Goal: Task Accomplishment & Management: Manage account settings

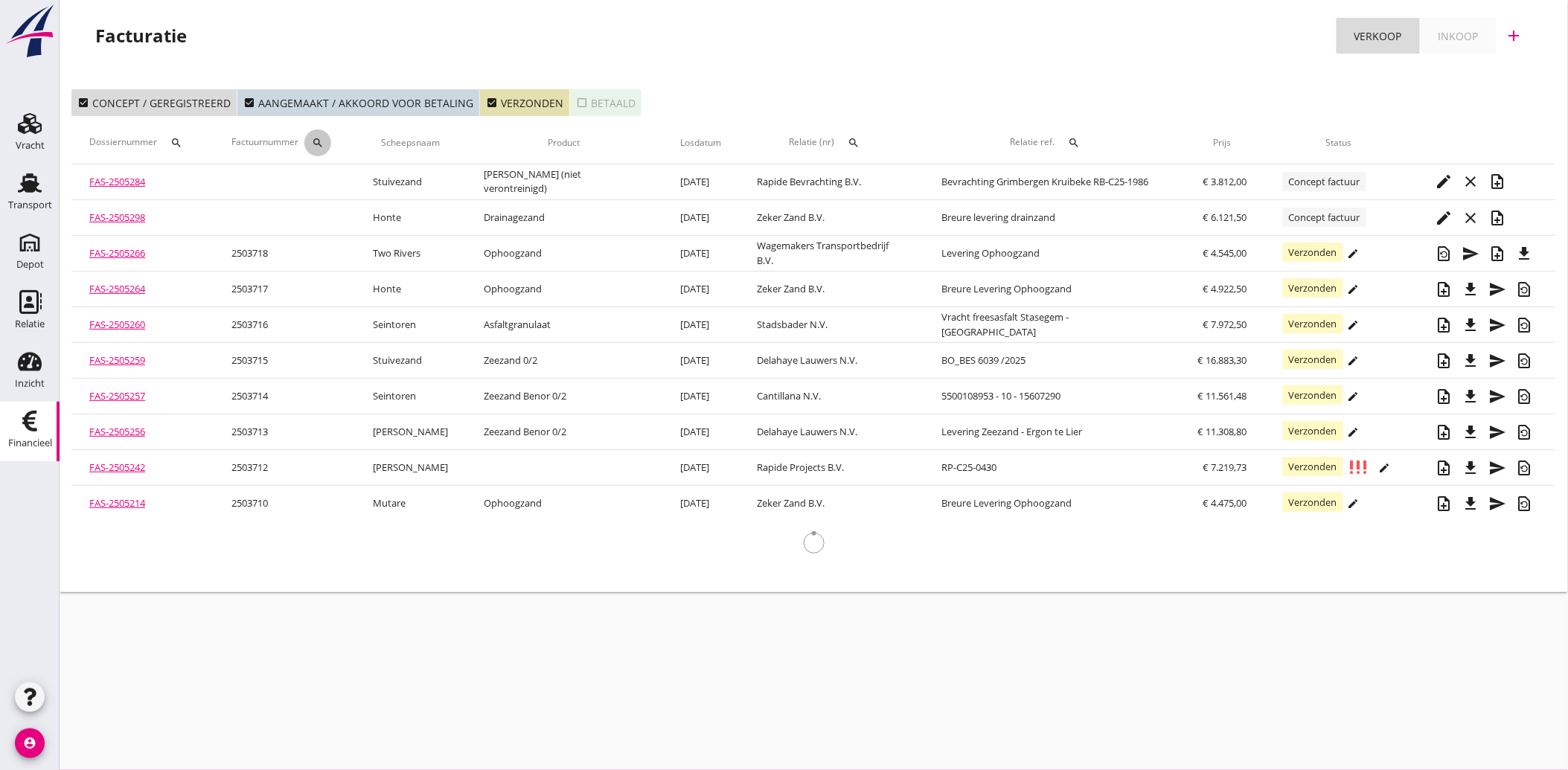
click at [323, 144] on icon "search" at bounding box center [318, 143] width 12 height 12
click at [344, 186] on input "Zoeken op factuurnummer..." at bounding box center [400, 185] width 155 height 24
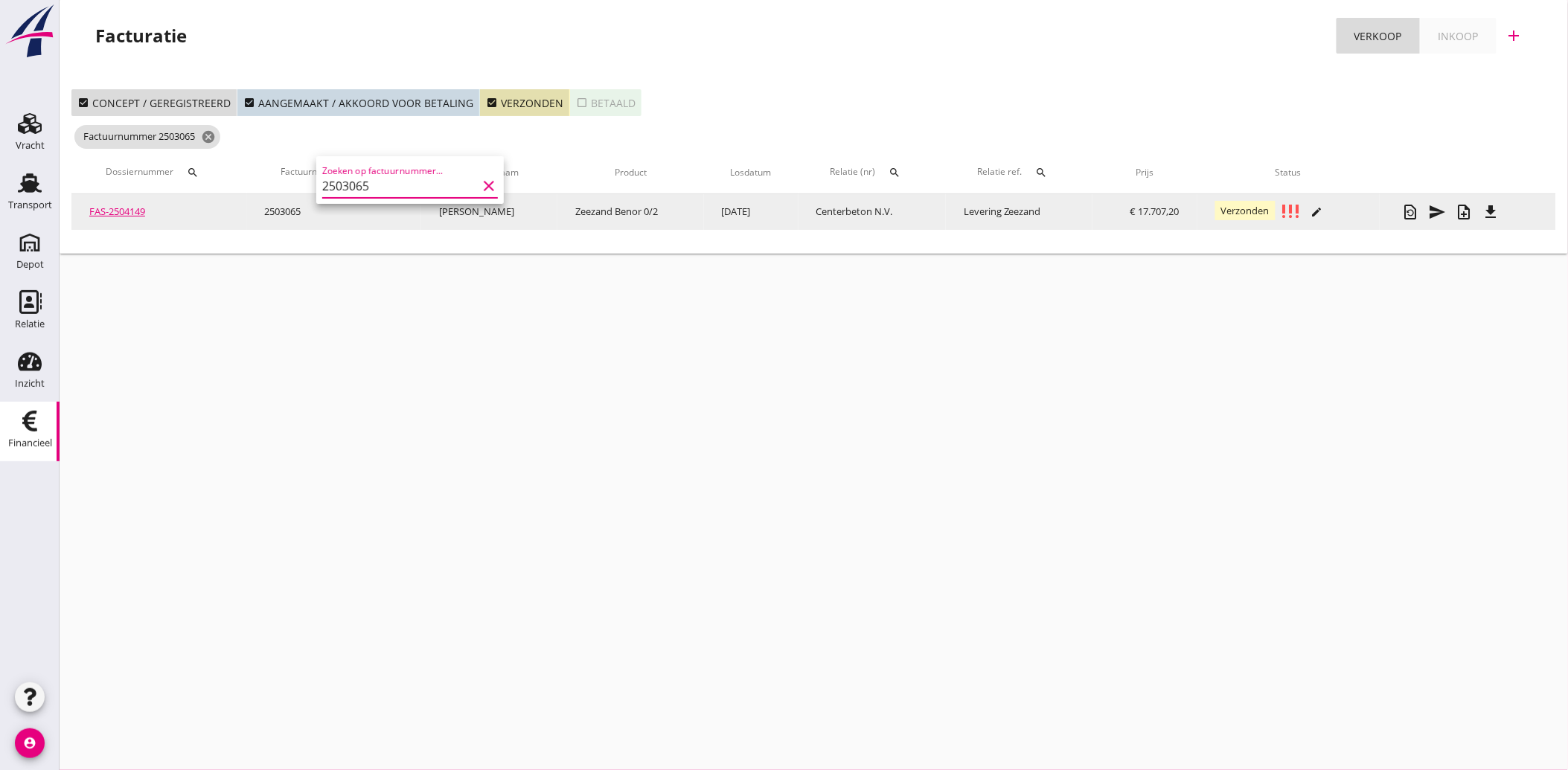
type input "2503065"
click at [1491, 206] on icon "file_download" at bounding box center [1490, 212] width 18 height 18
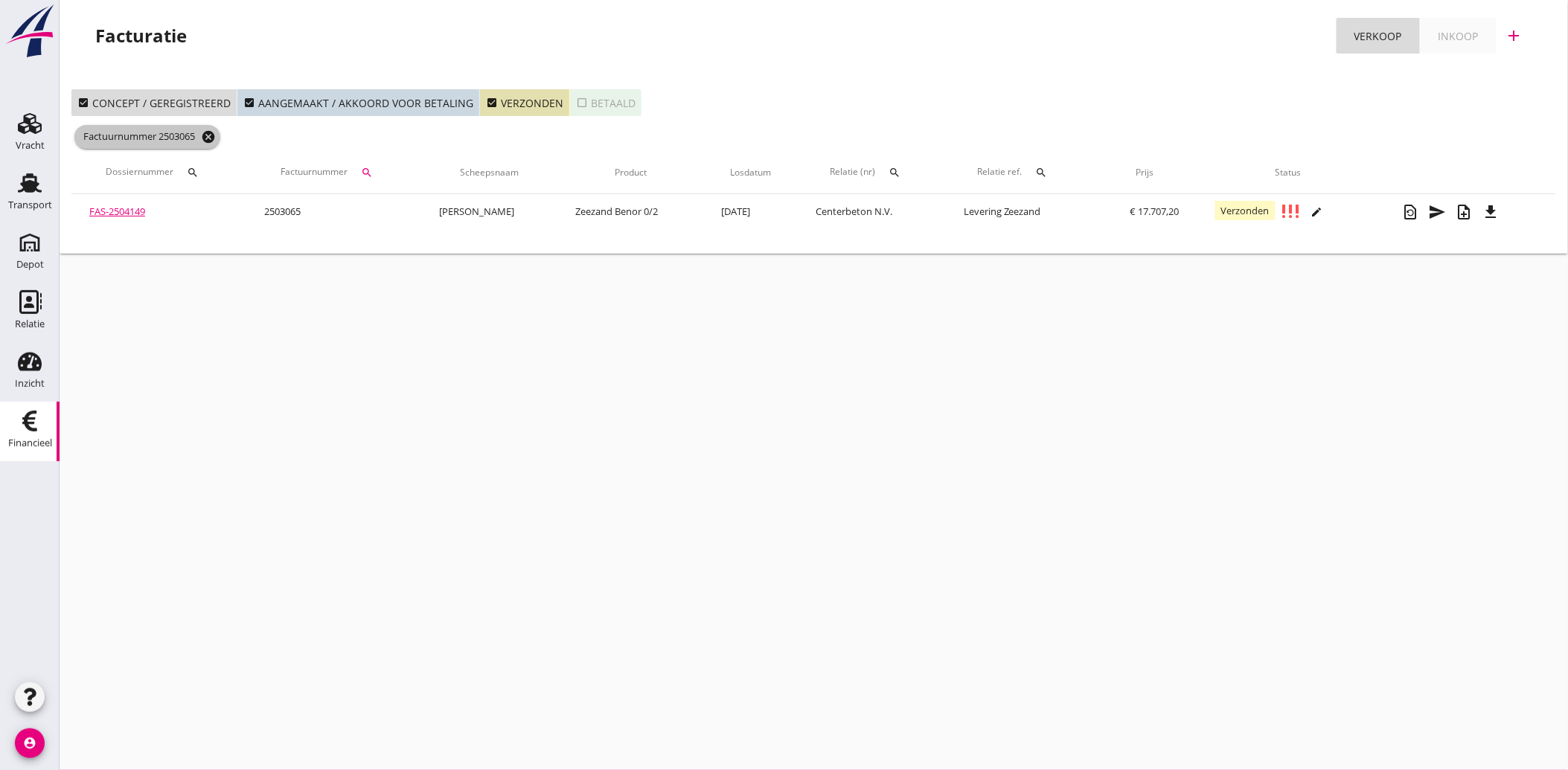
click at [211, 143] on icon "cancel" at bounding box center [208, 137] width 15 height 15
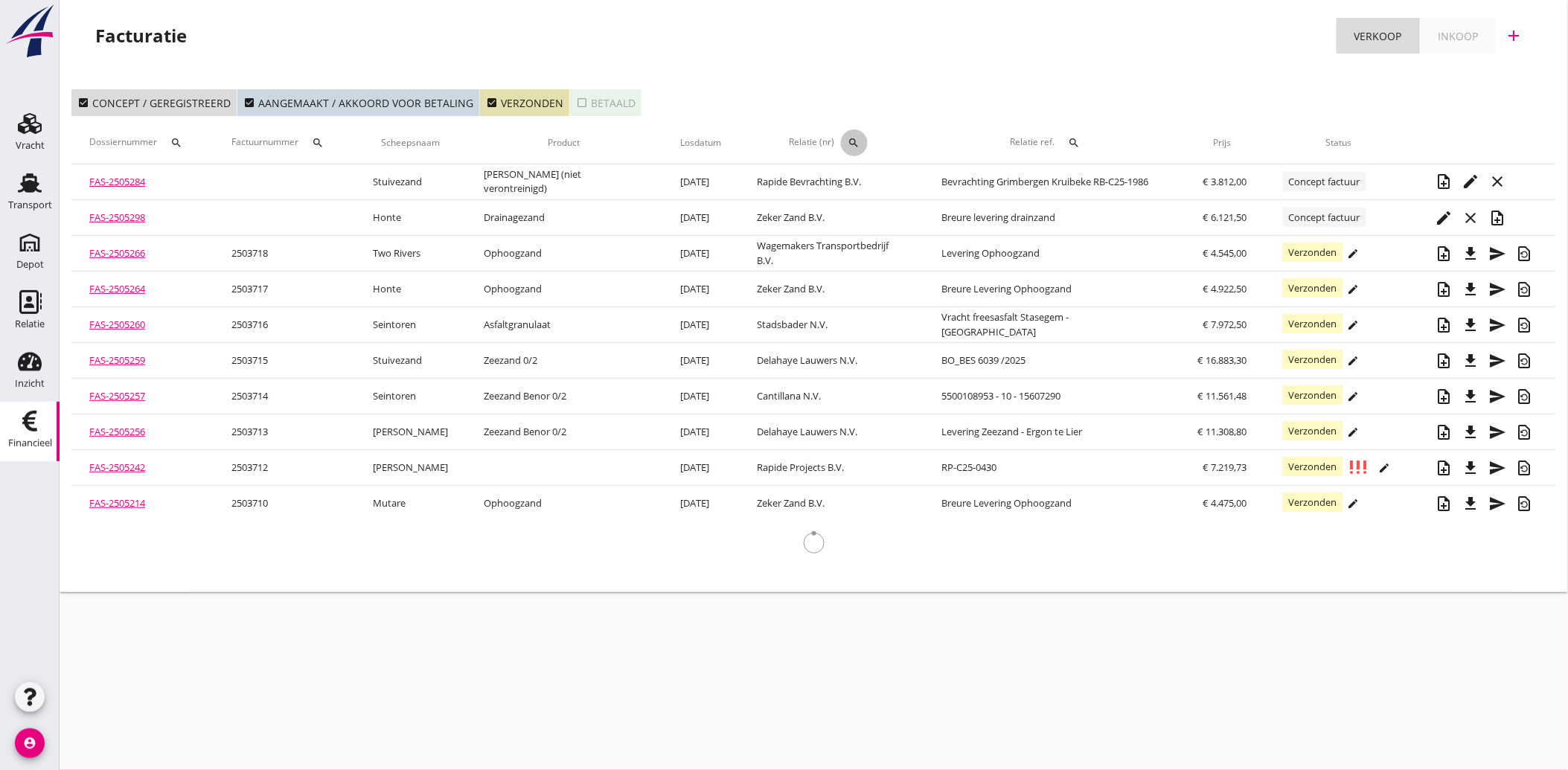
click at [848, 145] on icon "search" at bounding box center [854, 143] width 12 height 12
click at [850, 180] on input "text" at bounding box center [902, 185] width 155 height 24
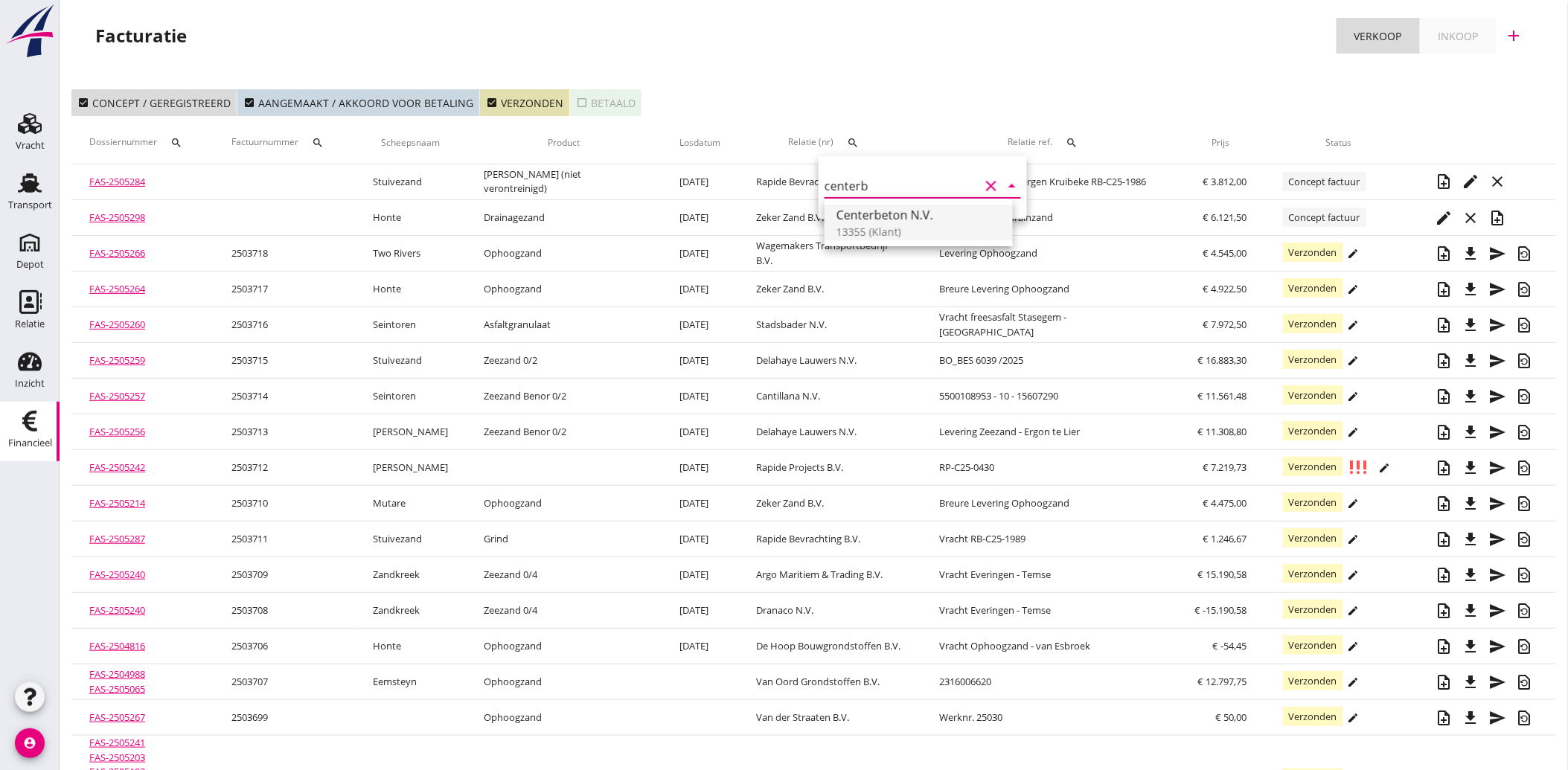
click at [869, 220] on div "Centerbeton N.V." at bounding box center [918, 215] width 165 height 18
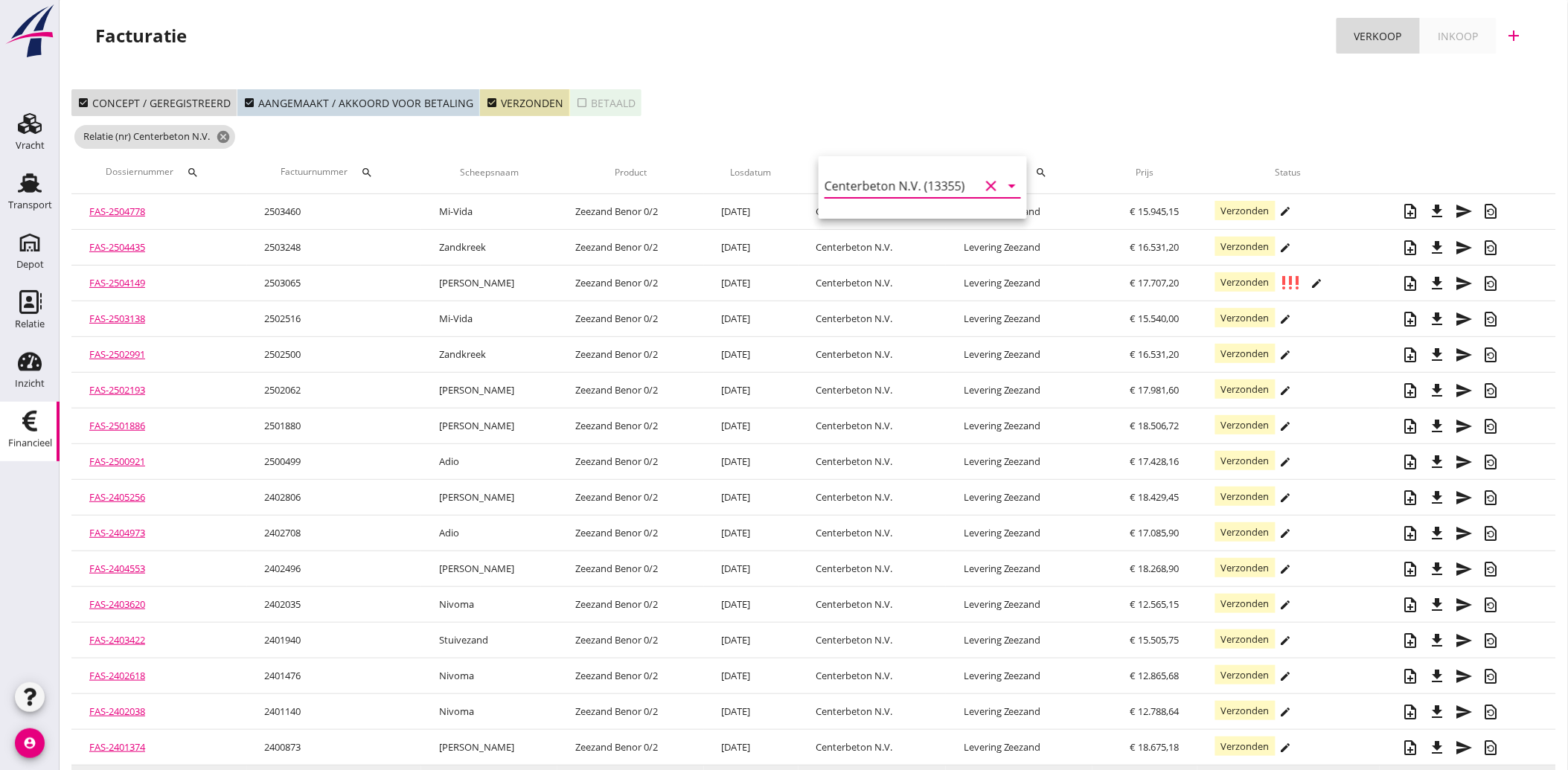
type input "Centerbeton N.V. (13355)"
click at [983, 180] on icon "clear" at bounding box center [991, 185] width 18 height 18
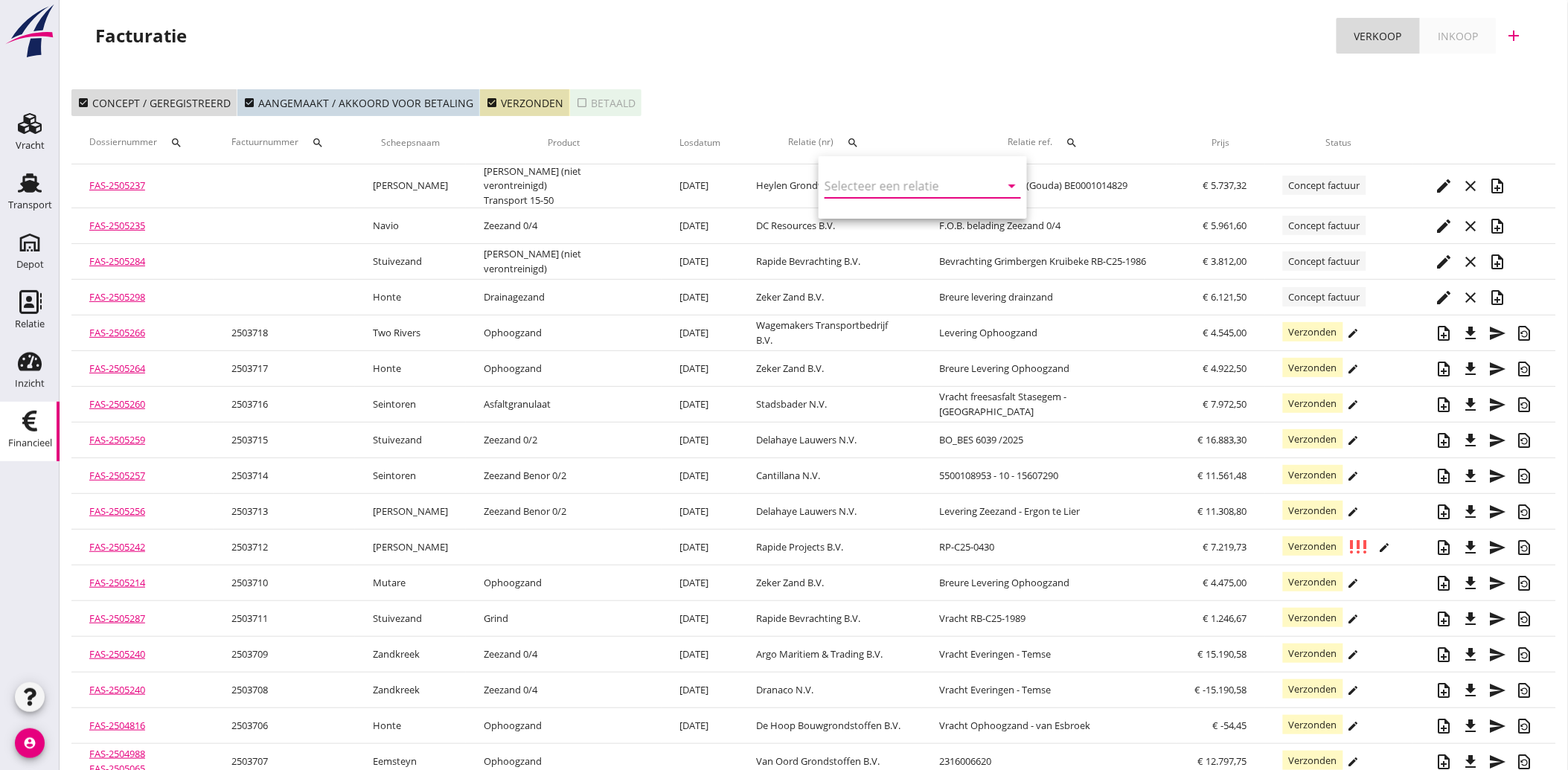
click at [6, 413] on link "Financieel Financieel" at bounding box center [29, 431] width 60 height 60
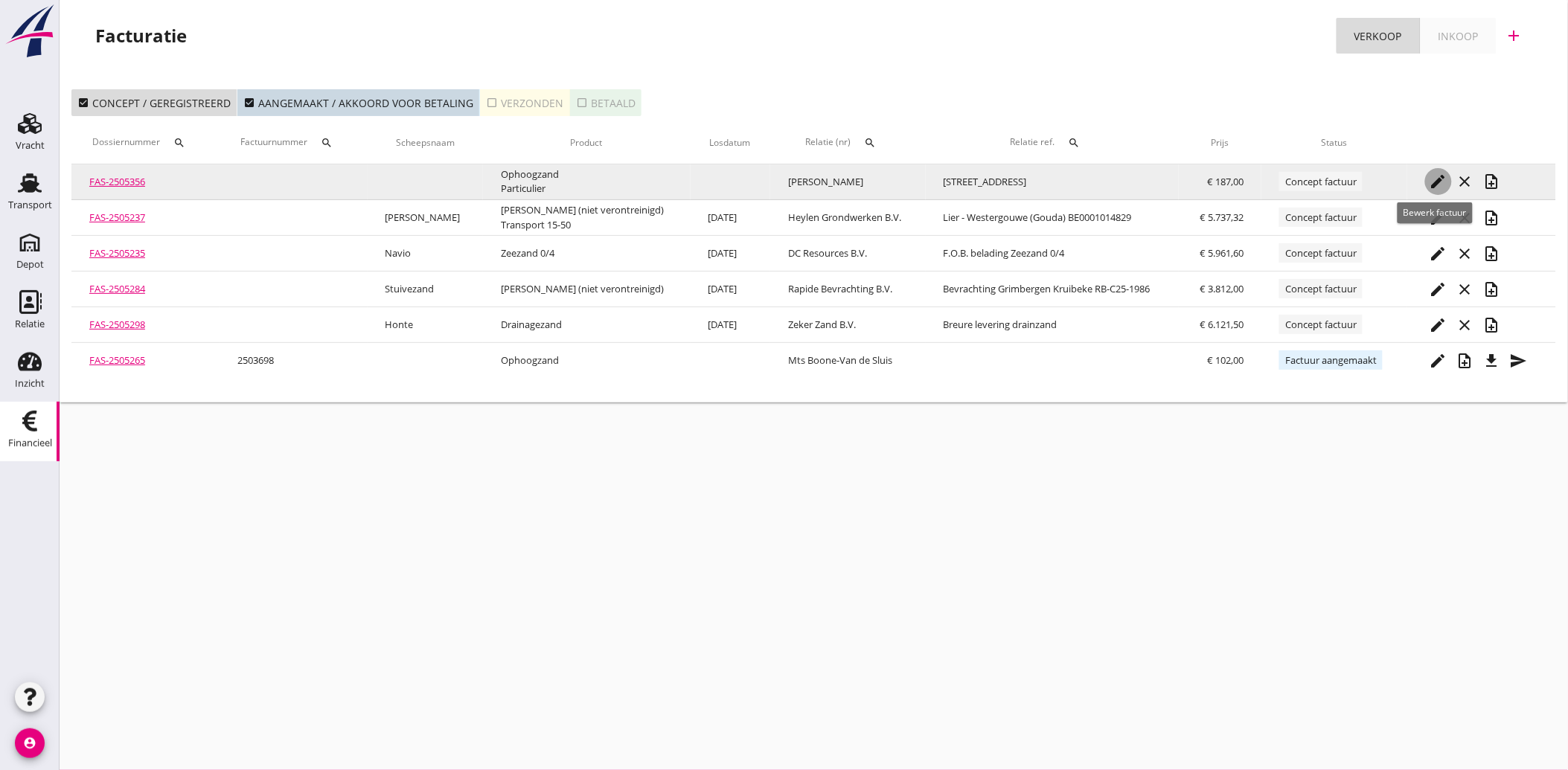
click at [1430, 180] on icon "edit" at bounding box center [1438, 182] width 18 height 18
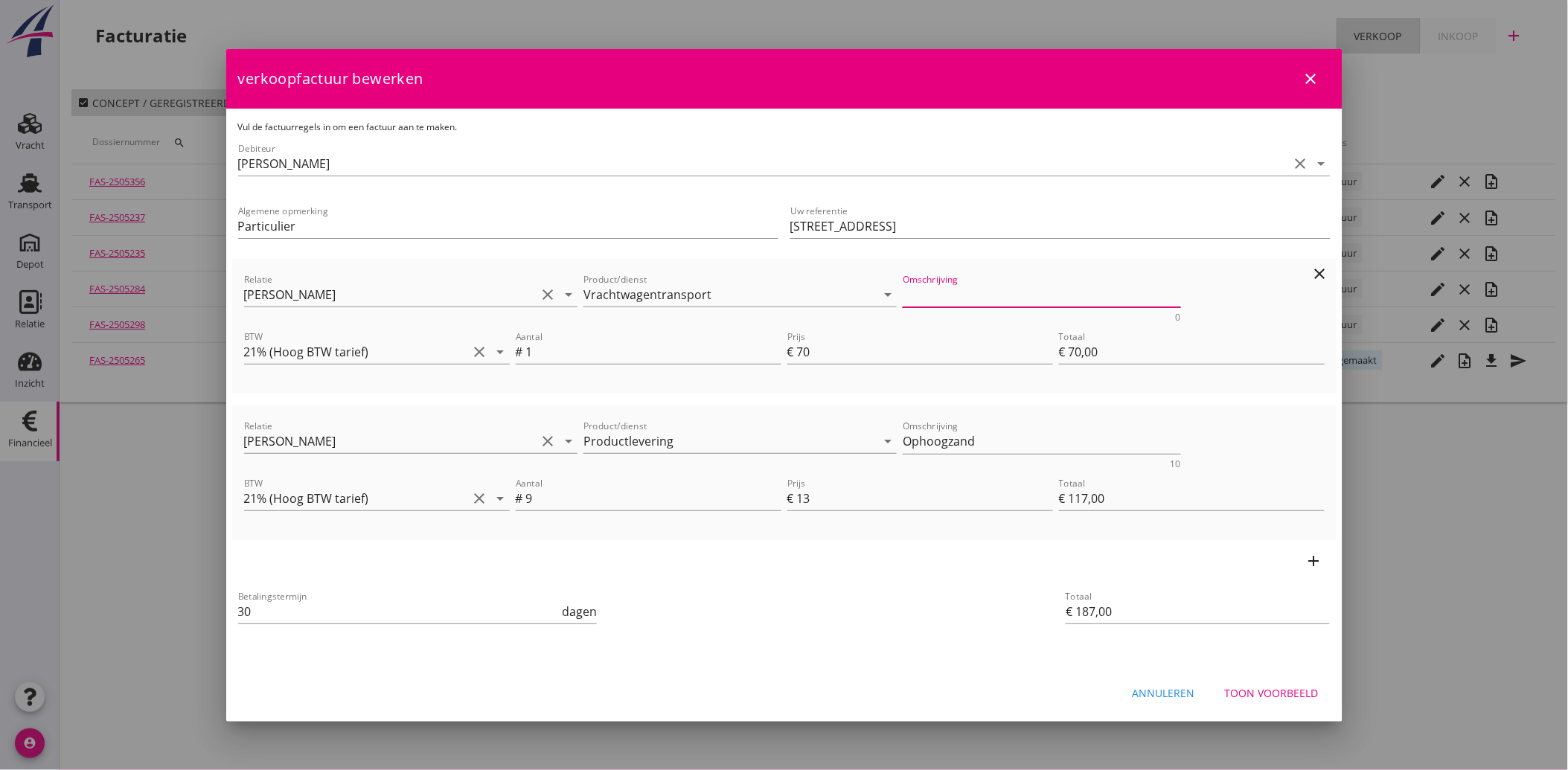
click at [936, 291] on textarea "Omschrijving" at bounding box center [1041, 295] width 278 height 25
click at [833, 564] on div "add" at bounding box center [784, 561] width 1105 height 42
drag, startPoint x: 923, startPoint y: 290, endPoint x: 952, endPoint y: 317, distance: 39.6
click at [923, 291] on textarea "Omschrijving" at bounding box center [1041, 295] width 278 height 25
type textarea "Vrachtwagentransport"
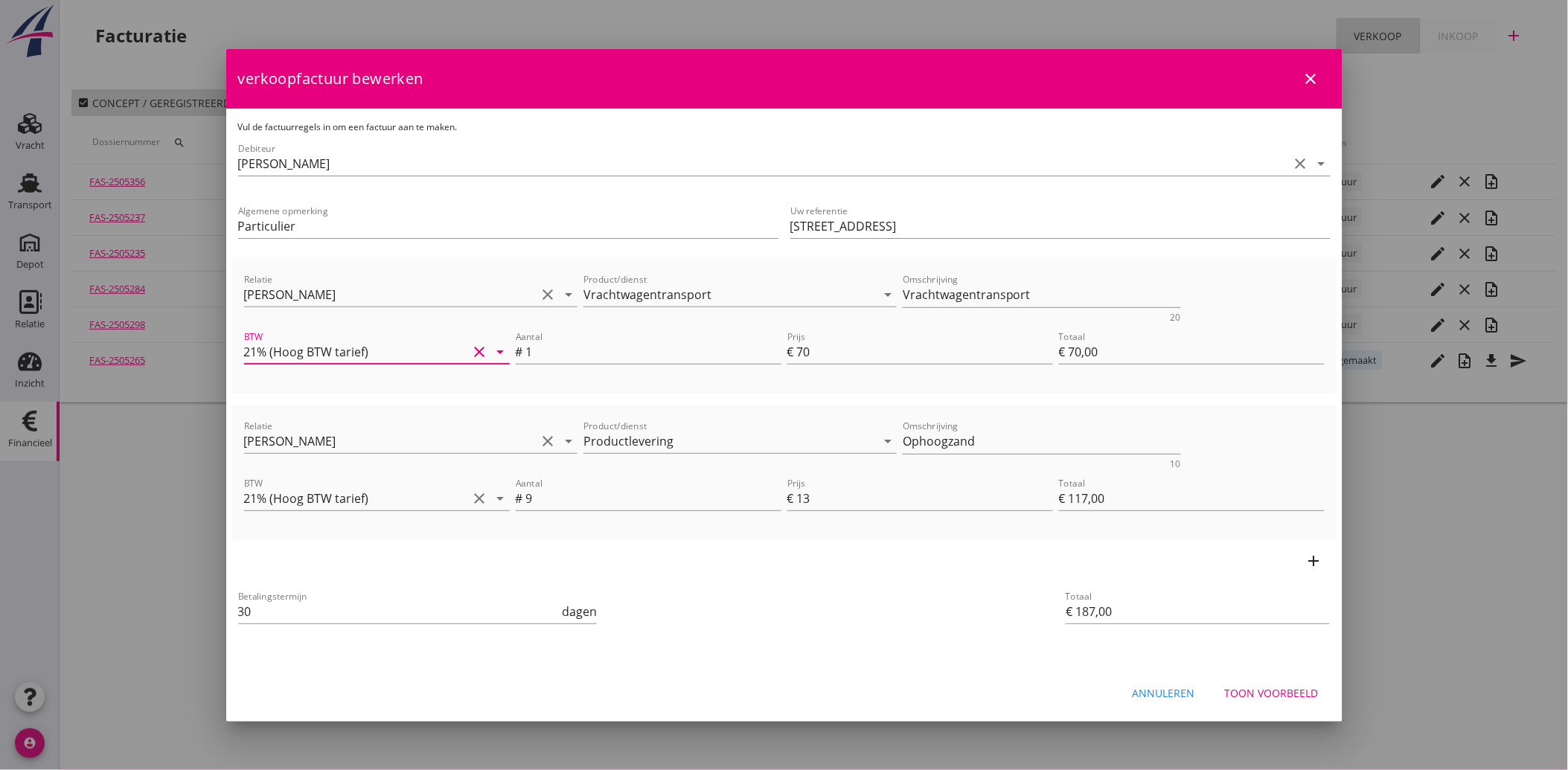
click at [822, 627] on div "Betalingstermijn 30 dagen" at bounding box center [601, 613] width 730 height 57
click at [1265, 695] on div "Toon voorbeeld" at bounding box center [1271, 693] width 94 height 16
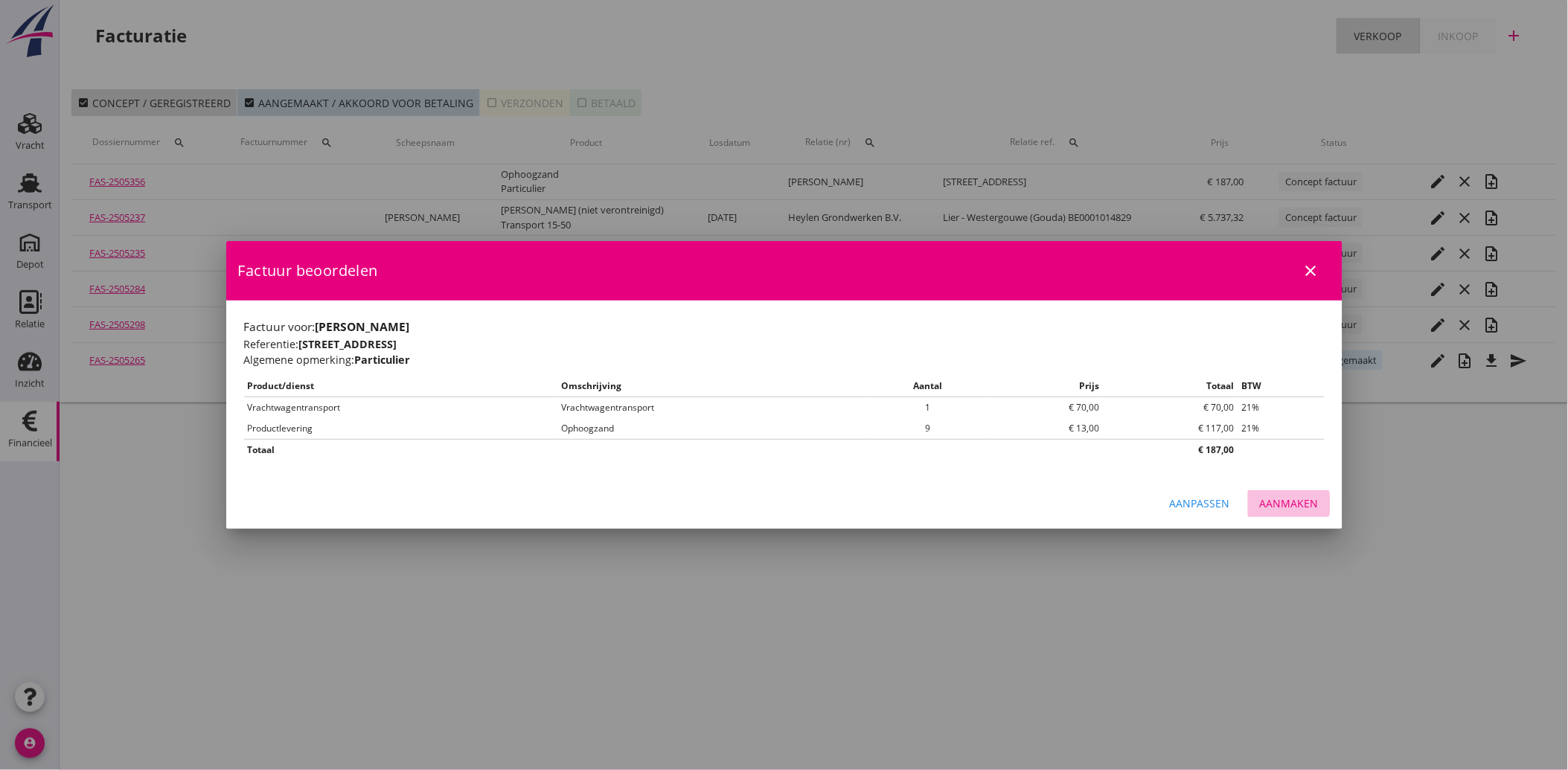
click at [1307, 509] on div "Aanmaken" at bounding box center [1289, 503] width 59 height 16
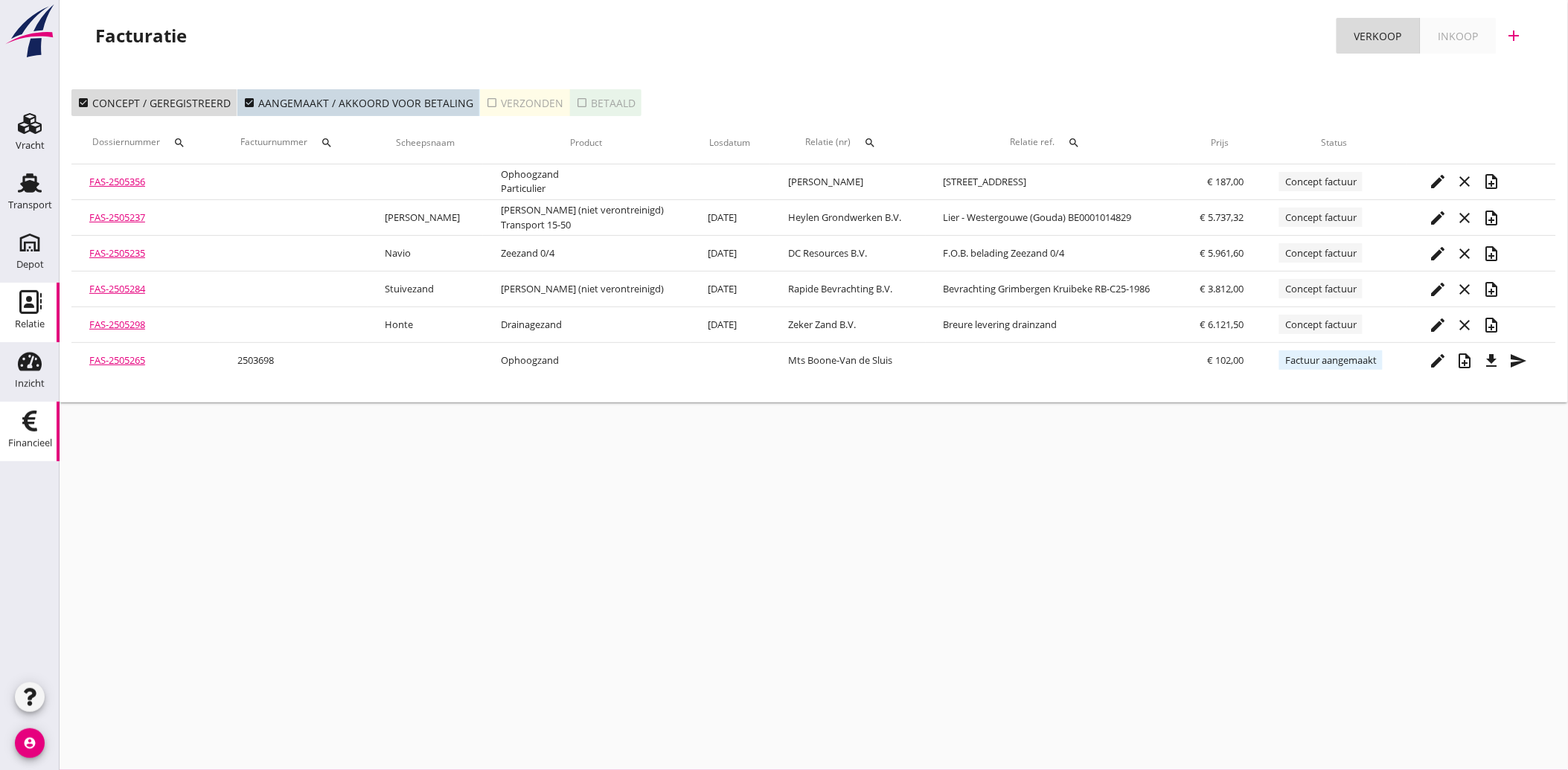
click at [26, 316] on div "Relatie" at bounding box center [29, 324] width 29 height 21
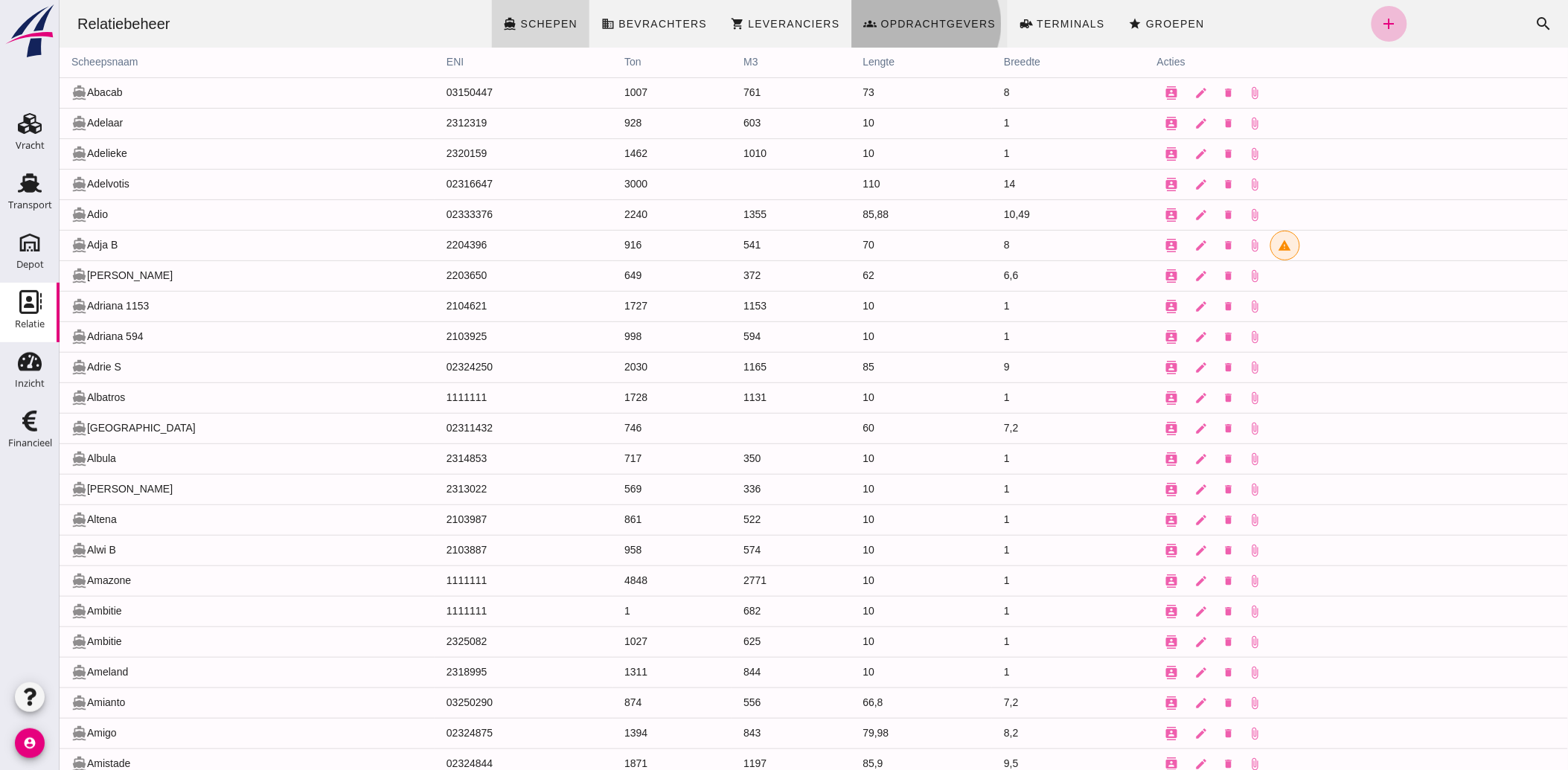
click at [932, 24] on span "Opdrachtgevers" at bounding box center [937, 24] width 116 height 12
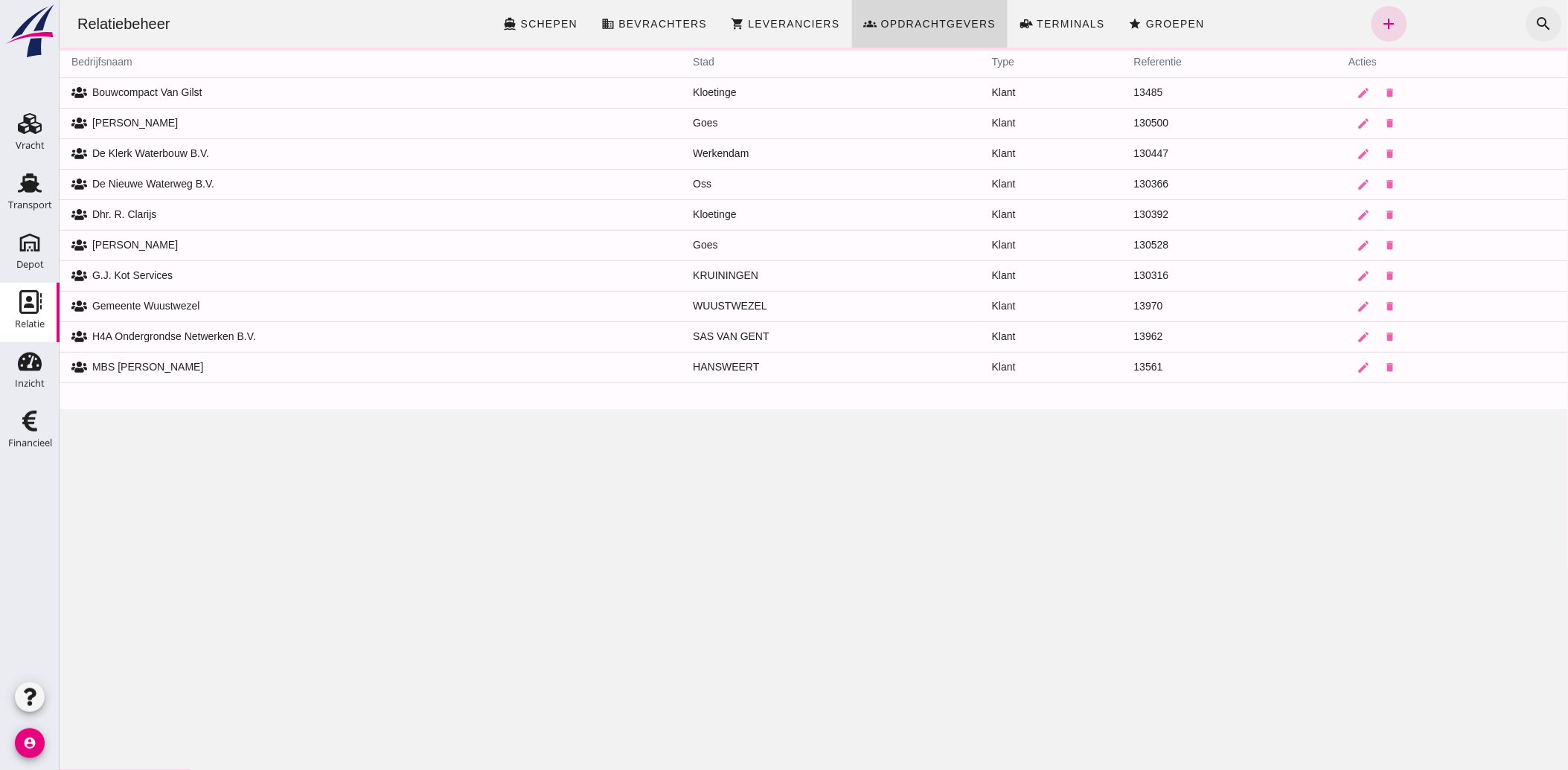
click at [1534, 17] on icon "search" at bounding box center [1542, 24] width 18 height 18
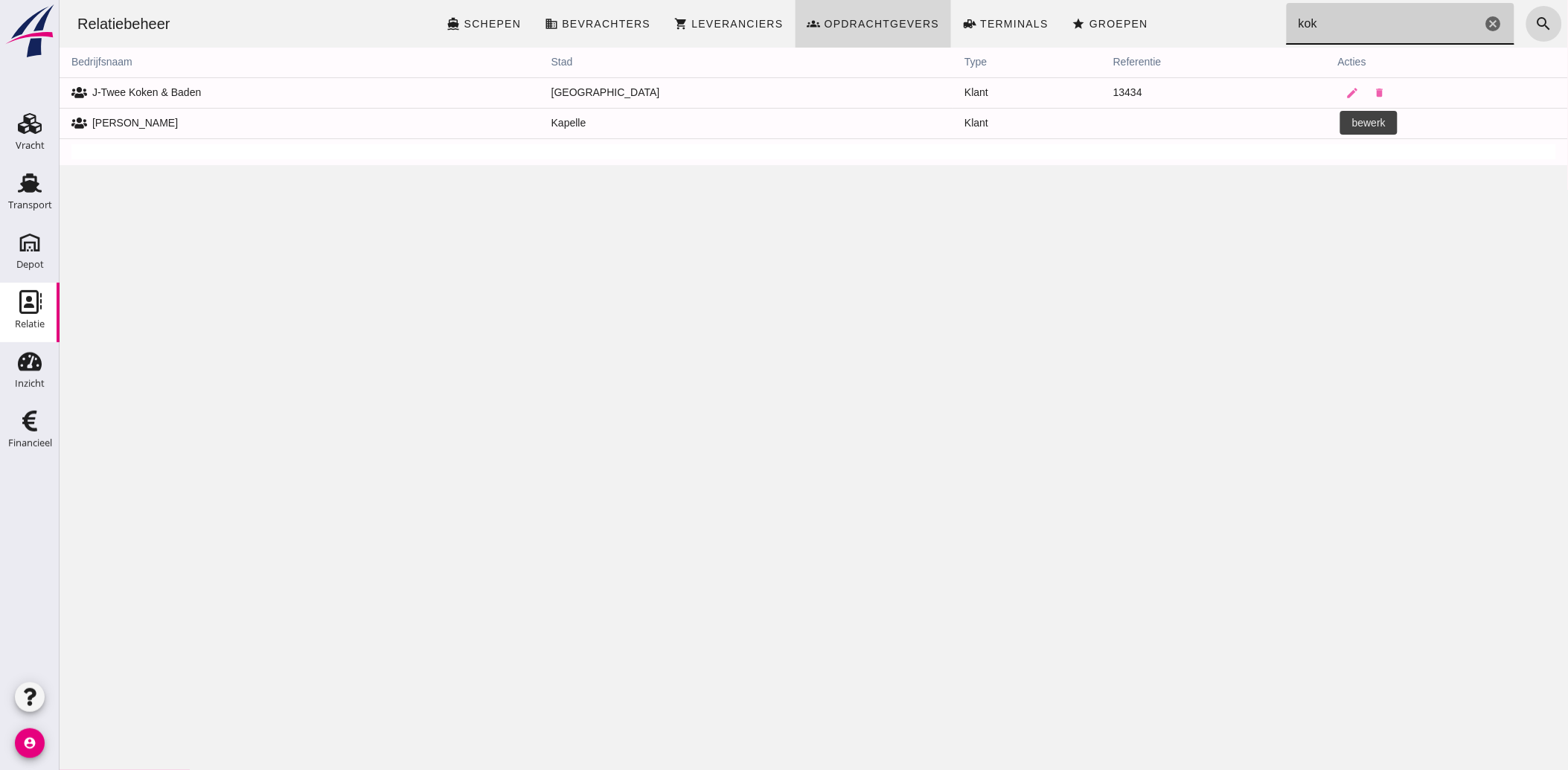
type input "kok"
drag, startPoint x: 1315, startPoint y: 124, endPoint x: 1638, endPoint y: 284, distance: 360.5
click at [1346, 124] on icon "edit" at bounding box center [1352, 124] width 13 height 13
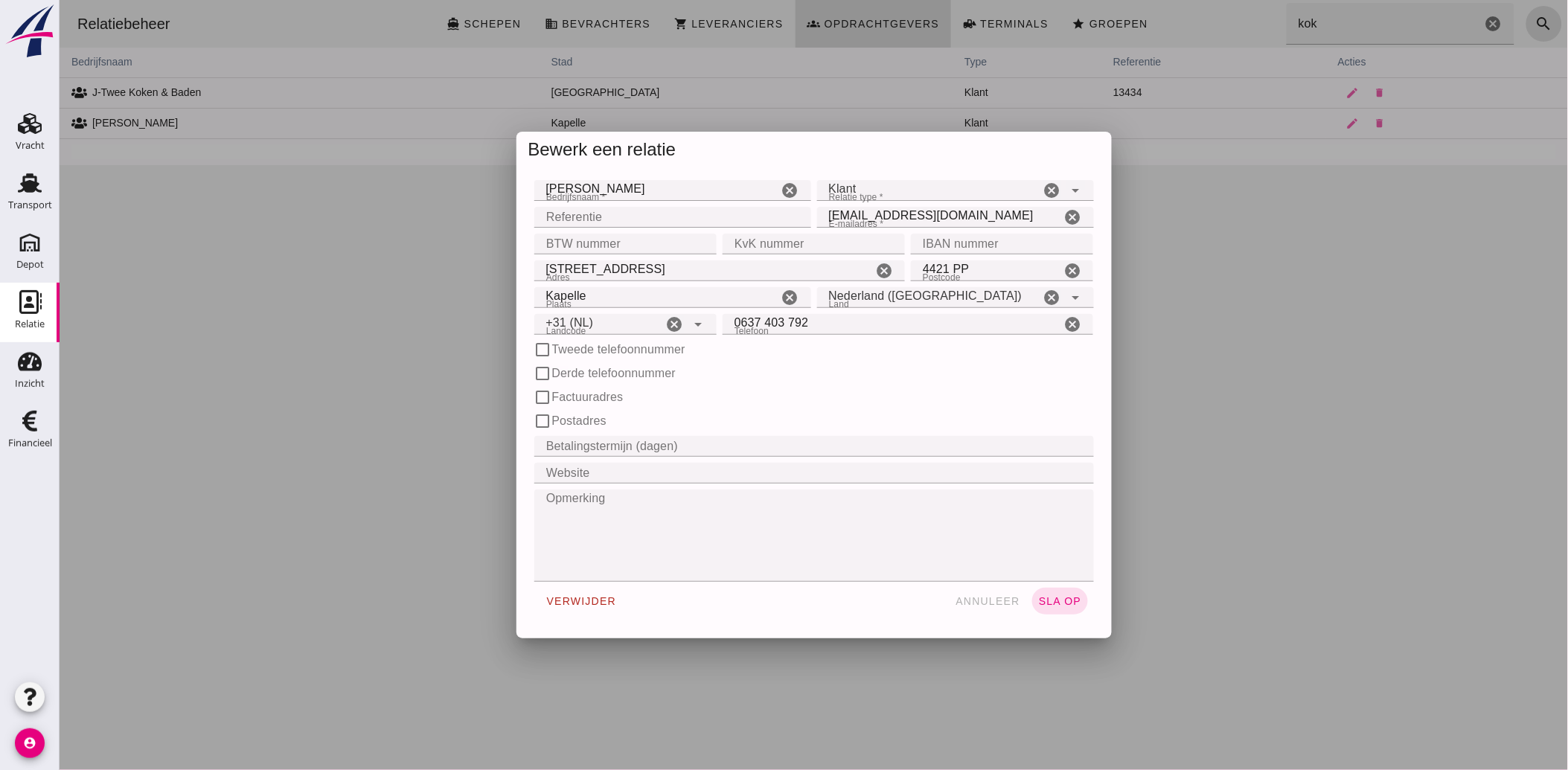
type input "+31 (NL)"
click at [570, 216] on input "Referentie" at bounding box center [667, 218] width 268 height 21
type input "130545"
drag, startPoint x: 962, startPoint y: 215, endPoint x: 809, endPoint y: 225, distance: 153.3
click at [816, 225] on input "[EMAIL_ADDRESS][DOMAIN_NAME]" at bounding box center [938, 218] width 244 height 21
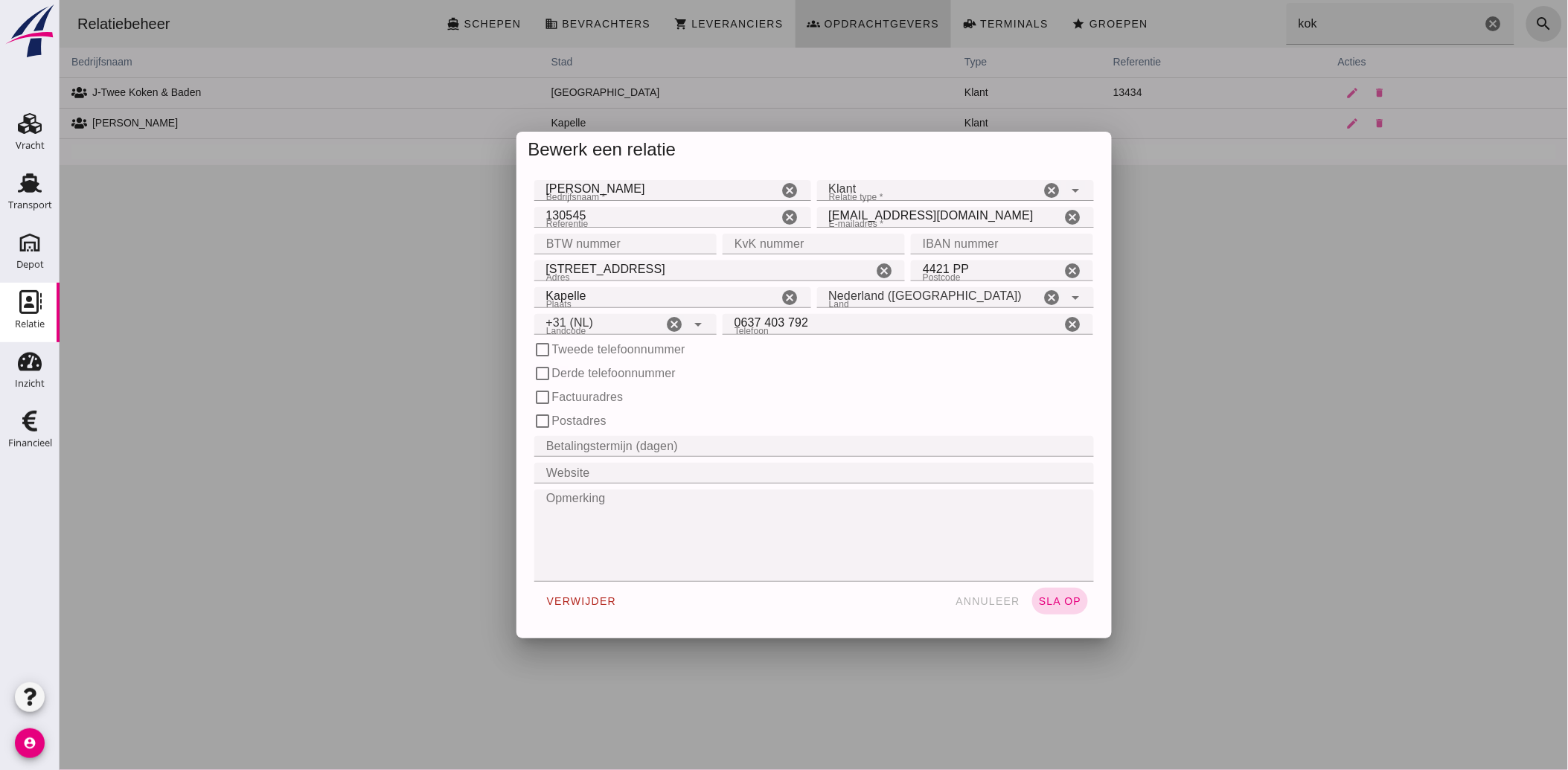
click at [1059, 603] on span "sla op" at bounding box center [1059, 601] width 44 height 12
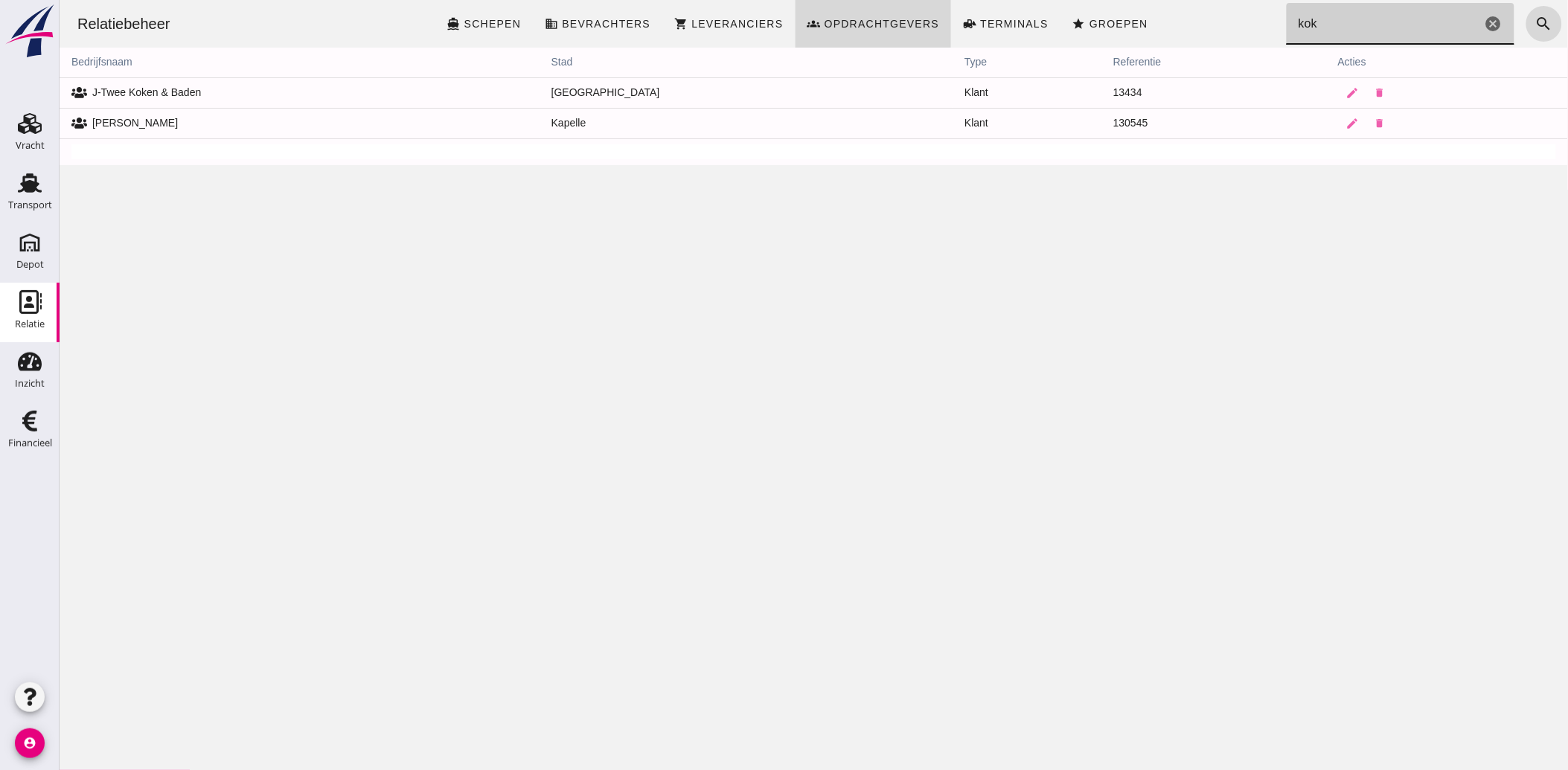
drag, startPoint x: 1304, startPoint y: 21, endPoint x: 1240, endPoint y: 19, distance: 64.0
click at [1240, 19] on div "Relatiebeheer directions_boat Schepen business Bevrachters shopping_cart Levera…" at bounding box center [812, 24] width 1496 height 47
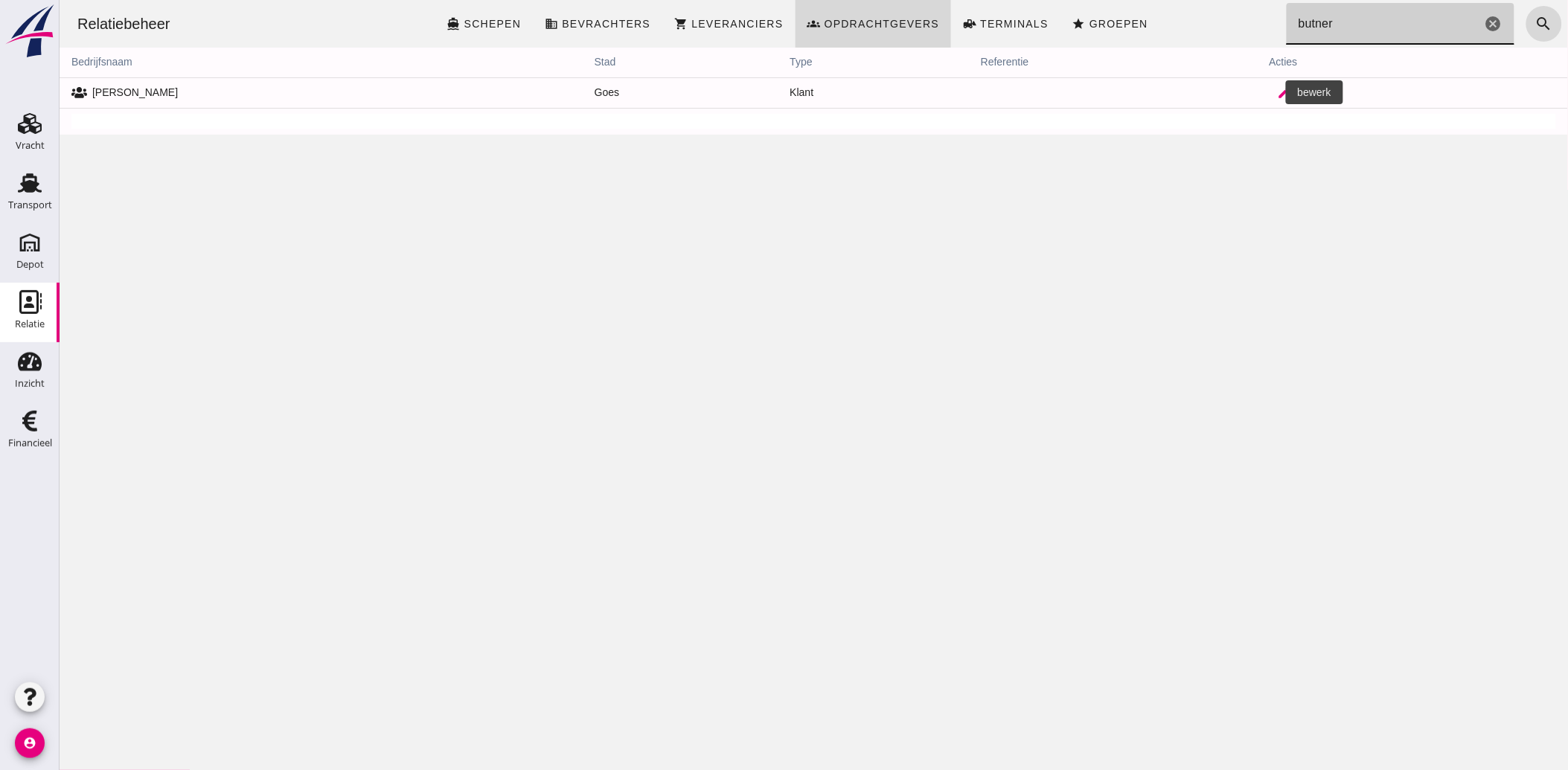
type input "butner"
click at [1277, 91] on icon "edit" at bounding box center [1283, 93] width 13 height 13
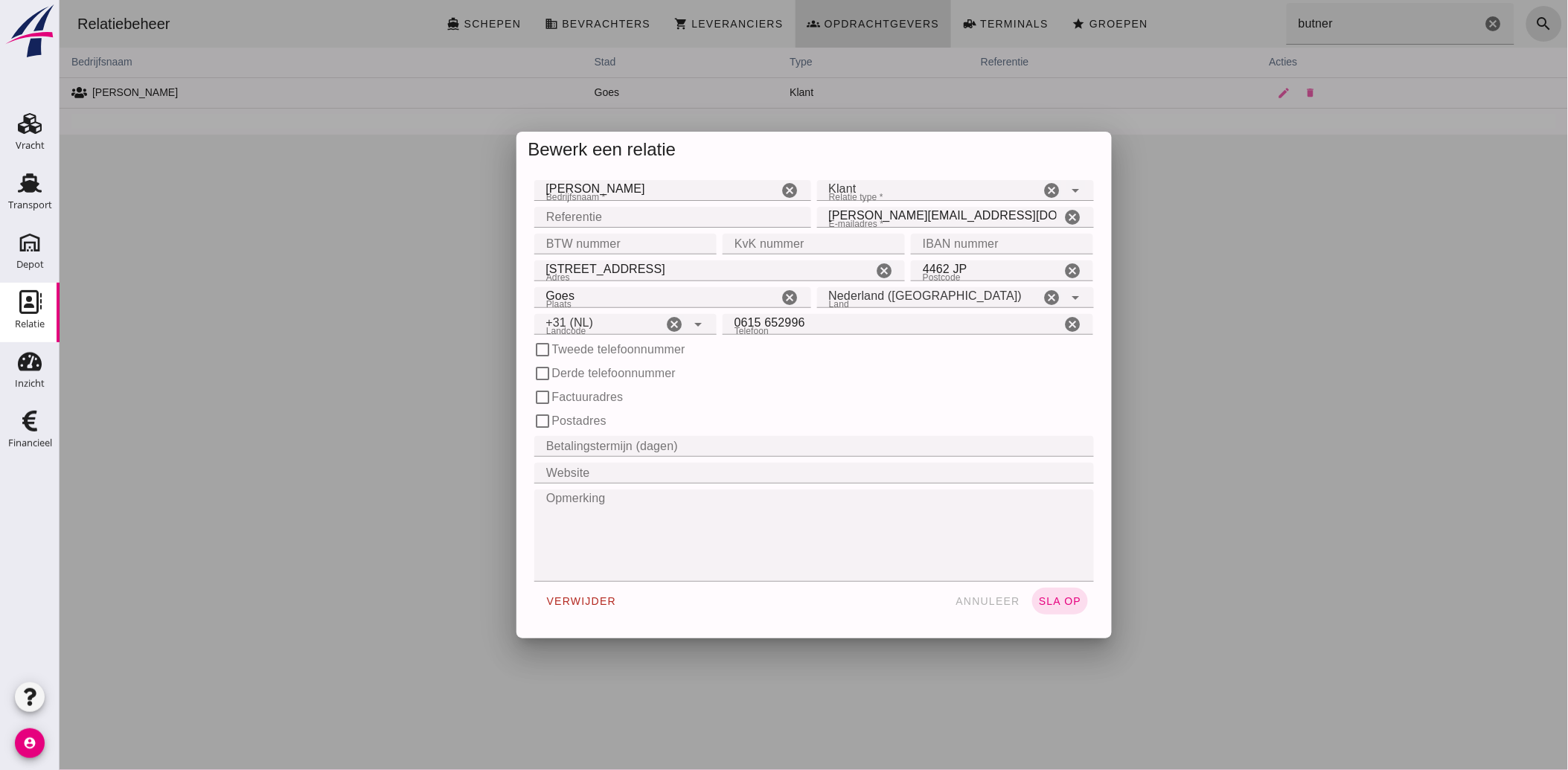
click at [584, 221] on input "Referentie" at bounding box center [667, 218] width 268 height 21
type input "130546"
drag, startPoint x: 952, startPoint y: 219, endPoint x: 816, endPoint y: 236, distance: 137.1
click at [819, 236] on form "Bedrijfsnaam * Bedrijfsnaam * [PERSON_NAME] cancel Relatie type * Relatie type …" at bounding box center [813, 398] width 560 height 444
click at [1051, 599] on span "sla op" at bounding box center [1059, 601] width 44 height 12
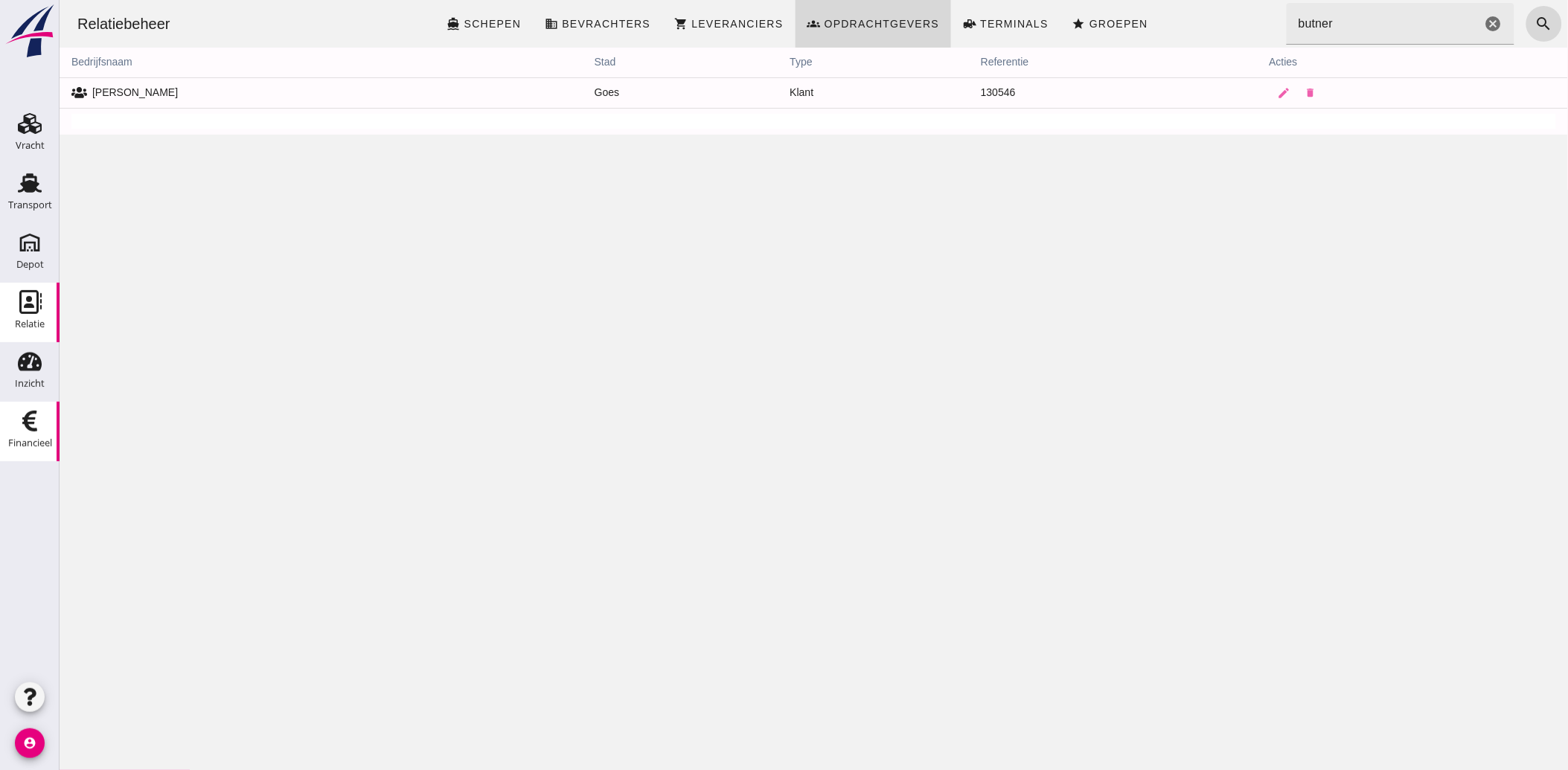
click at [12, 440] on div "Financieel" at bounding box center [30, 443] width 44 height 9
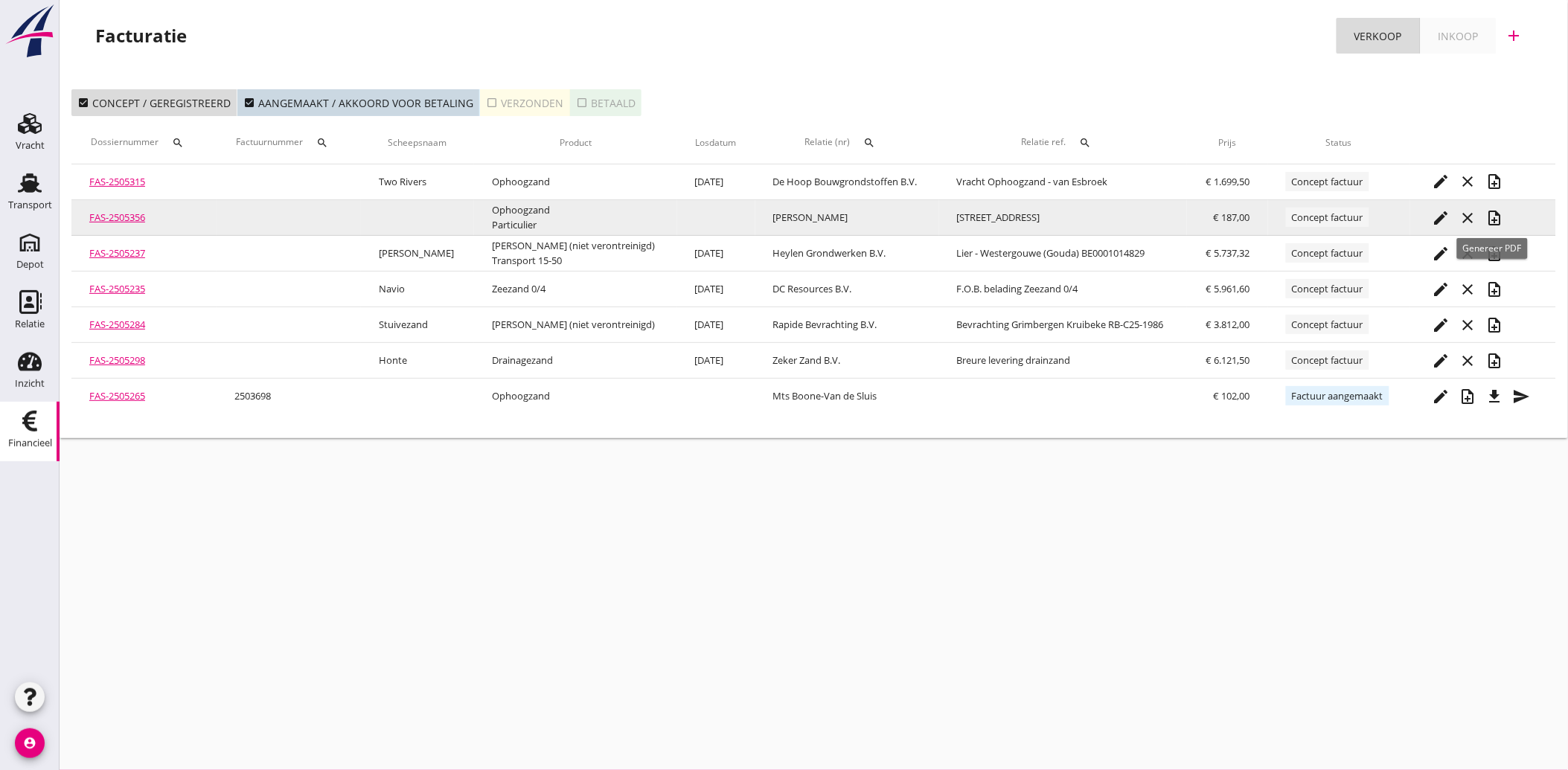
click at [1496, 219] on icon "note_add" at bounding box center [1494, 218] width 18 height 18
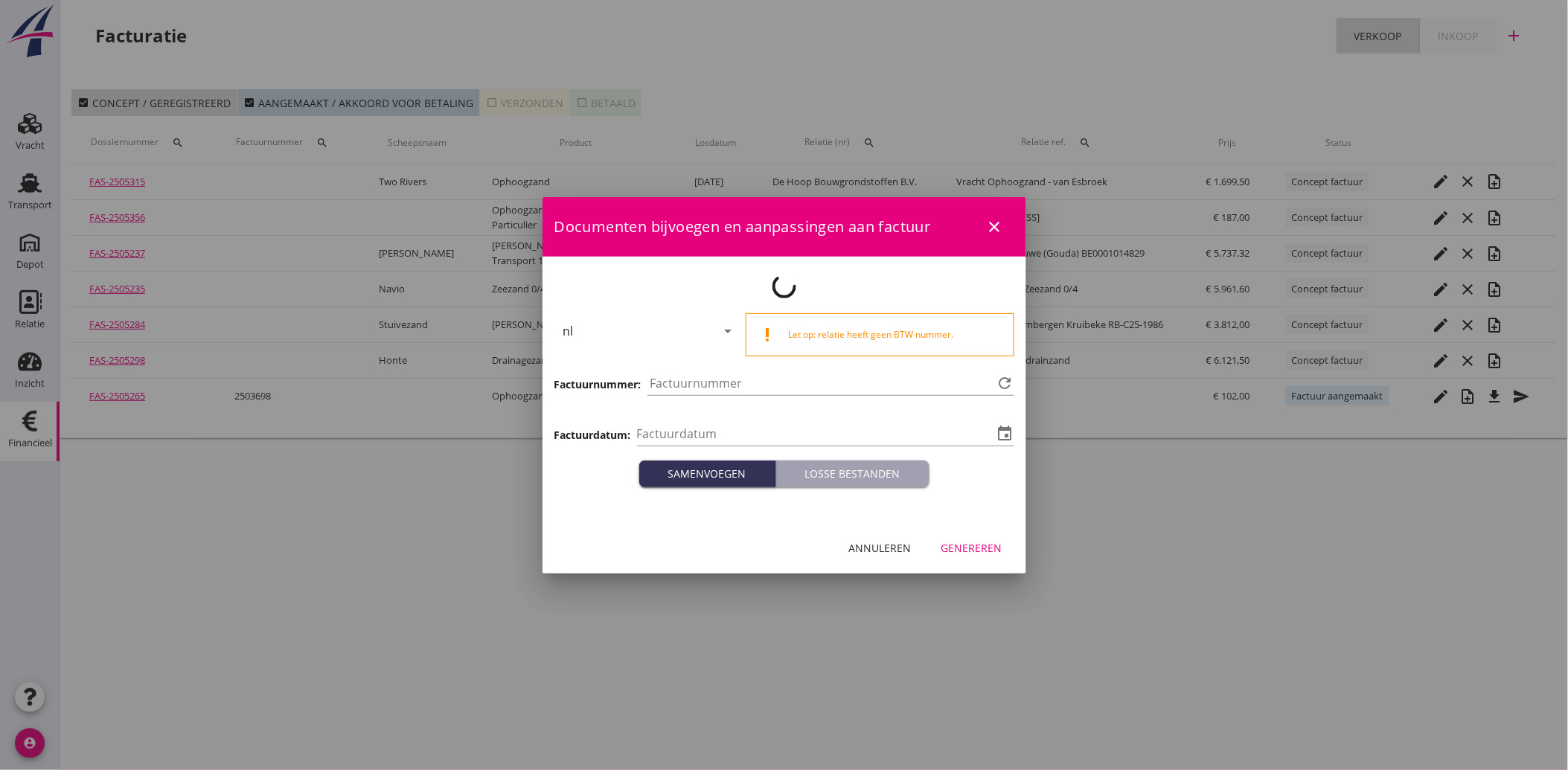
type input "[DATE]"
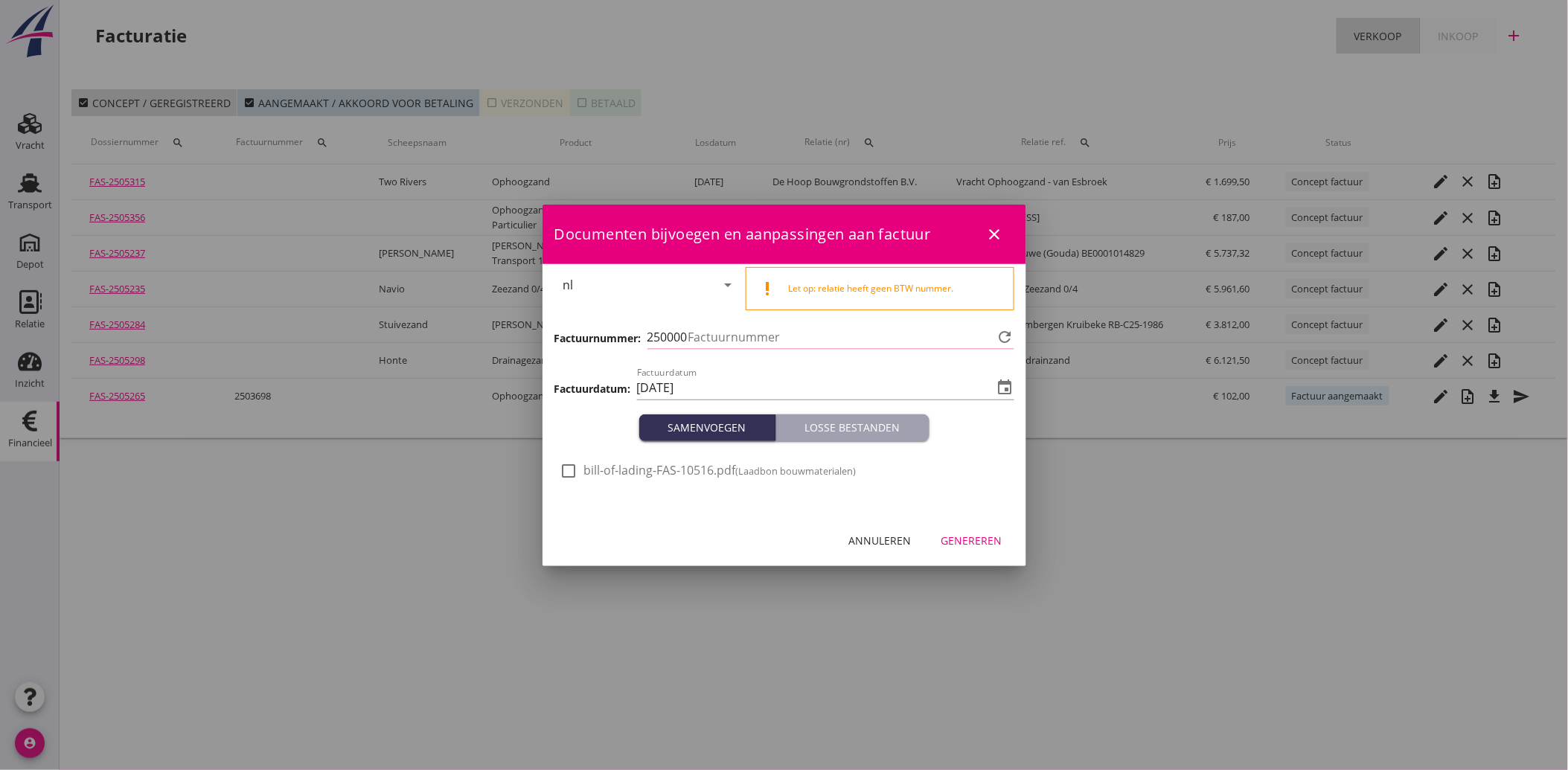
type input "3719"
click at [582, 464] on div "check_box_outline_blank bill-of-lading-FAS-10516.pdf (Laadbon bouwmaterialen)" at bounding box center [707, 471] width 296 height 18
click at [571, 471] on div at bounding box center [569, 471] width 26 height 26
checkbox input "true"
click at [983, 544] on div "Genereren" at bounding box center [971, 540] width 61 height 16
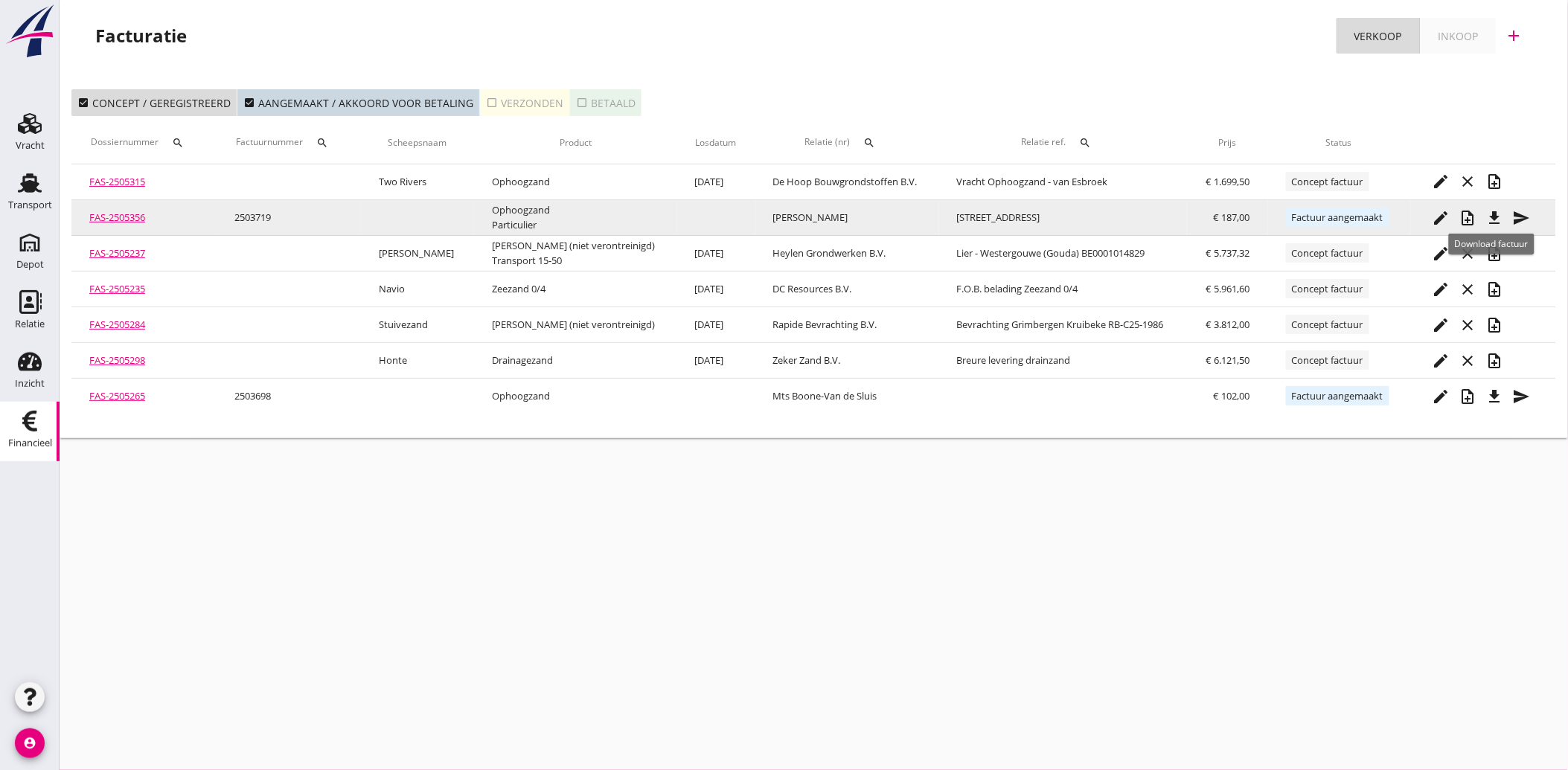
click at [1492, 212] on icon "file_download" at bounding box center [1494, 218] width 18 height 18
click at [1520, 212] on icon "send" at bounding box center [1522, 218] width 18 height 18
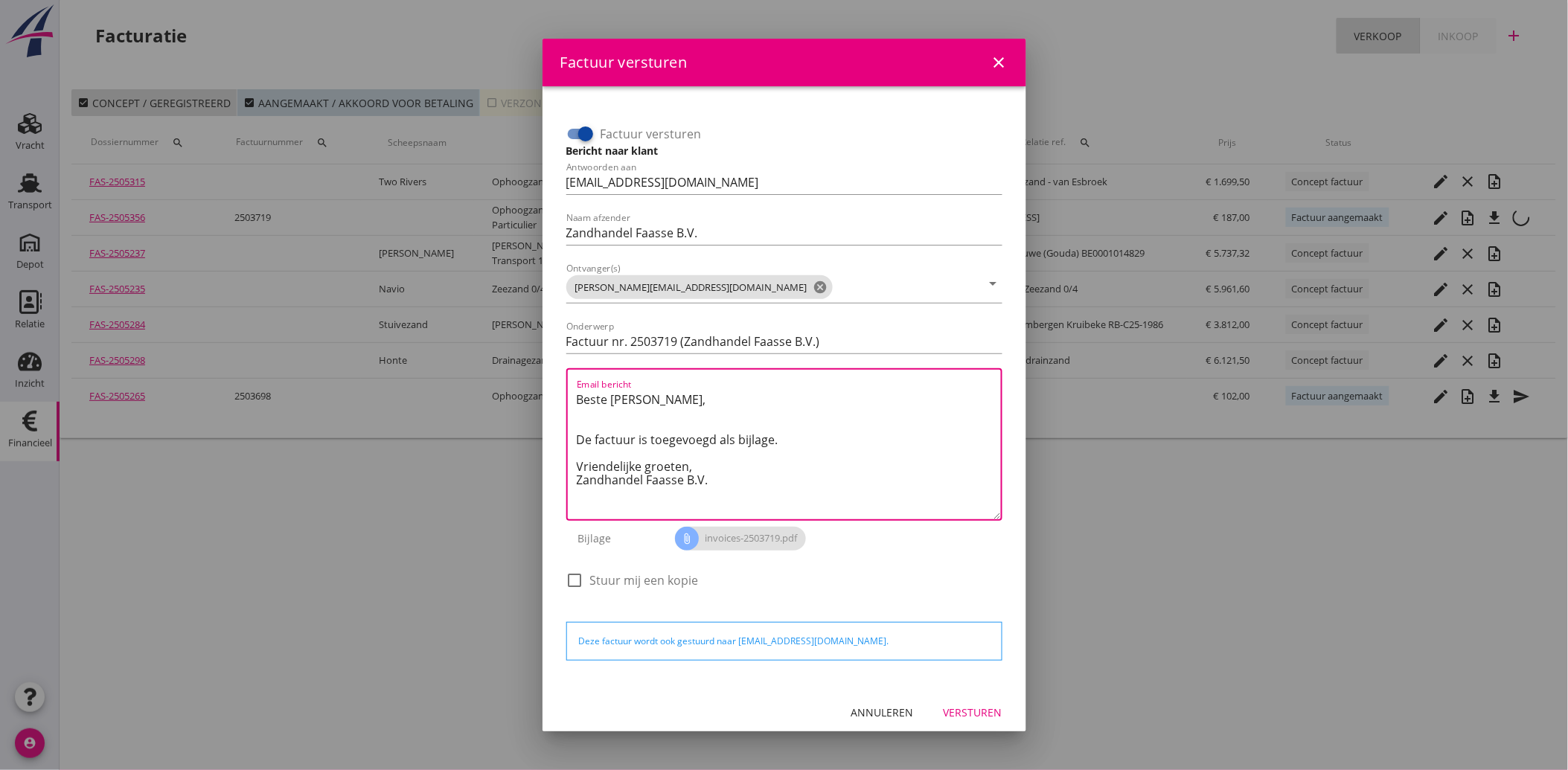
drag, startPoint x: 728, startPoint y: 485, endPoint x: 544, endPoint y: 381, distance: 211.4
click at [544, 381] on div "Factuur versturen Bericht naar klant Antwoorden aan [EMAIL_ADDRESS][DOMAIN_NAME…" at bounding box center [784, 387] width 483 height 602
paste textarea "Geachte heer/mevrouw, Hierbij zenden wij u onze factuur i.v.m. de door ons aan …"
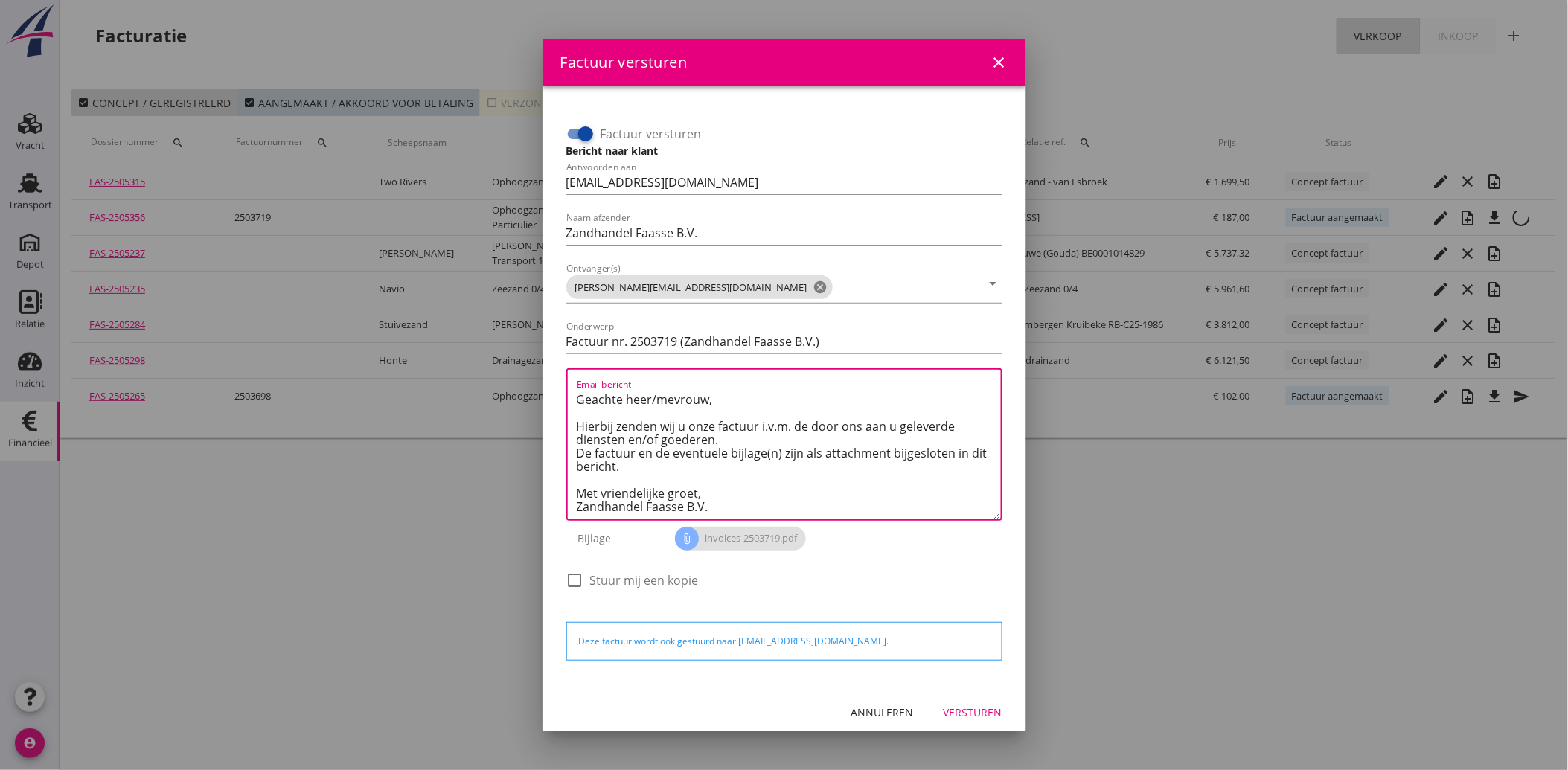
scroll to position [9, 0]
type textarea "Geachte heer/mevrouw, Hierbij zenden wij u onze factuur i.v.m. de door ons aan …"
click at [958, 717] on div "Versturen" at bounding box center [973, 712] width 59 height 16
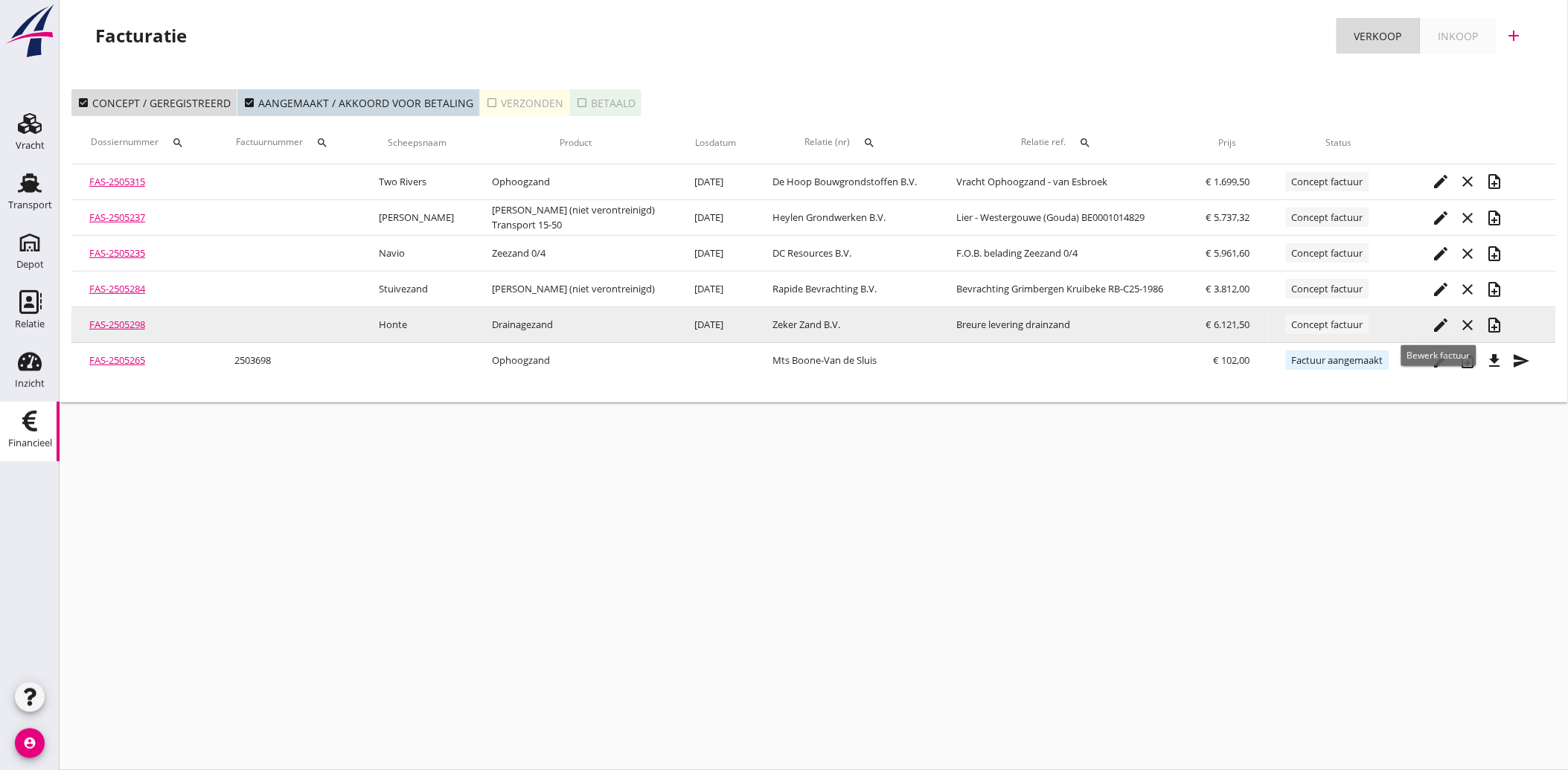
click at [1440, 317] on icon "edit" at bounding box center [1441, 324] width 18 height 18
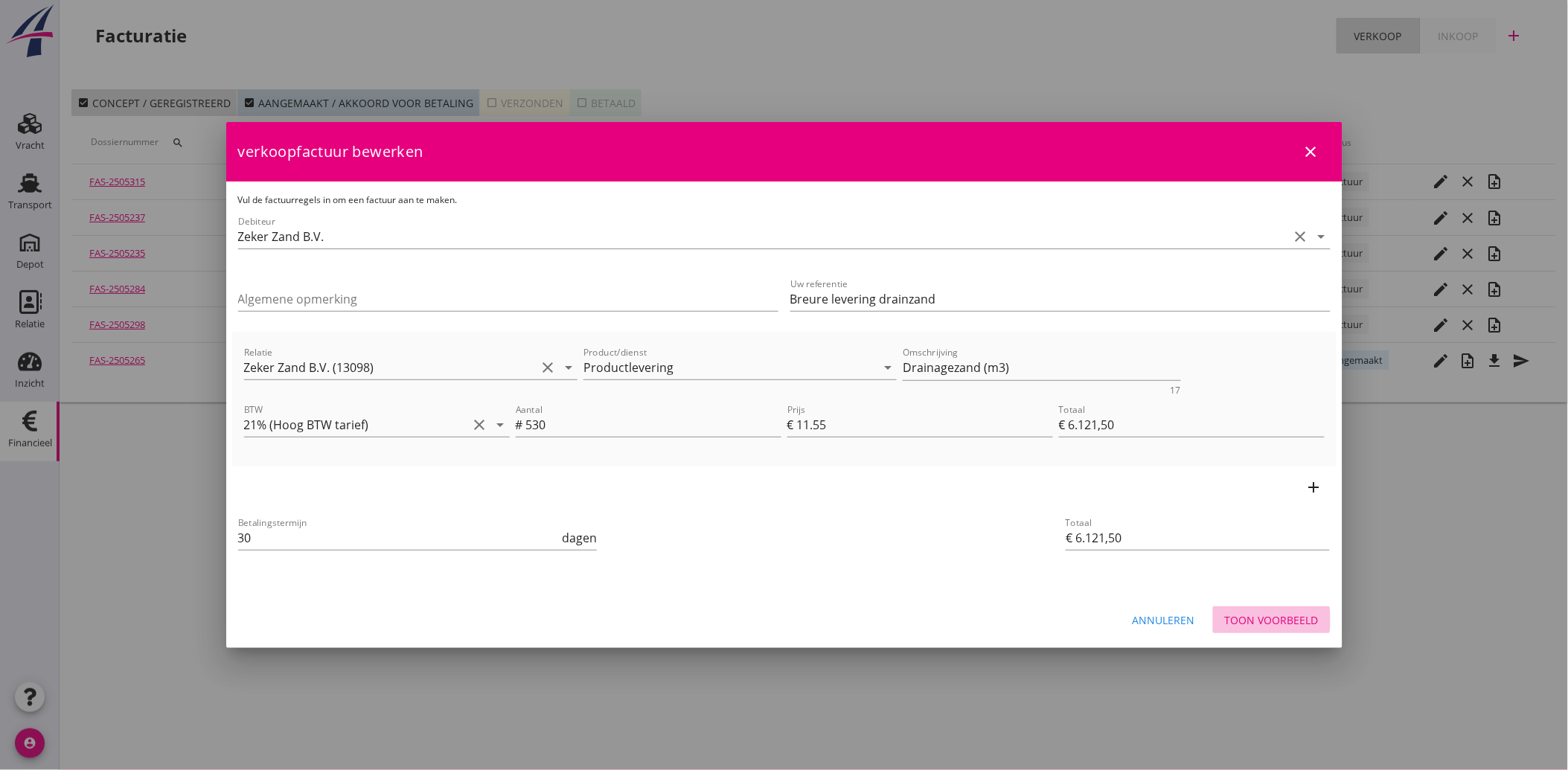
click at [1281, 610] on button "Toon voorbeeld" at bounding box center [1272, 620] width 117 height 26
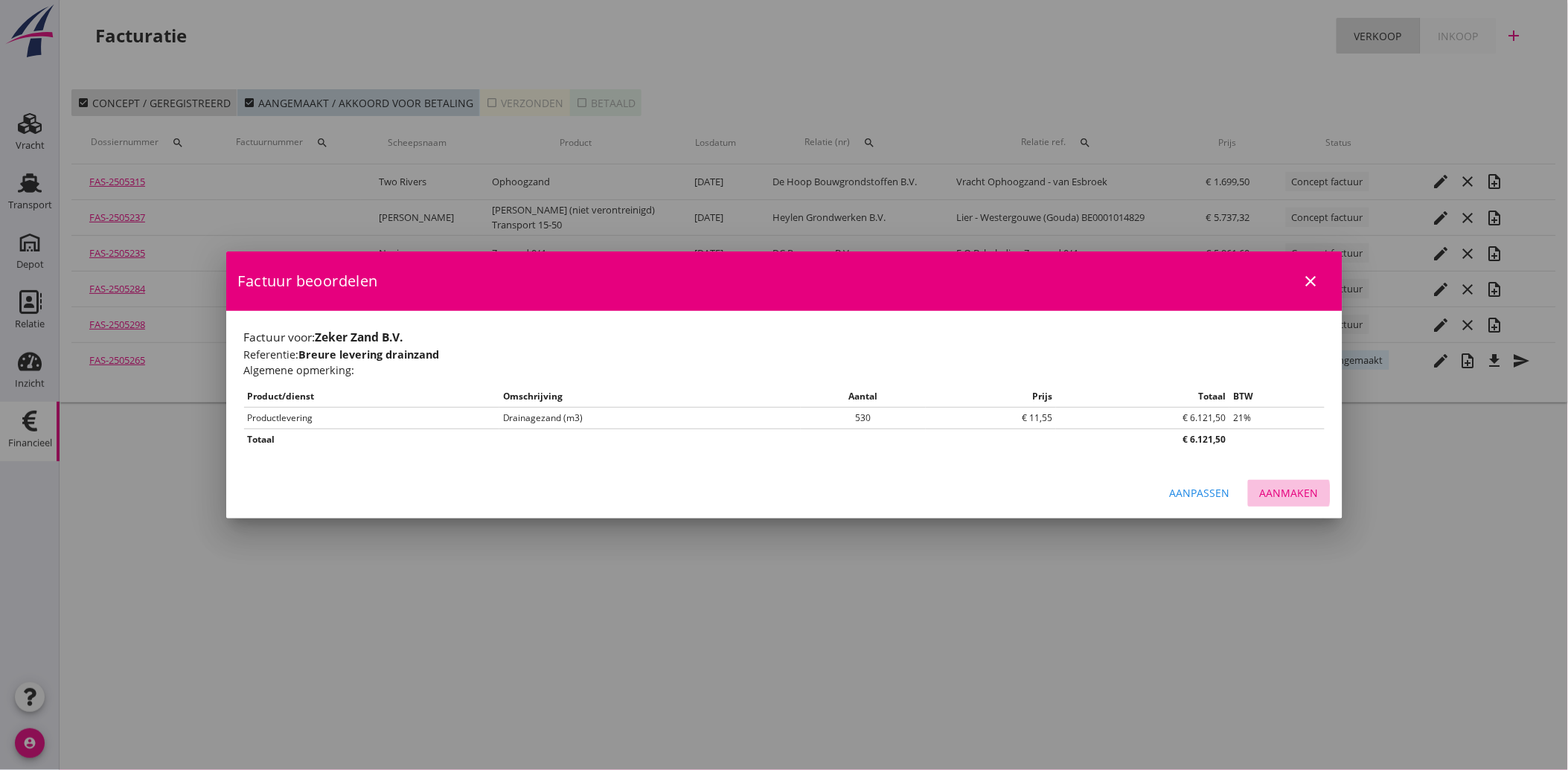
click at [1315, 494] on div "Aanmaken" at bounding box center [1289, 493] width 59 height 16
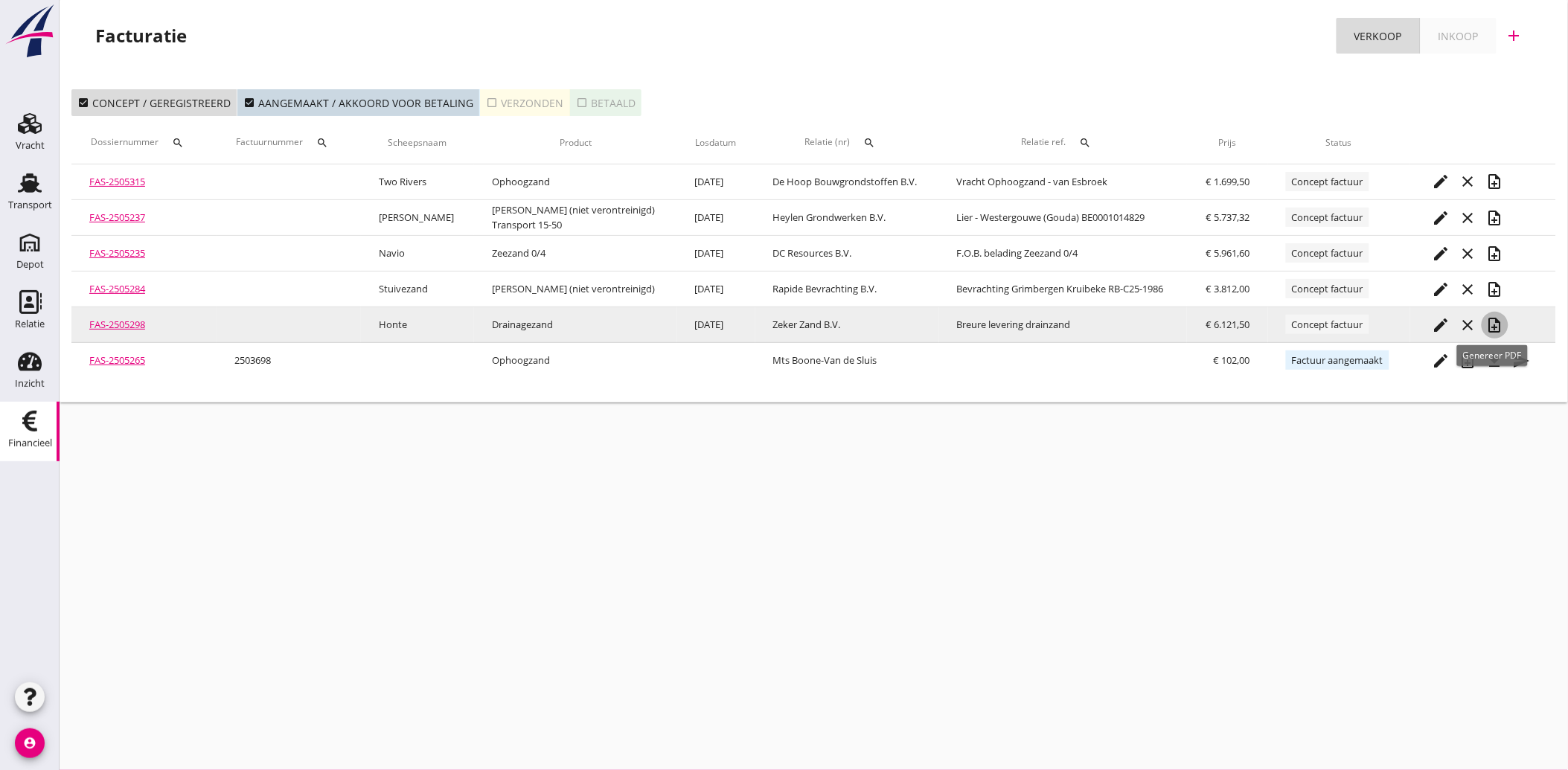
click at [1493, 318] on icon "note_add" at bounding box center [1494, 324] width 18 height 18
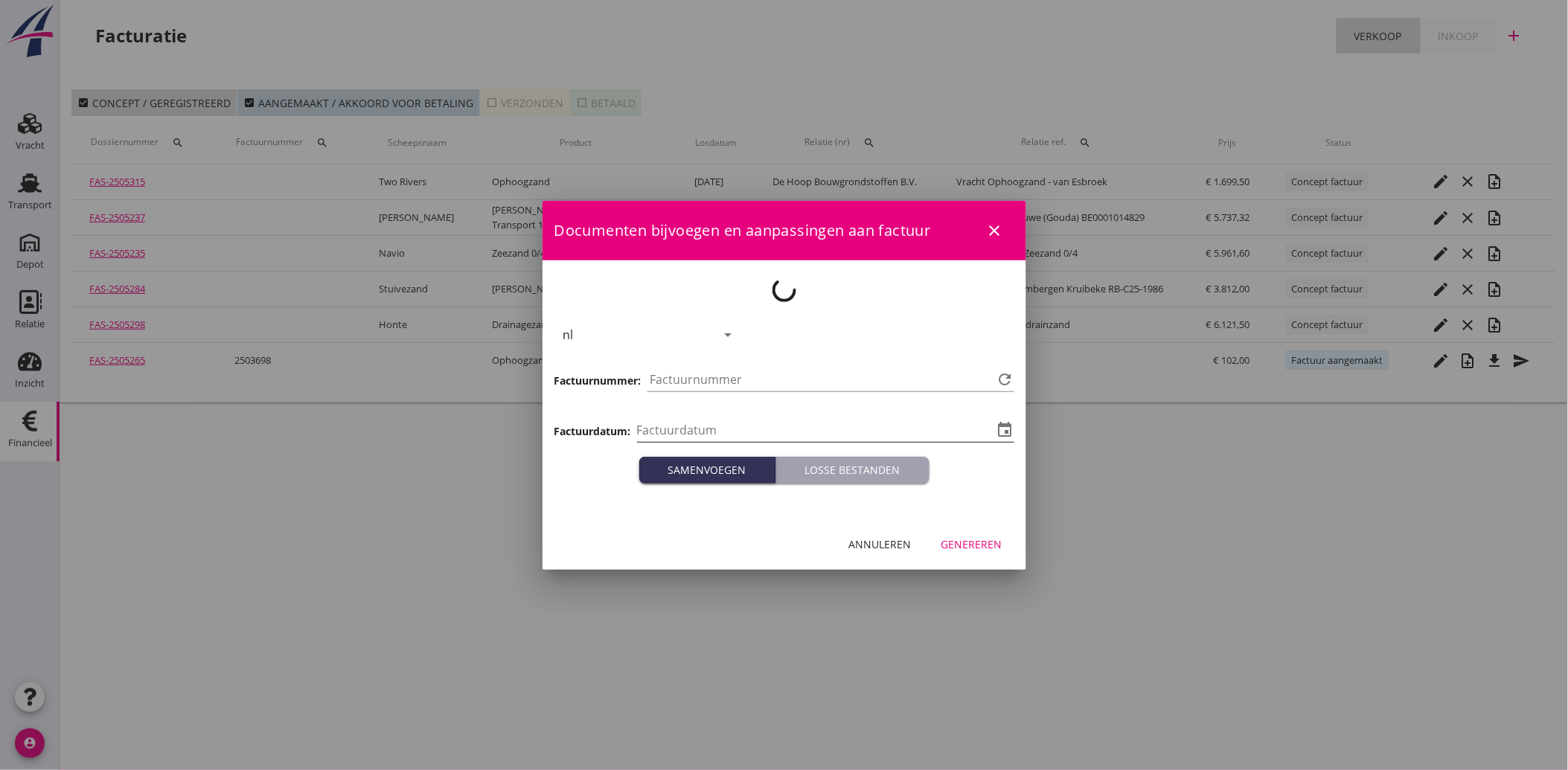
type input "[DATE]"
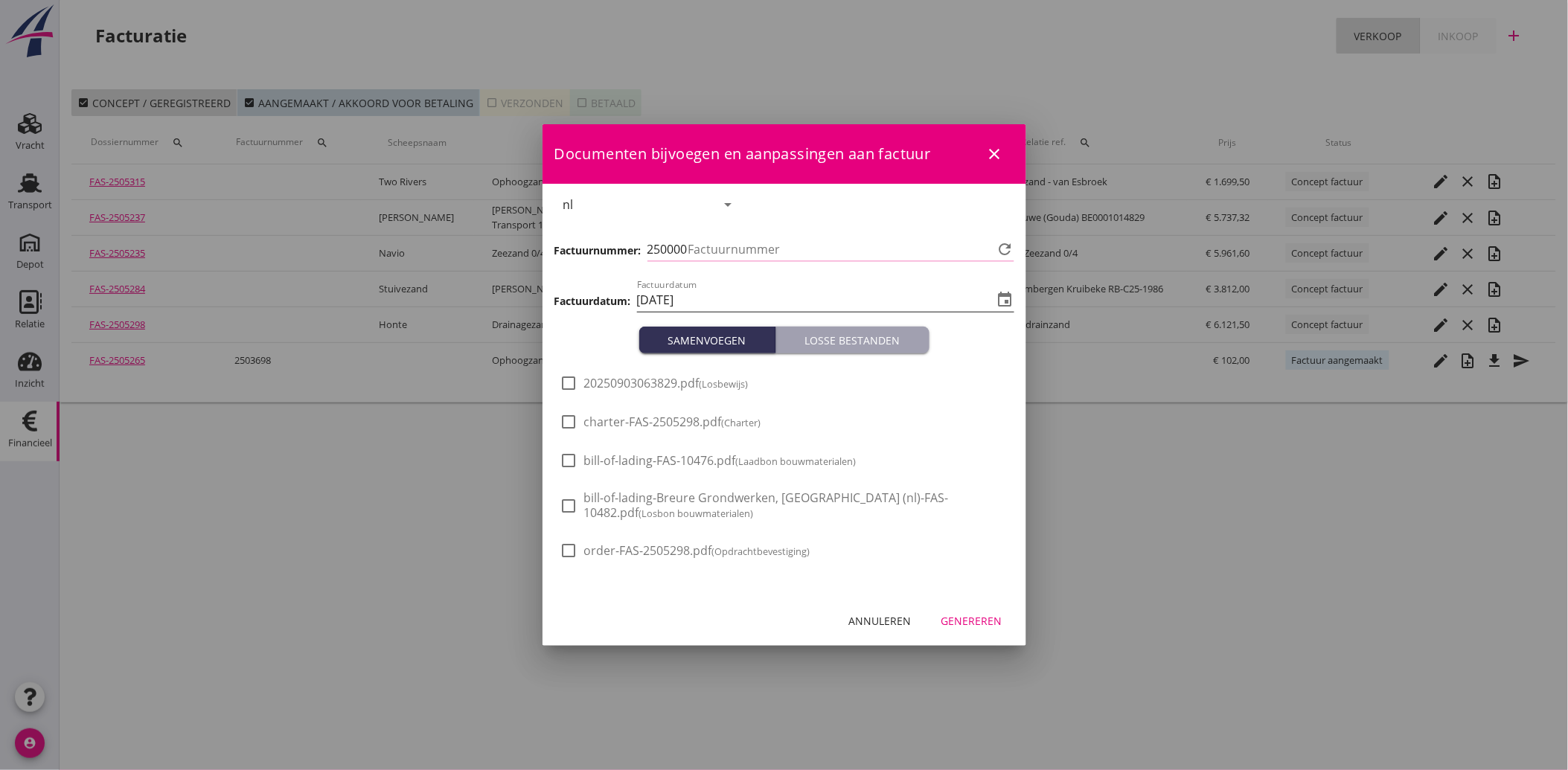
type input "3720"
click at [571, 390] on div at bounding box center [569, 383] width 26 height 26
checkbox input "true"
click at [969, 618] on div "Genereren" at bounding box center [971, 621] width 61 height 16
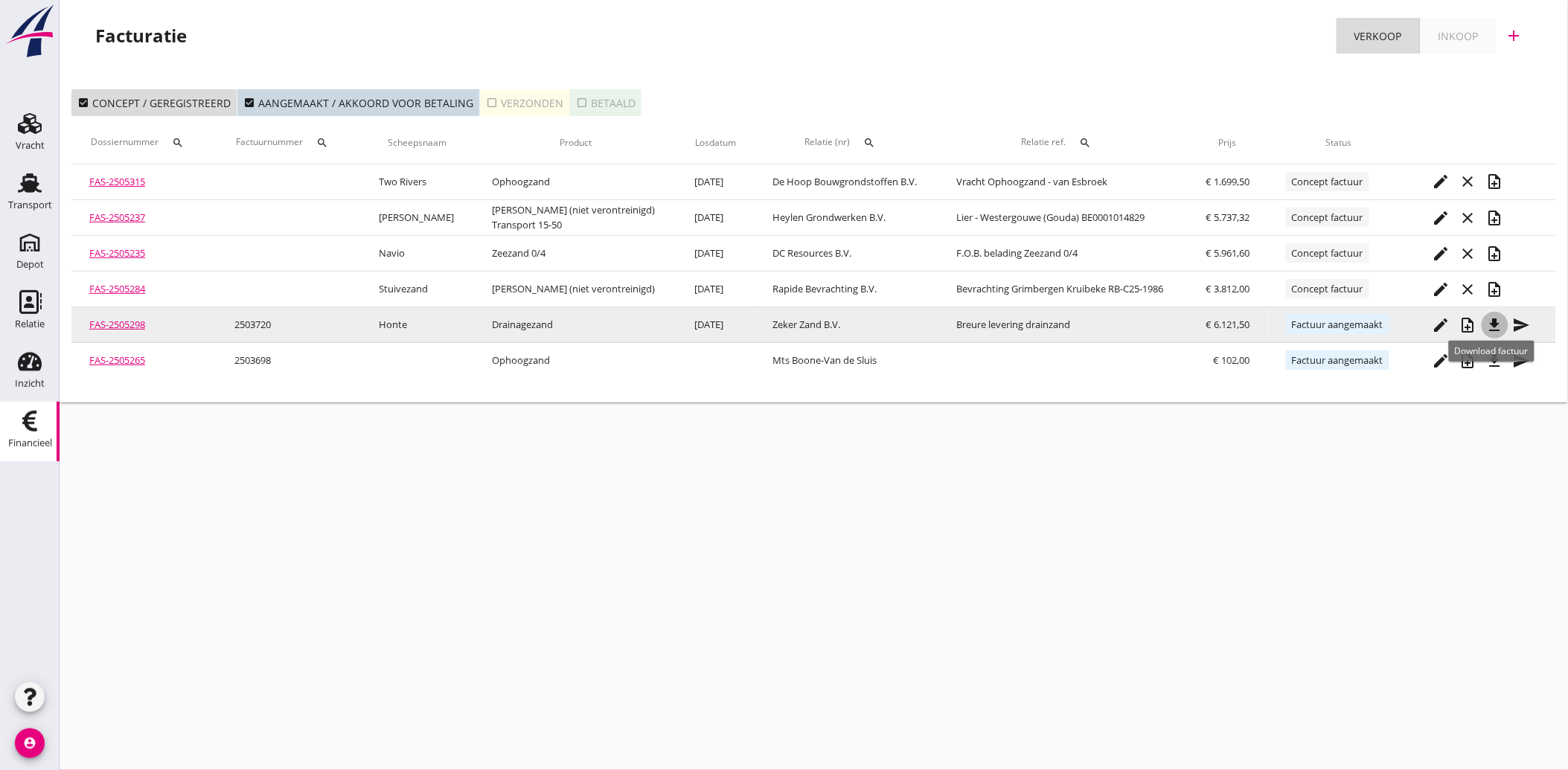
click at [1487, 317] on icon "file_download" at bounding box center [1494, 324] width 18 height 18
click at [1513, 320] on icon "send" at bounding box center [1522, 324] width 18 height 18
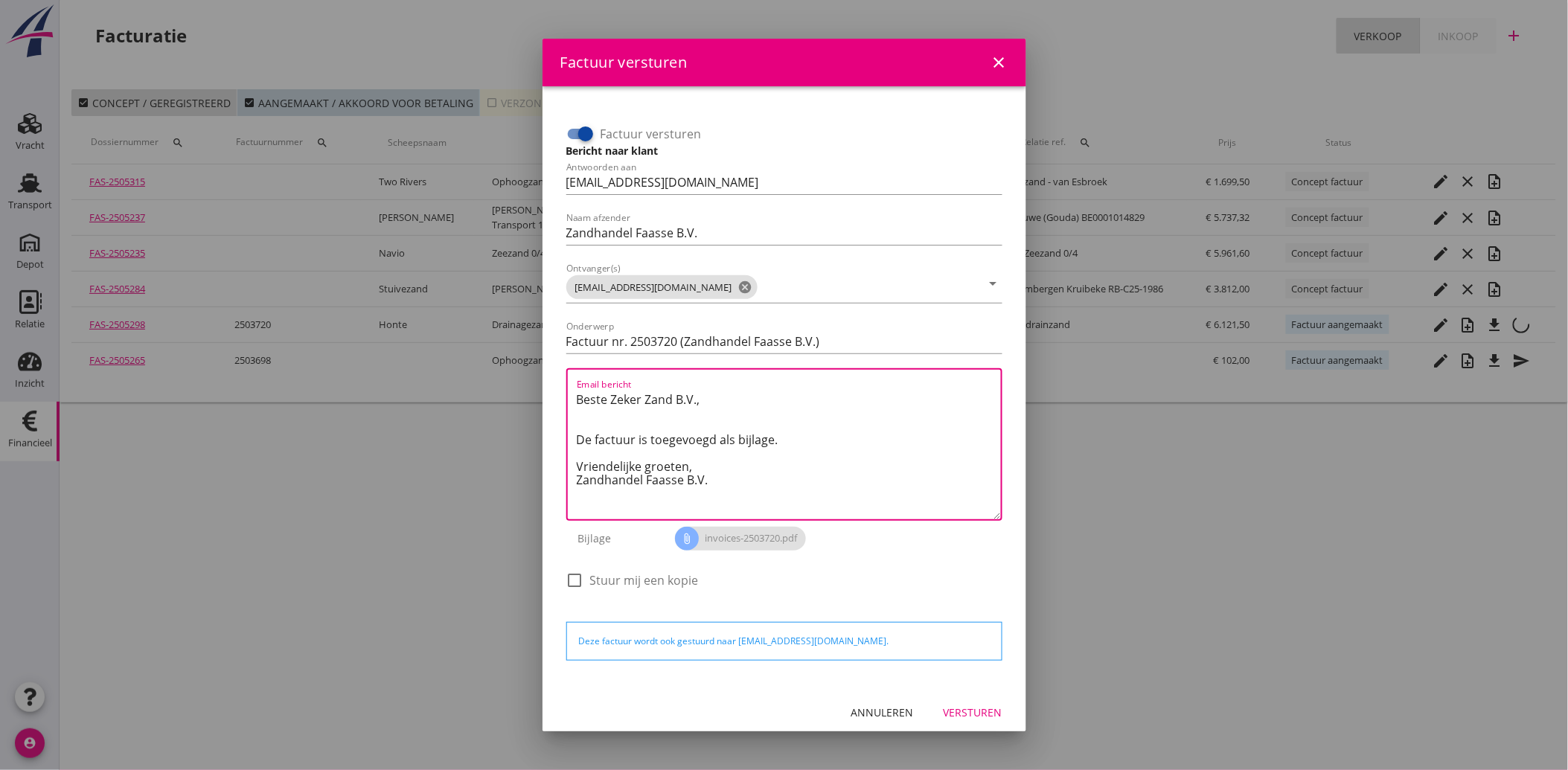
drag, startPoint x: 715, startPoint y: 481, endPoint x: 551, endPoint y: 385, distance: 190.0
click at [551, 385] on div "Factuur versturen Bericht naar klant Antwoorden aan [EMAIL_ADDRESS][DOMAIN_NAME…" at bounding box center [784, 387] width 483 height 602
paste textarea "Geachte heer/mevrouw, Hierbij zenden wij u onze factuur i.v.m. de door ons aan …"
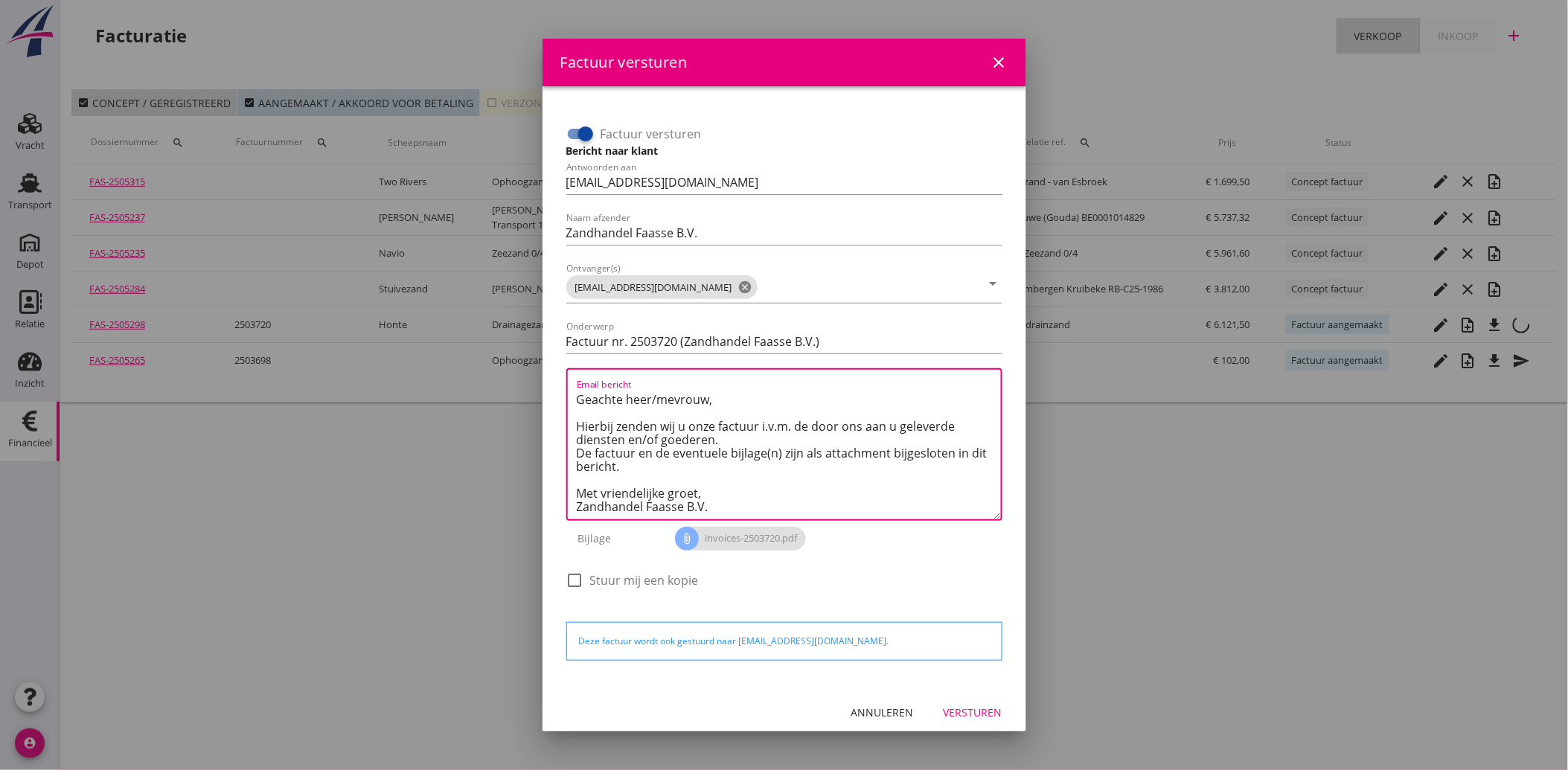
type textarea "Geachte heer/mevrouw, Hierbij zenden wij u onze factuur i.v.m. de door ons aan …"
click at [950, 706] on div "Versturen" at bounding box center [973, 712] width 59 height 16
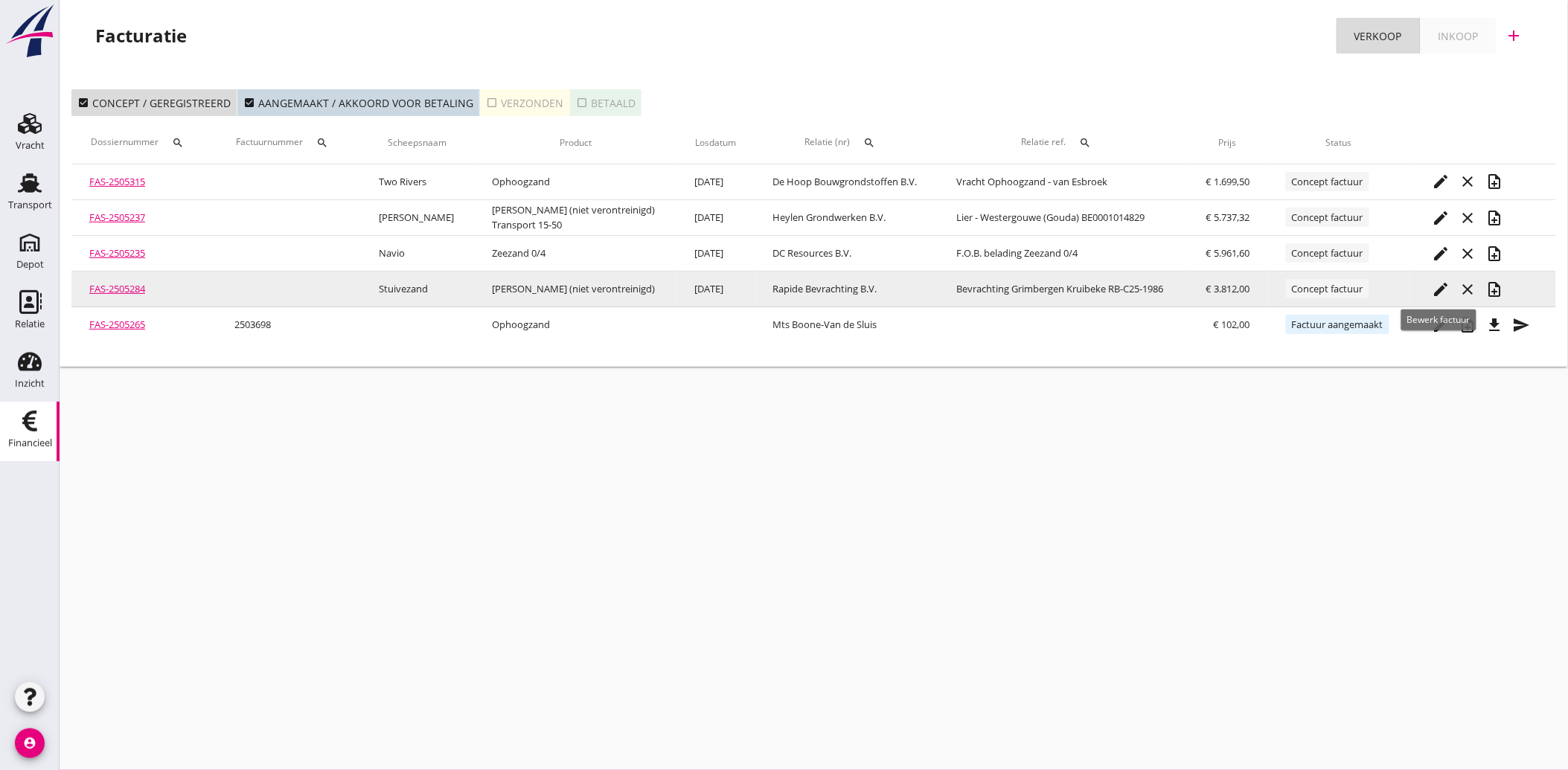
click at [1443, 289] on icon "edit" at bounding box center [1441, 289] width 18 height 18
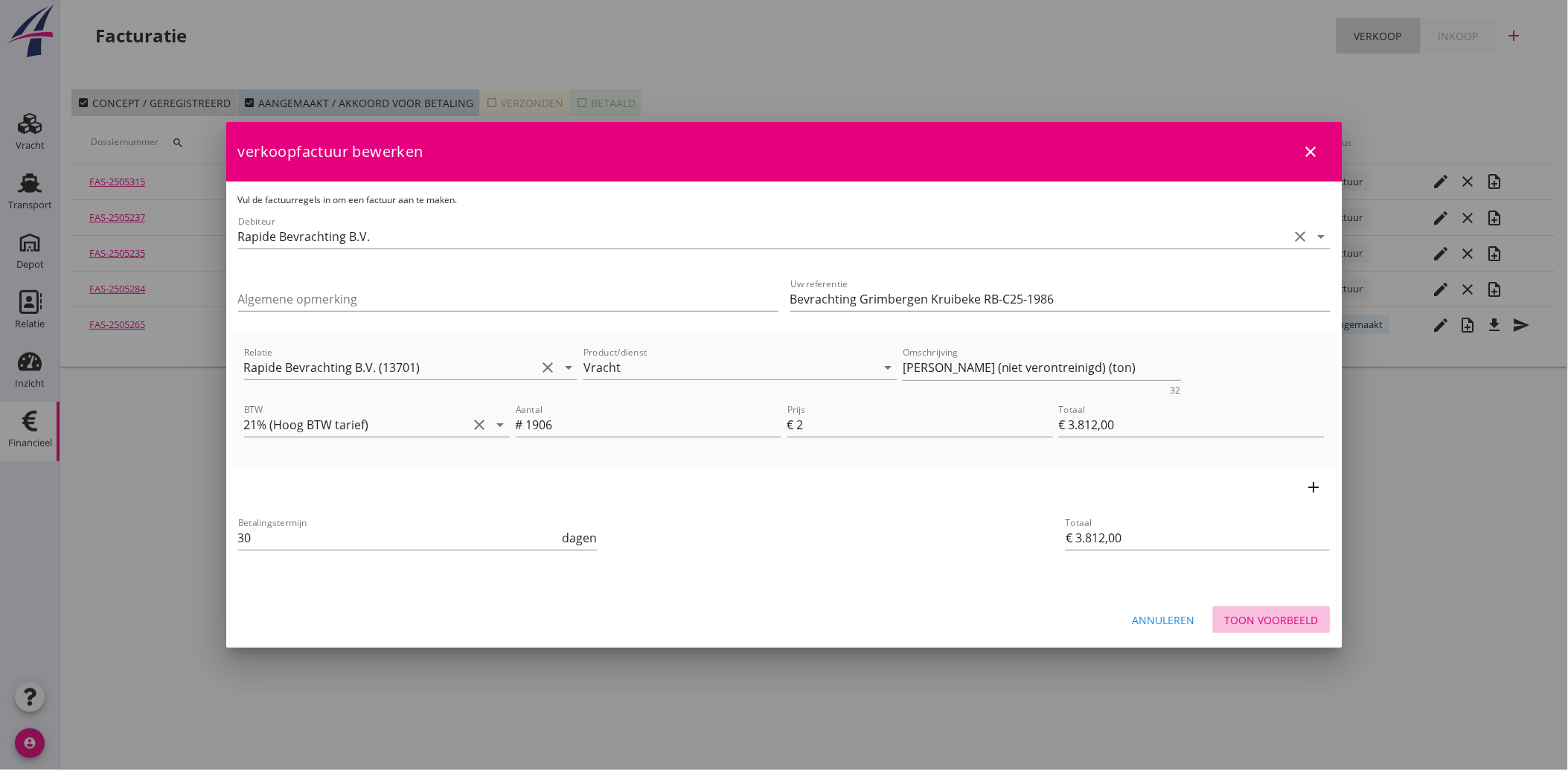
click at [1256, 619] on div "Toon voorbeeld" at bounding box center [1271, 621] width 94 height 16
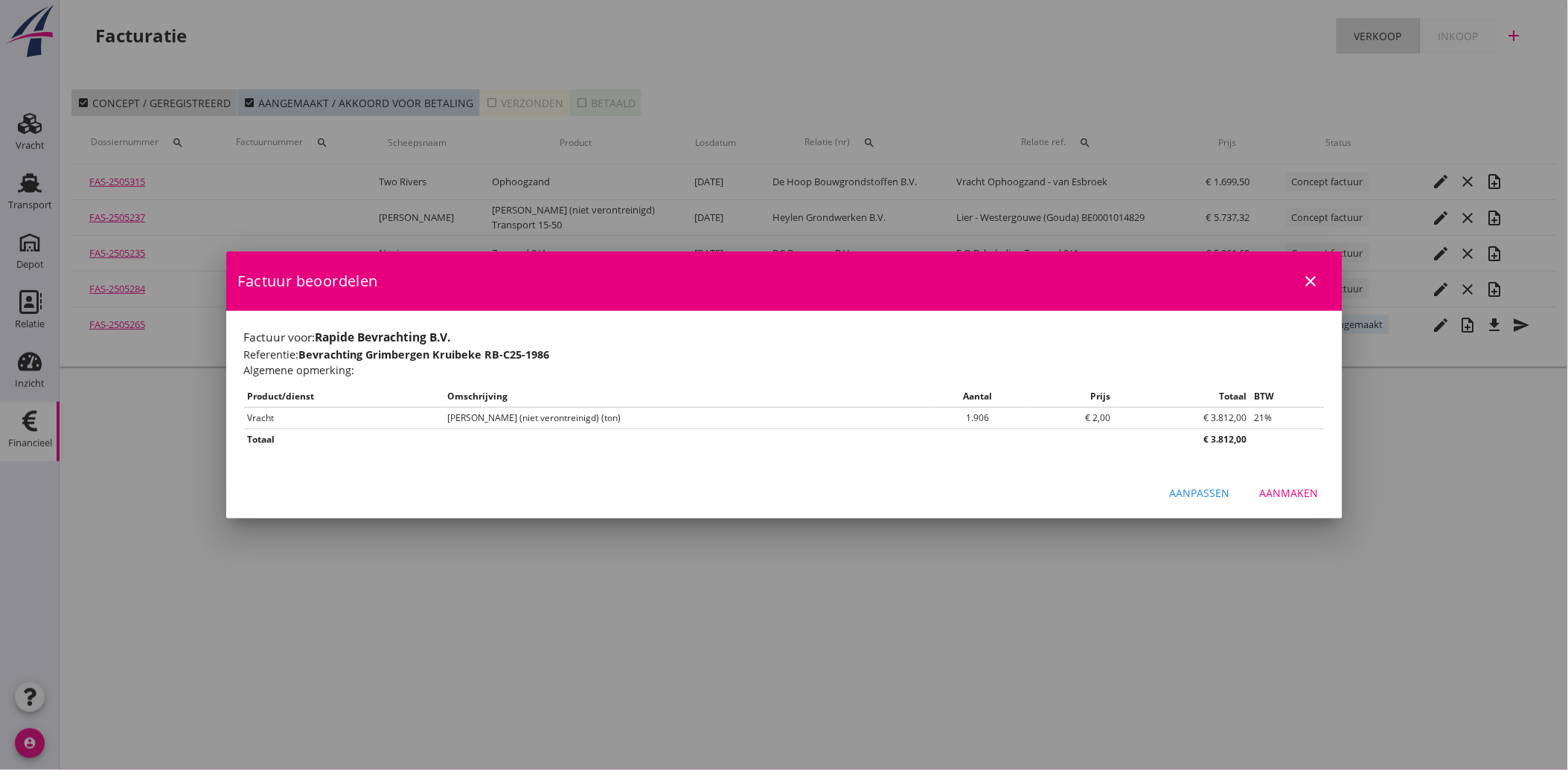
click at [1296, 494] on div "Aanmaken" at bounding box center [1289, 493] width 59 height 16
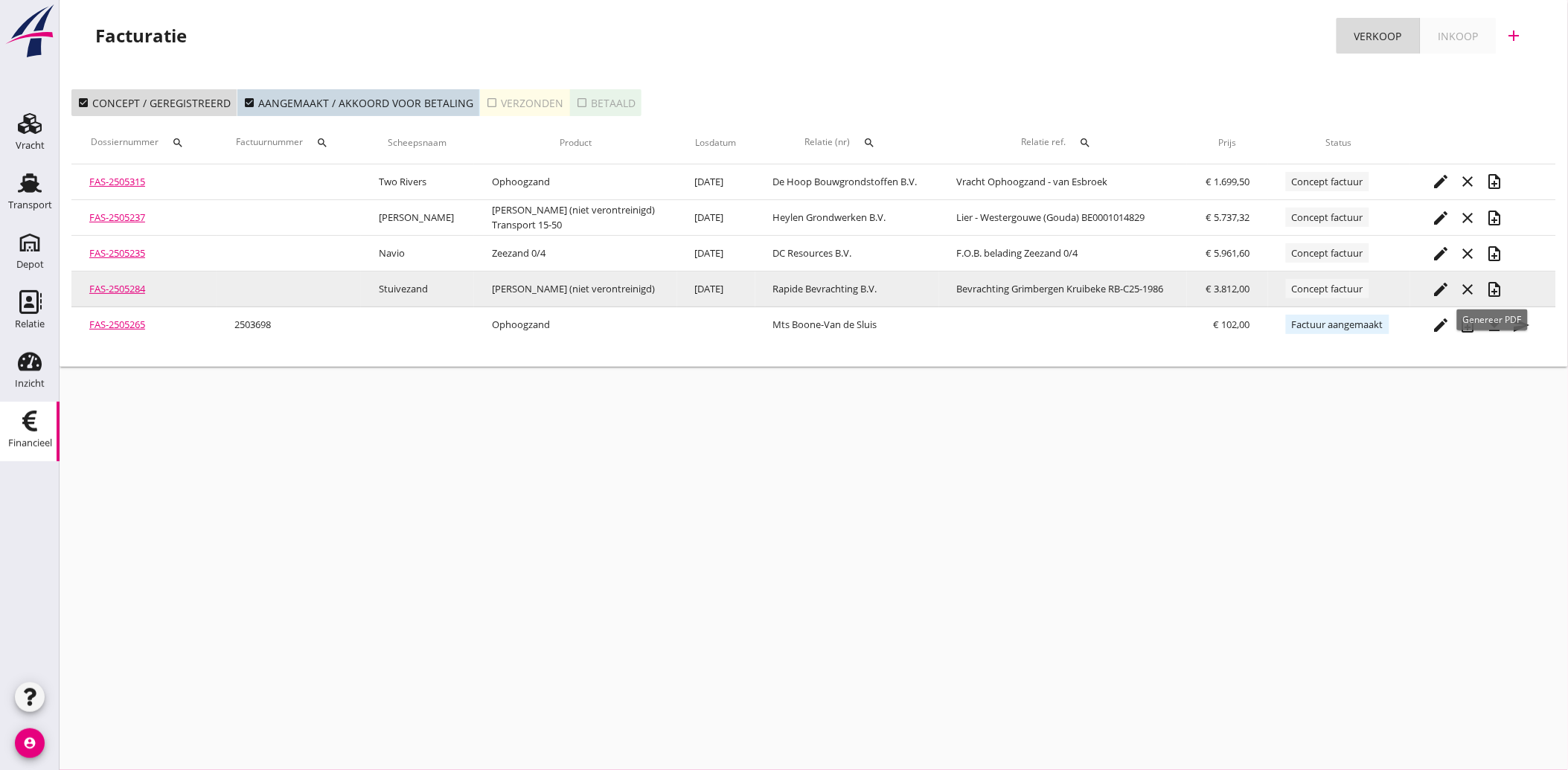
click at [1490, 286] on icon "note_add" at bounding box center [1494, 289] width 18 height 18
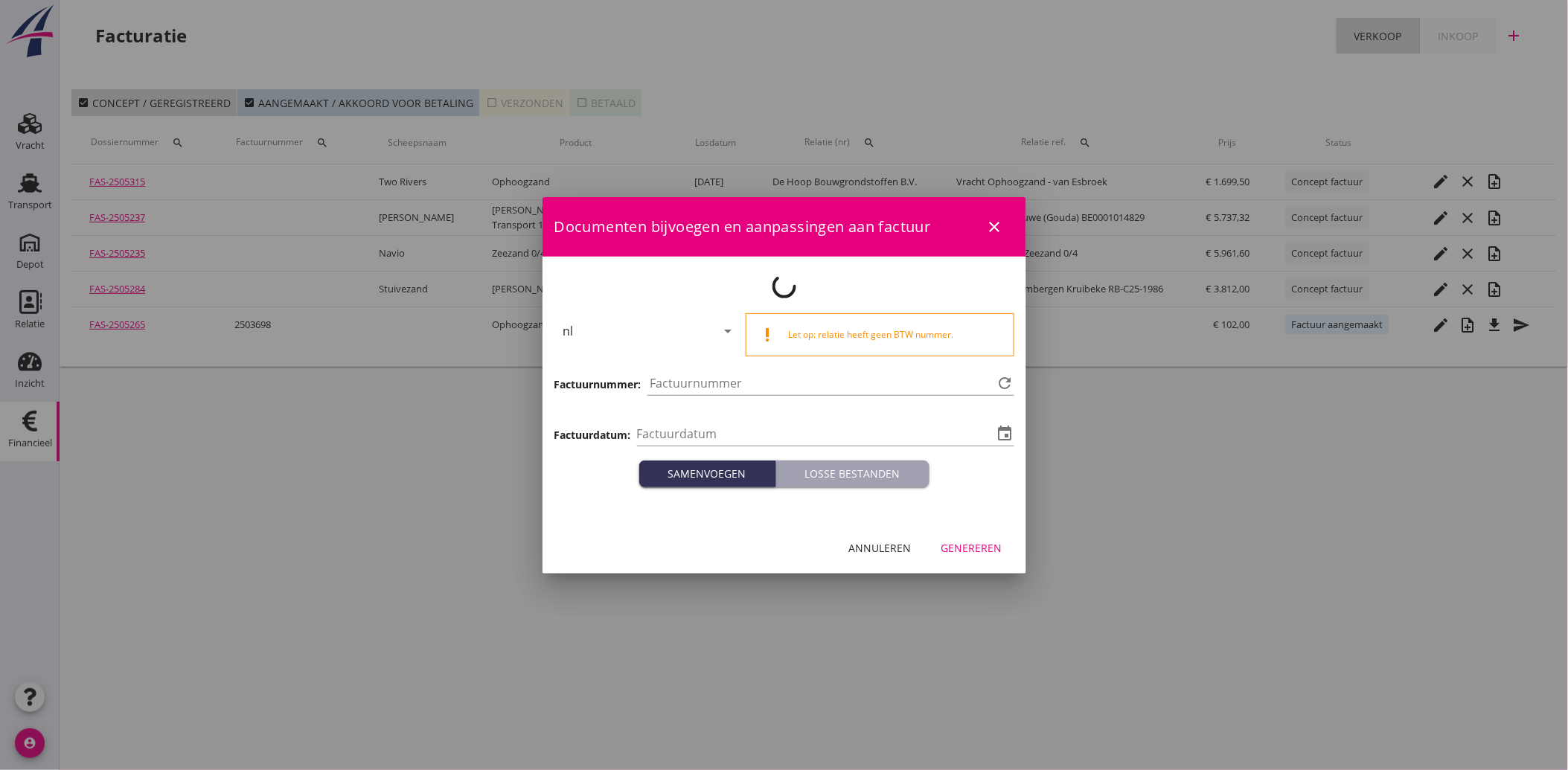
type input "[DATE]"
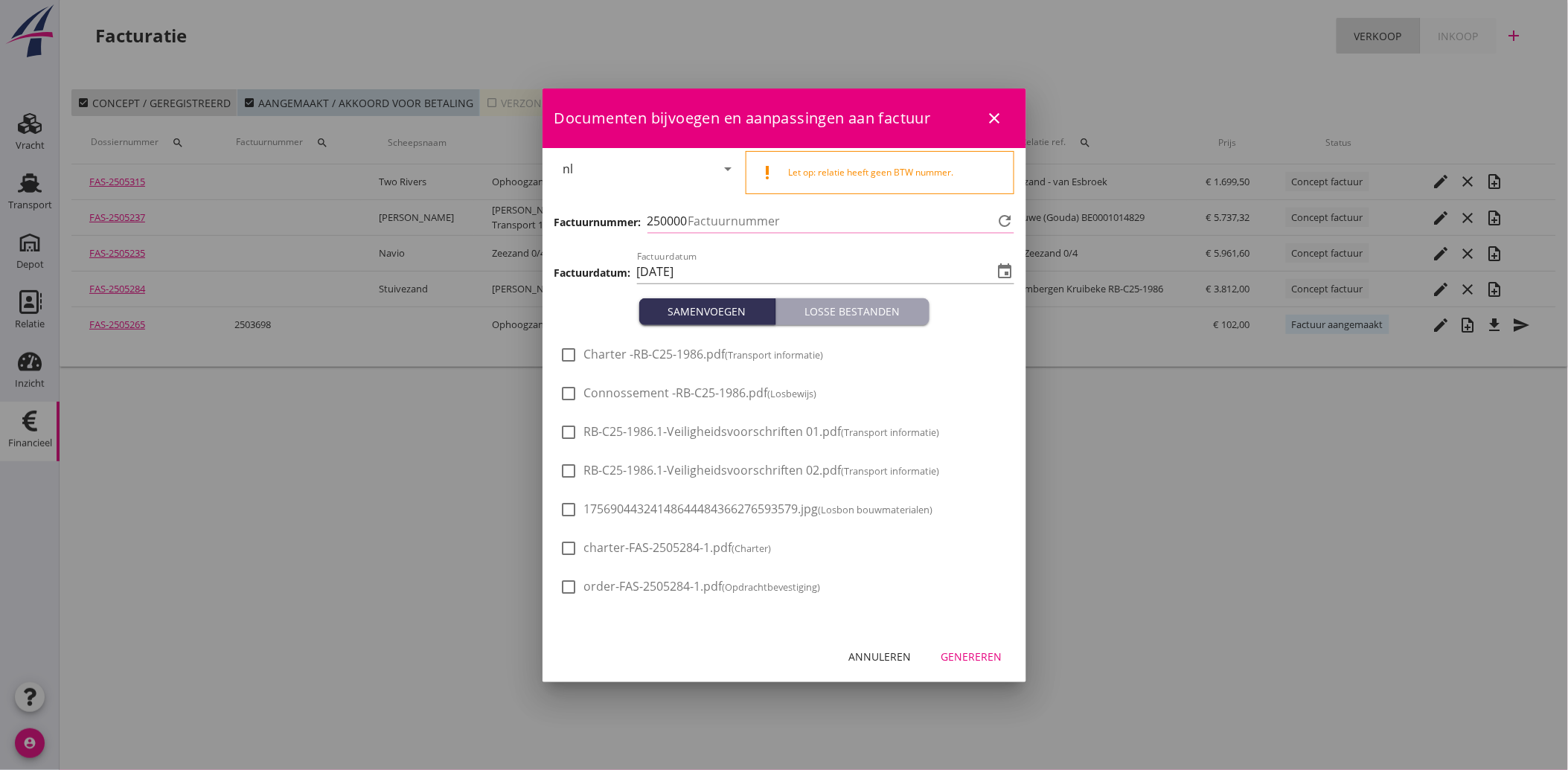
type input "3721"
click at [657, 516] on span "17569044324148644484366276593579.jpg (Losbon bouwmaterialen)" at bounding box center [758, 509] width 349 height 16
checkbox input "true"
click at [976, 668] on button "Genereren" at bounding box center [972, 657] width 85 height 26
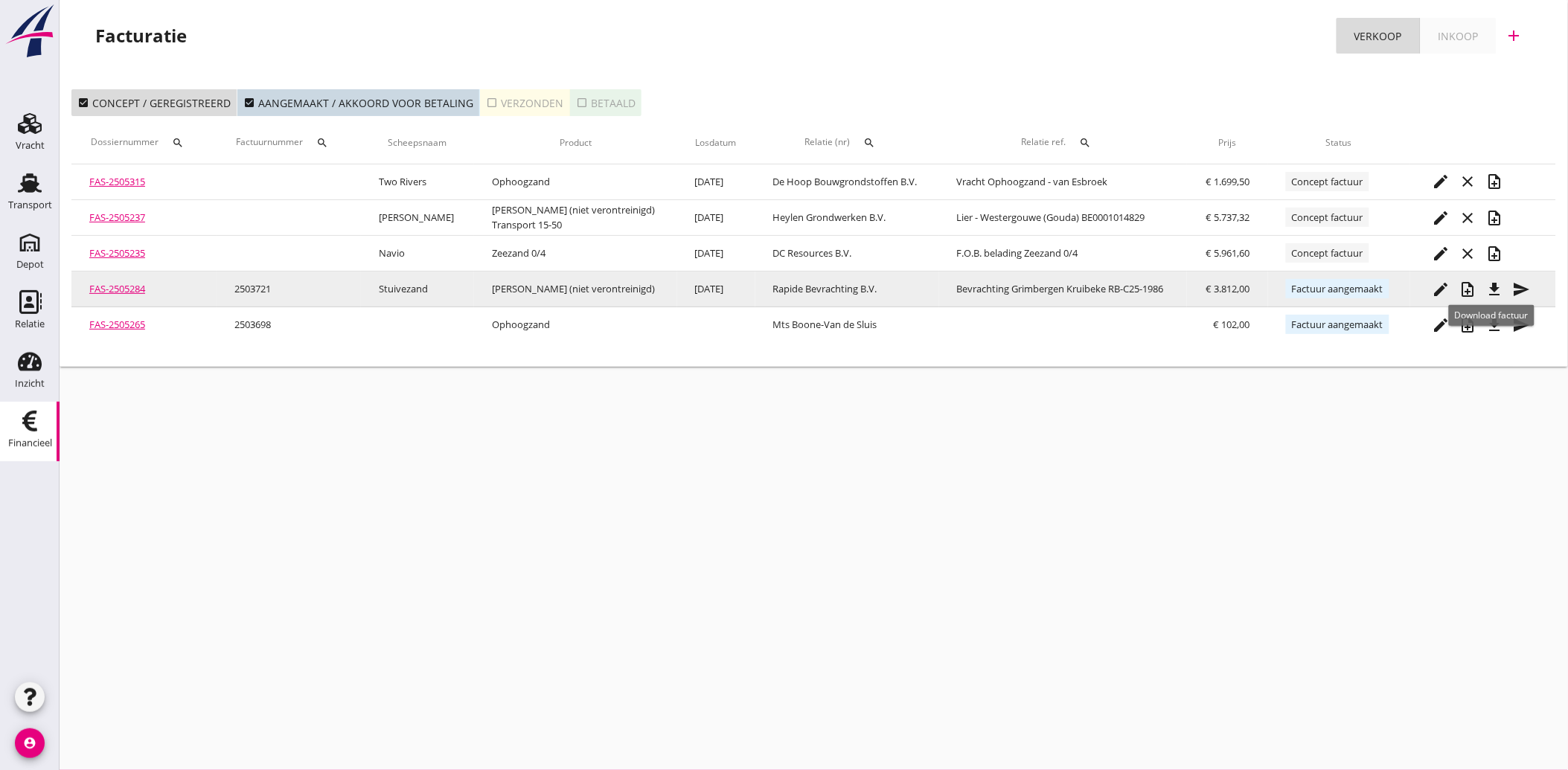
click at [1496, 285] on icon "file_download" at bounding box center [1494, 289] width 18 height 18
click at [1514, 285] on icon "send" at bounding box center [1522, 289] width 18 height 18
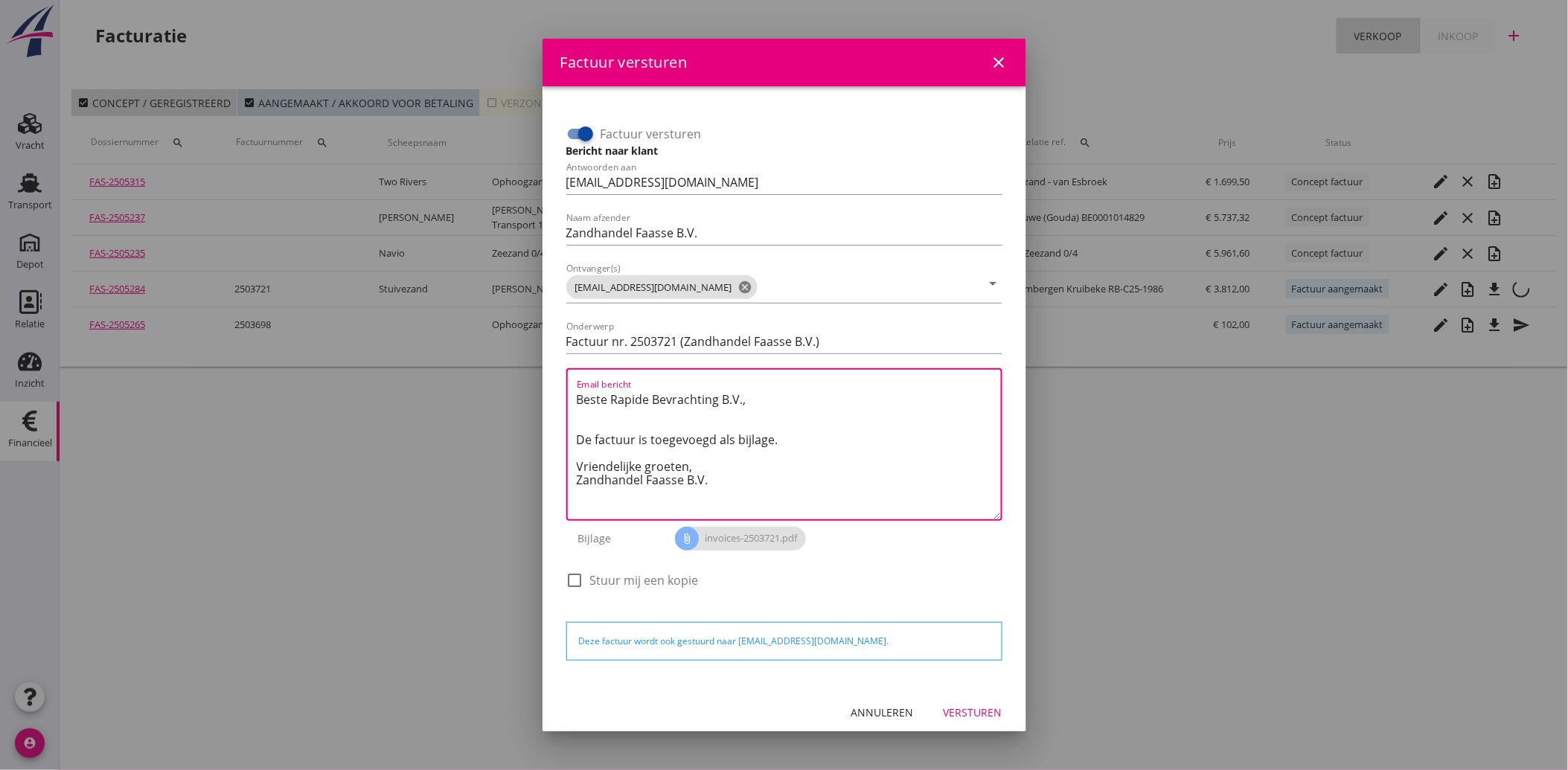
drag, startPoint x: 712, startPoint y: 486, endPoint x: 564, endPoint y: 392, distance: 175.3
click at [564, 392] on div "Factuur versturen Bericht naar klant Antwoorden aan [EMAIL_ADDRESS][DOMAIN_NAME…" at bounding box center [784, 359] width 448 height 509
paste textarea "Geachte heer/mevrouw, Hierbij zenden wij u onze factuur i.v.m. de door ons aan …"
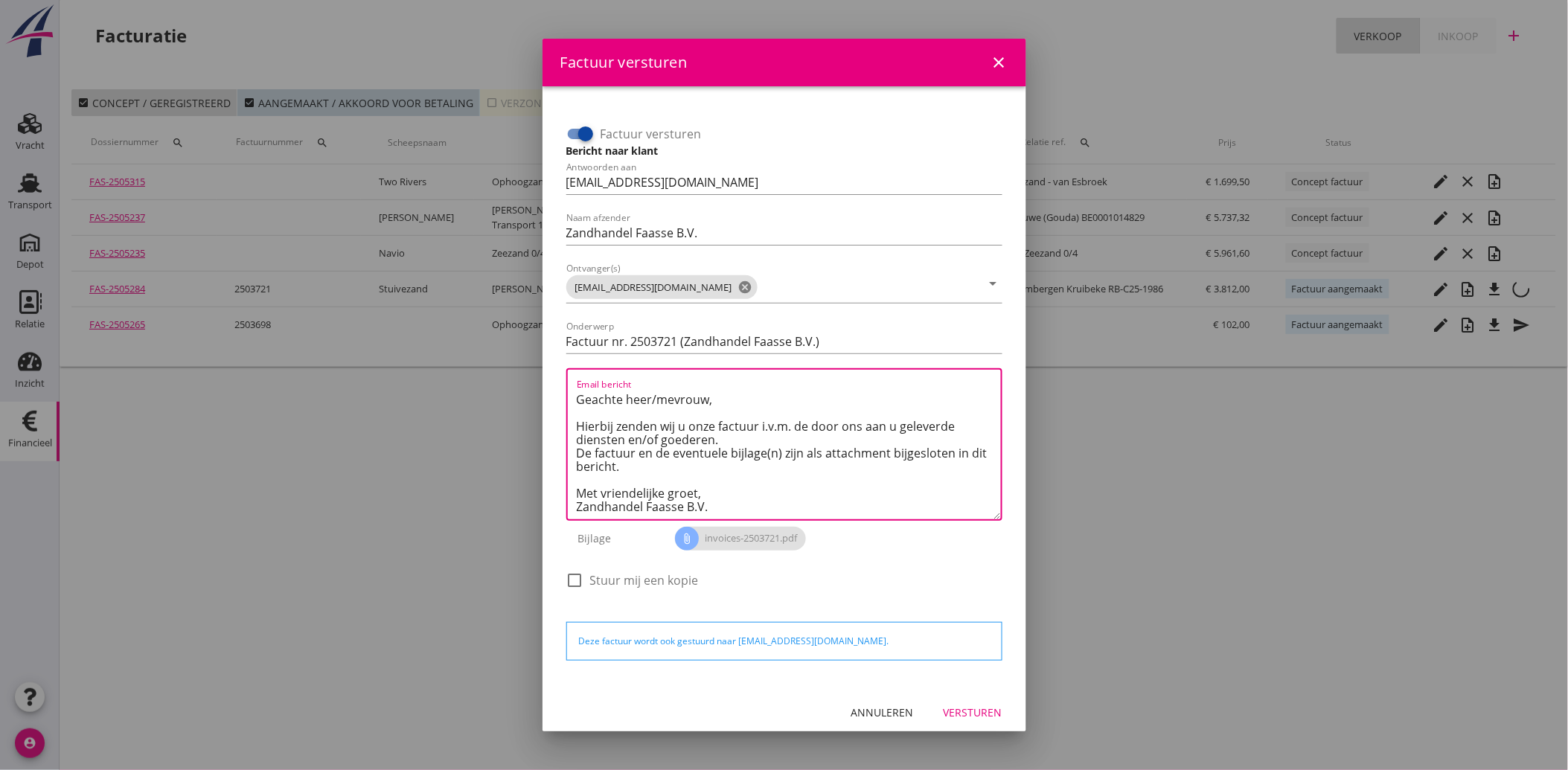
type textarea "Geachte heer/mevrouw, Hierbij zenden wij u onze factuur i.v.m. de door ons aan …"
click at [961, 710] on div "Versturen" at bounding box center [973, 712] width 59 height 16
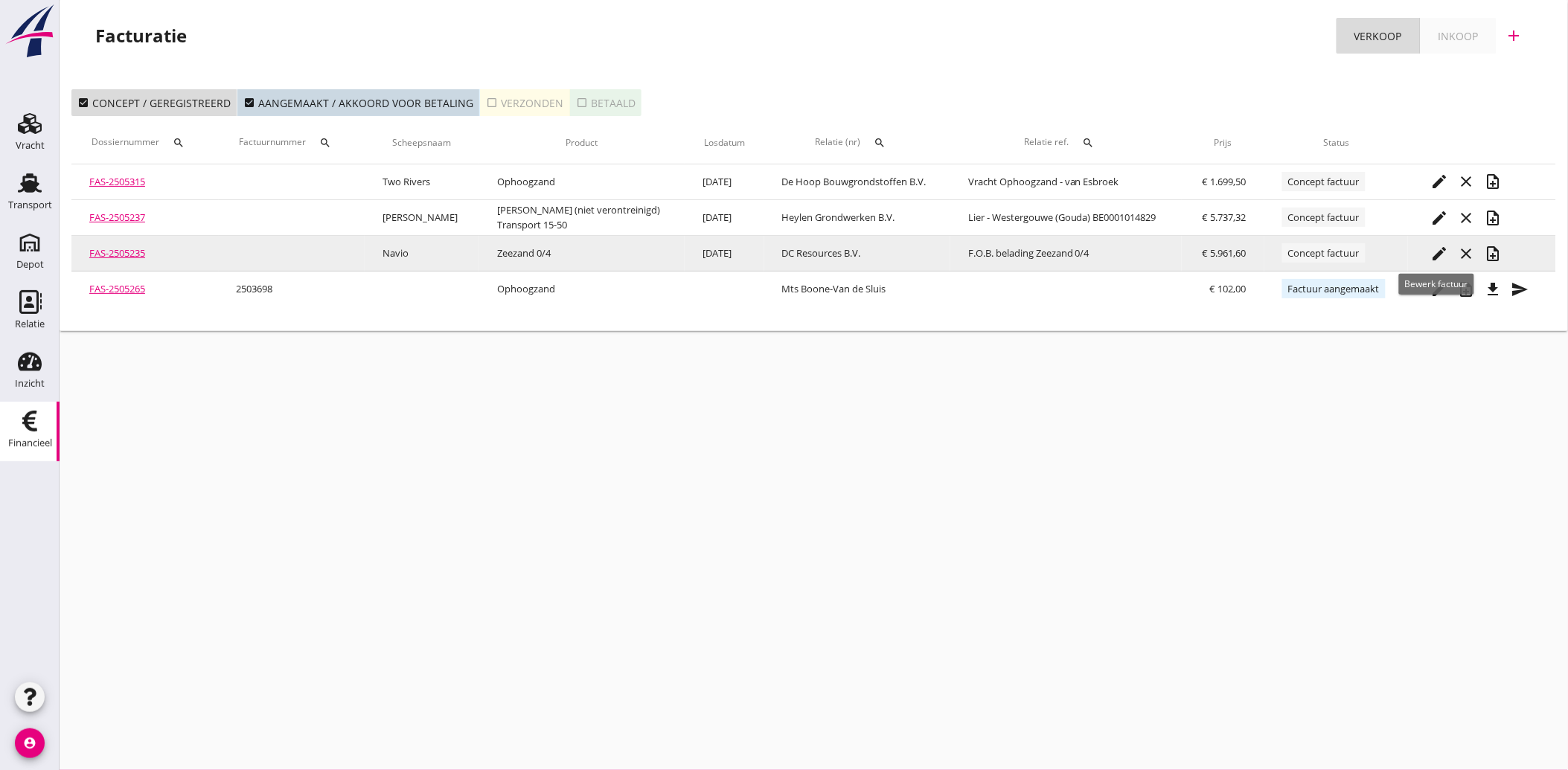
click at [1437, 250] on icon "edit" at bounding box center [1438, 254] width 18 height 18
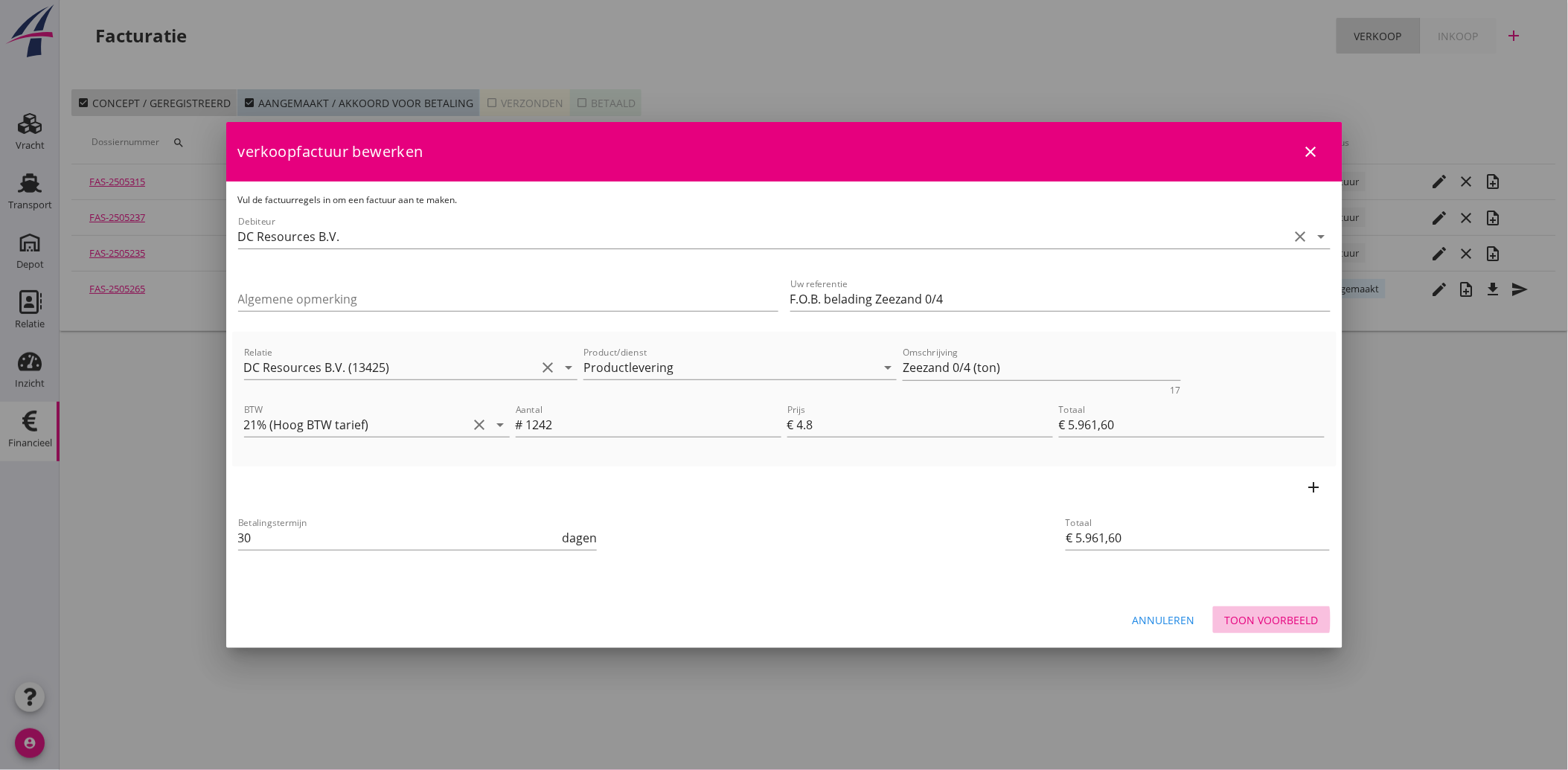
click at [1263, 622] on div "Toon voorbeeld" at bounding box center [1271, 621] width 94 height 16
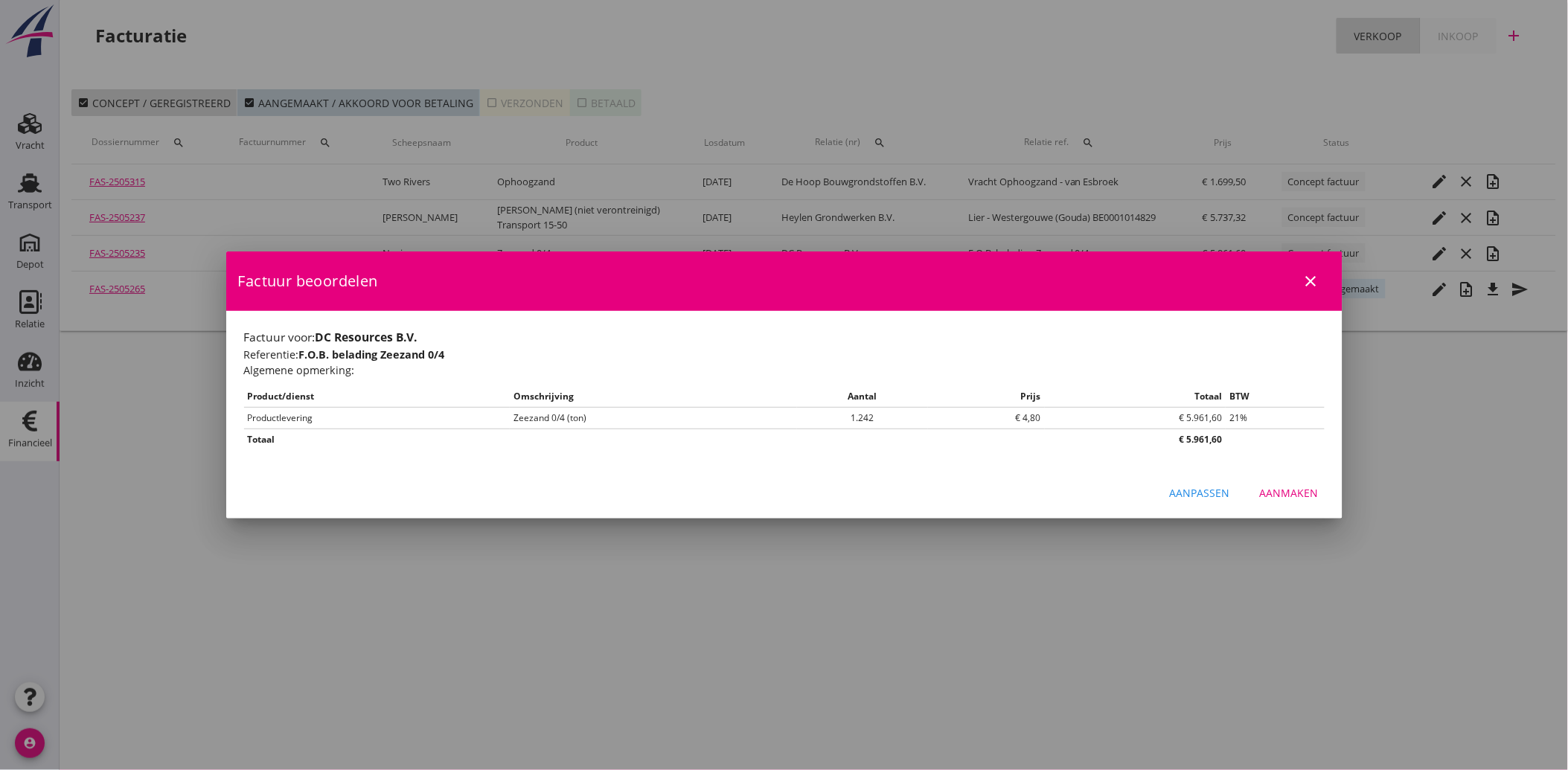
click at [1297, 490] on div "Aanmaken" at bounding box center [1289, 493] width 59 height 16
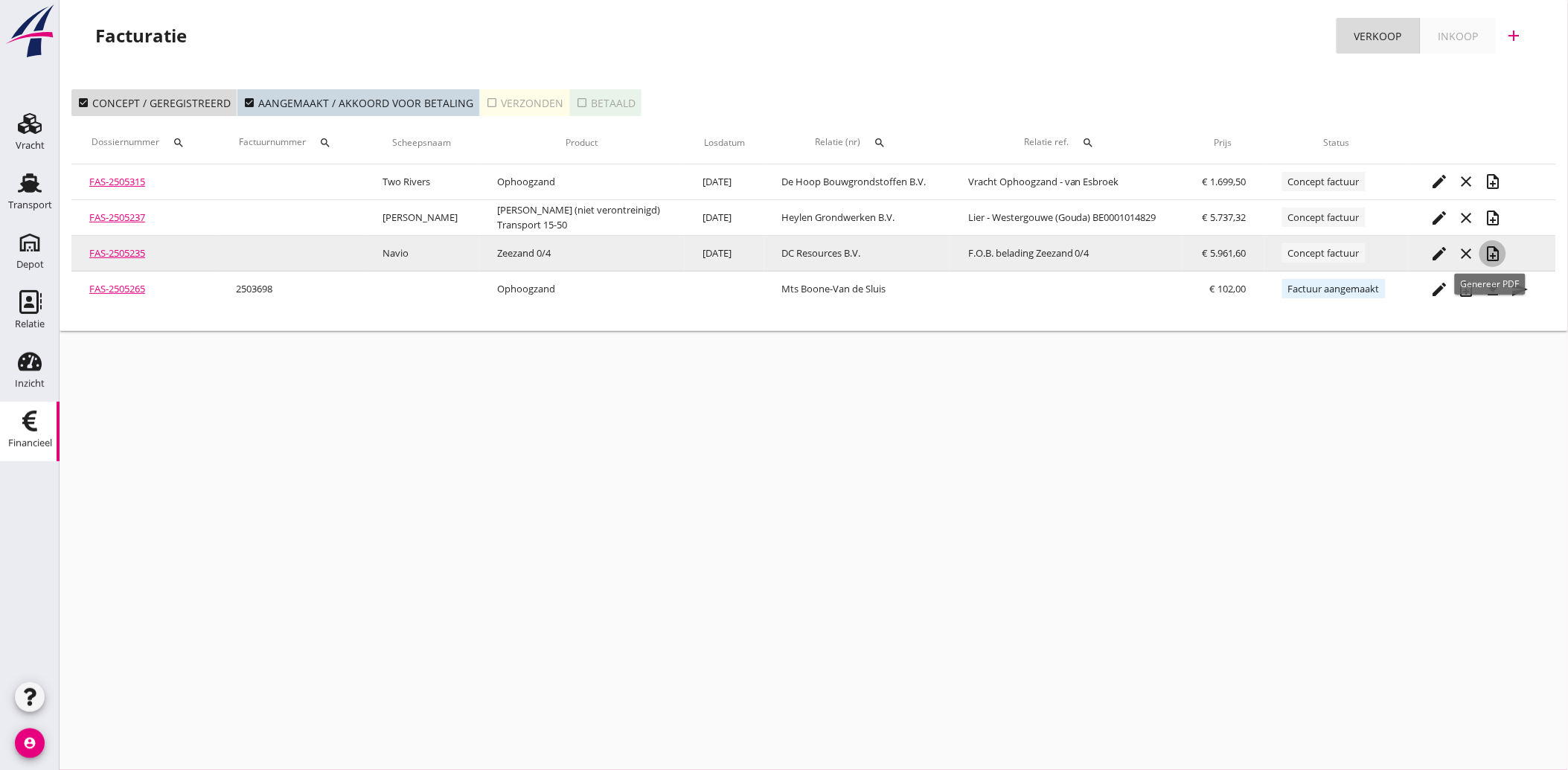
click at [1489, 250] on icon "note_add" at bounding box center [1492, 254] width 18 height 18
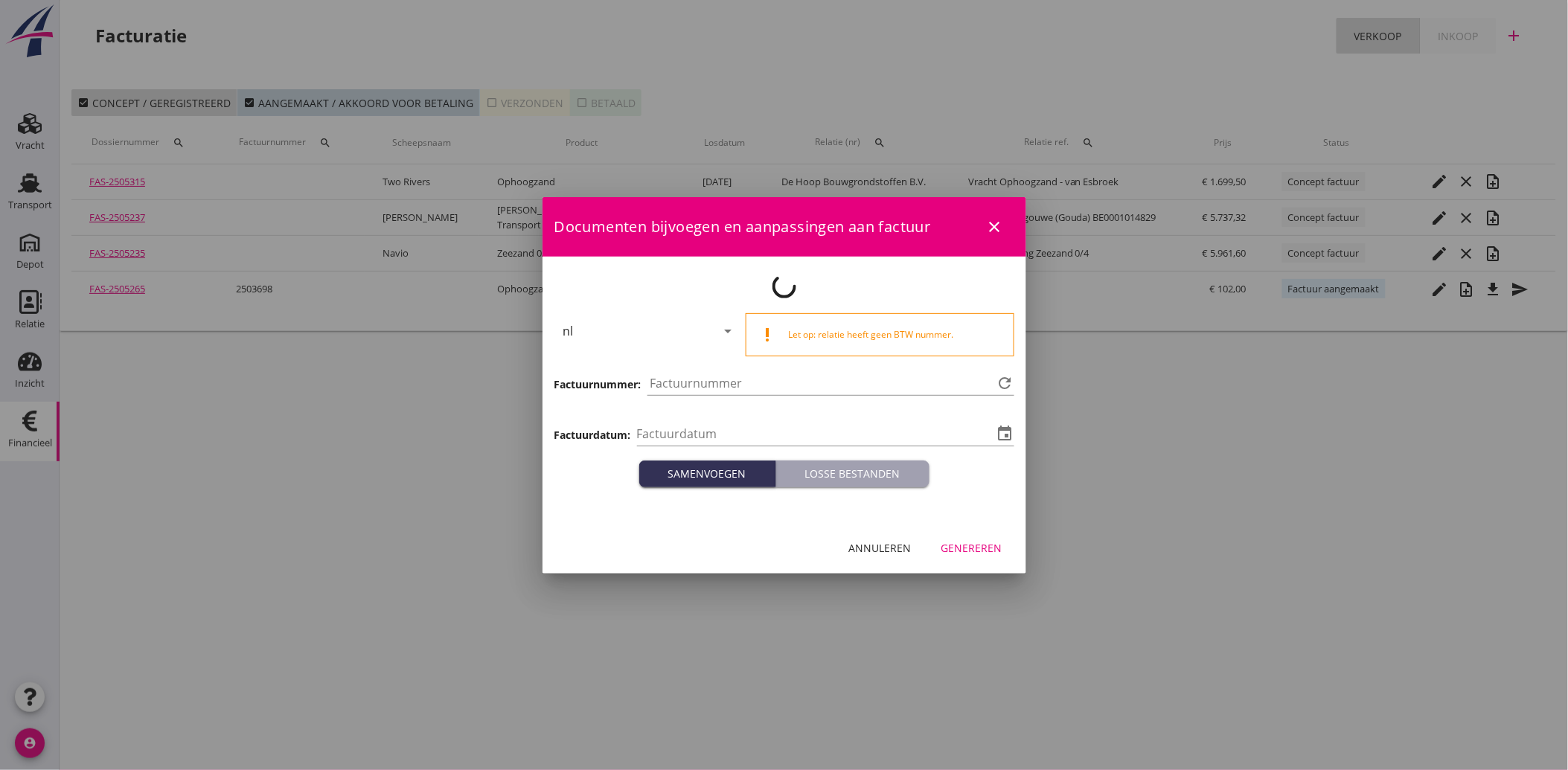
type input "[DATE]"
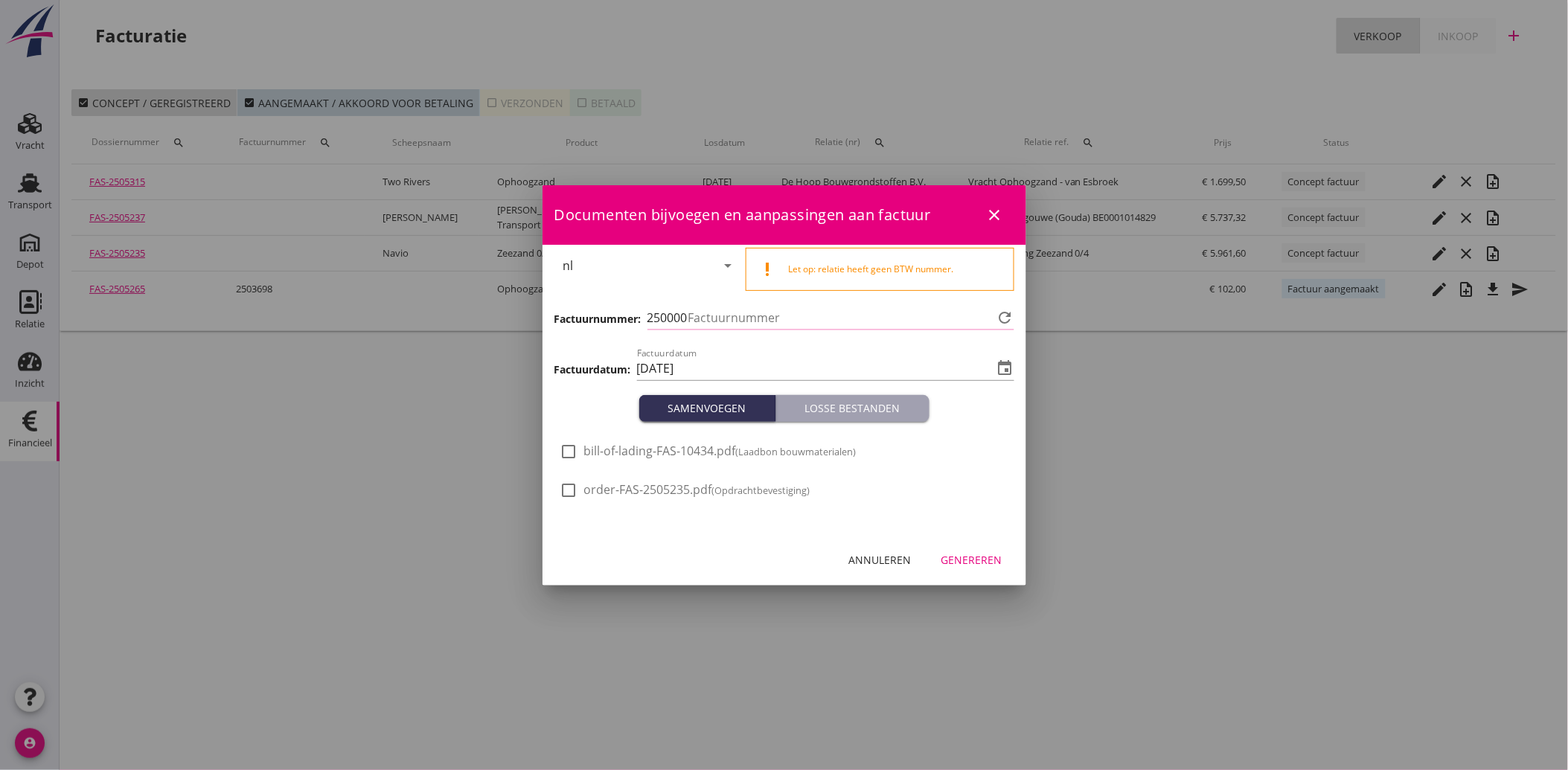
type input "3722"
click at [965, 555] on div "Genereren" at bounding box center [971, 560] width 61 height 16
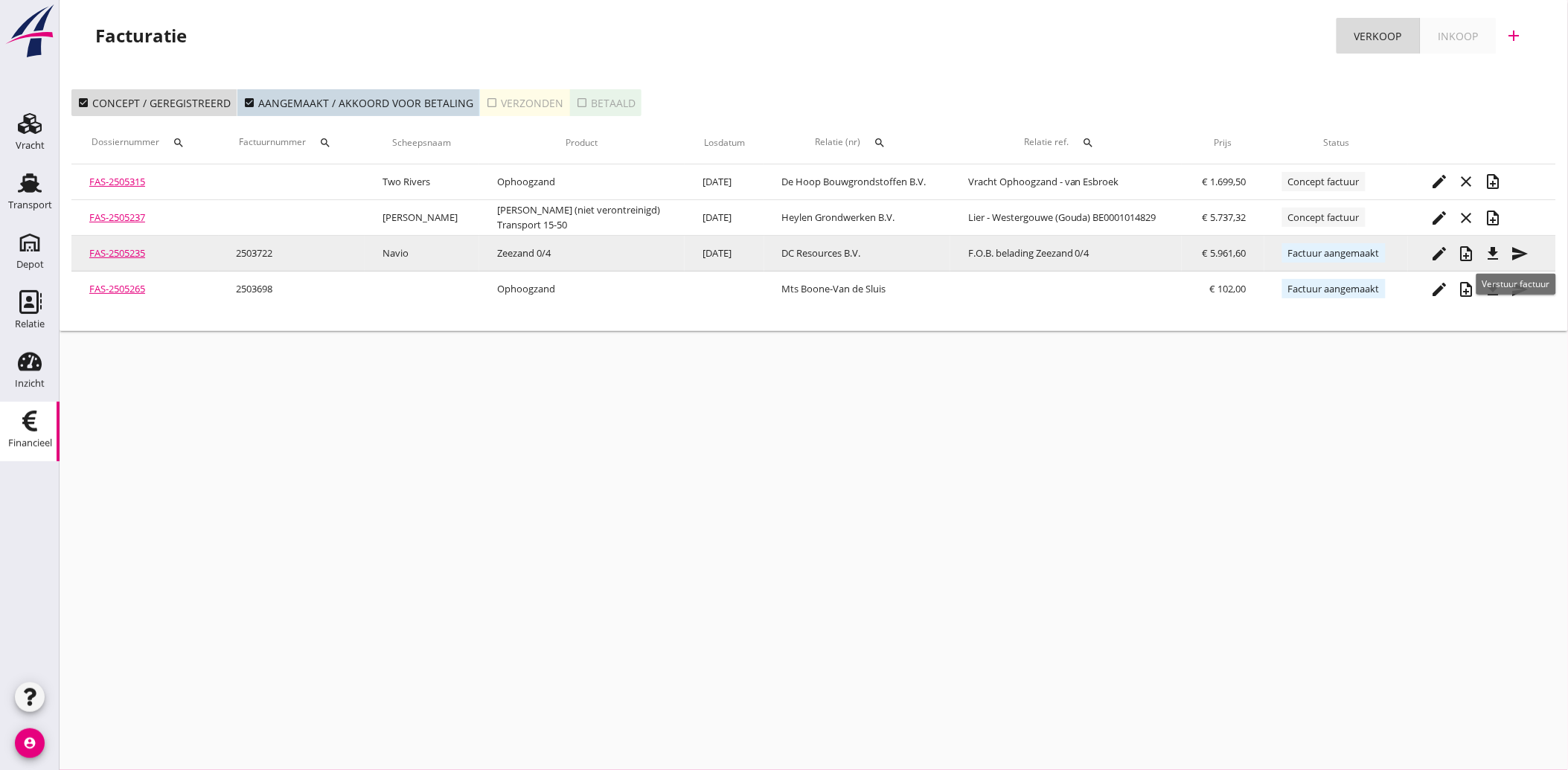
click at [1521, 252] on icon "send" at bounding box center [1519, 254] width 18 height 18
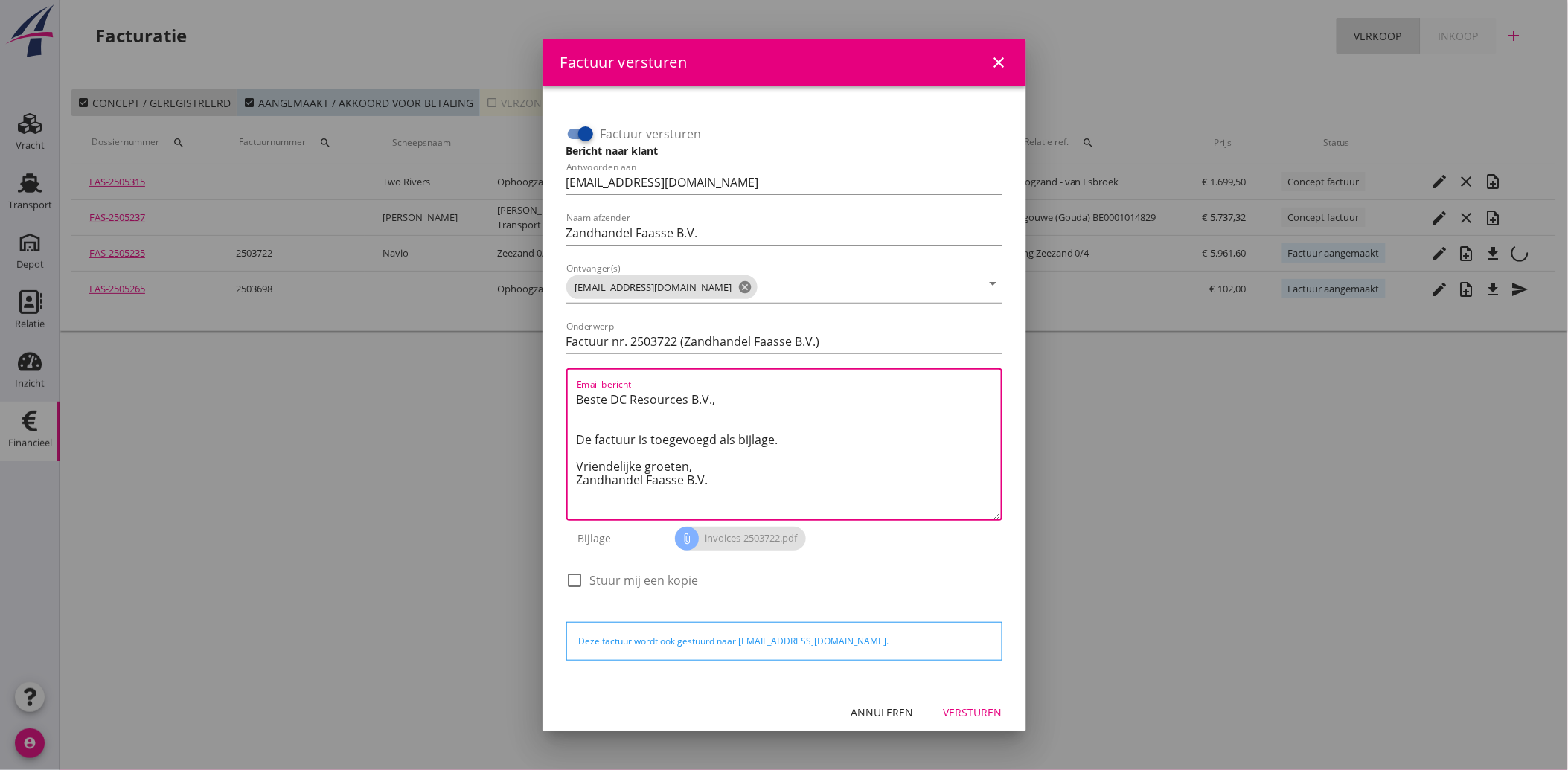
drag, startPoint x: 740, startPoint y: 481, endPoint x: 564, endPoint y: 383, distance: 201.4
click at [564, 383] on div "Factuur versturen Bericht naar klant Antwoorden aan [EMAIL_ADDRESS][DOMAIN_NAME…" at bounding box center [784, 359] width 448 height 509
paste textarea "Geachte heer/mevrouw, Hierbij zenden wij u onze factuur i.v.m. de door ons aan …"
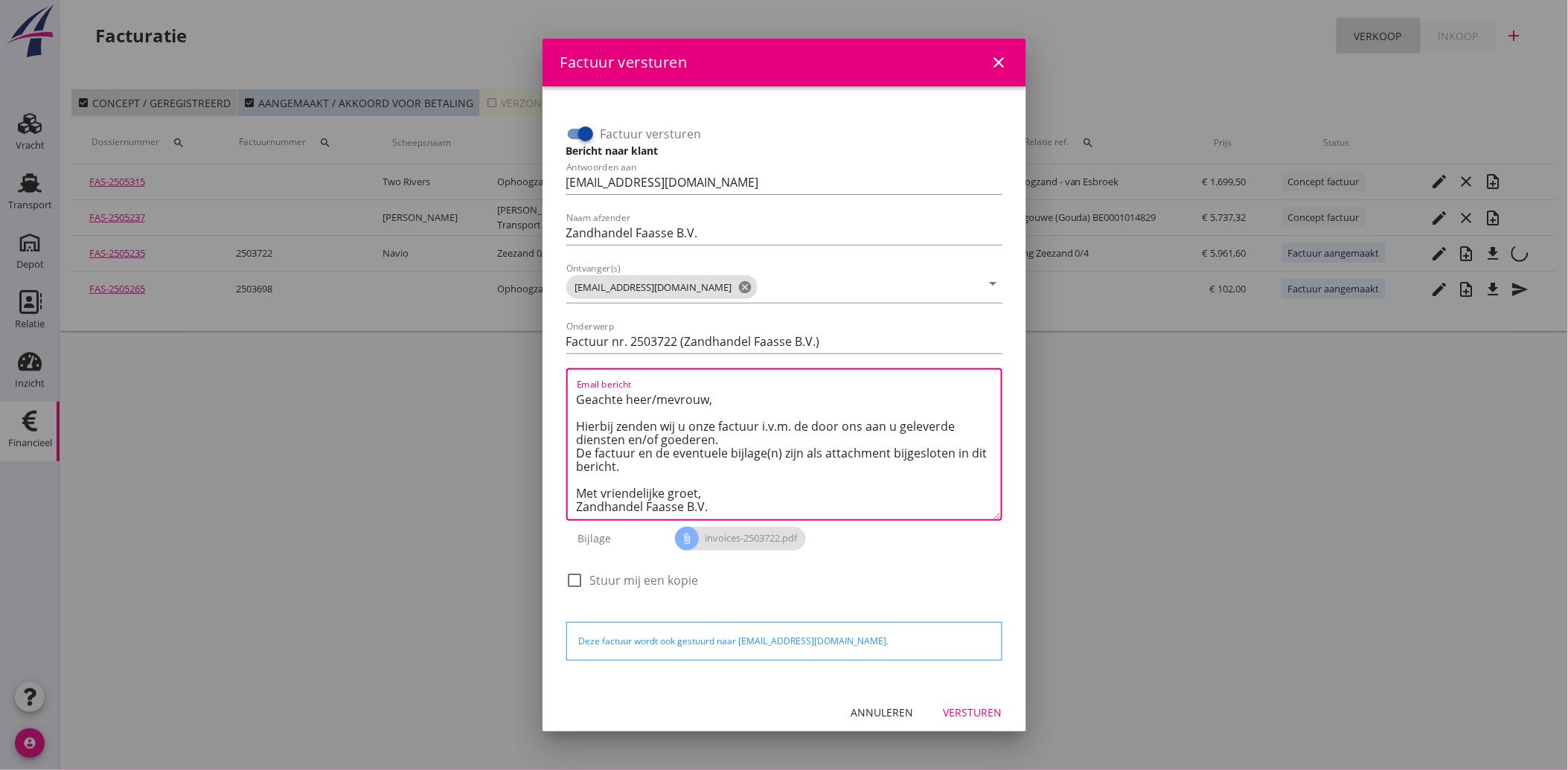
type textarea "Geachte heer/mevrouw, Hierbij zenden wij u onze factuur i.v.m. de door ons aan …"
click at [955, 705] on div "Versturen" at bounding box center [973, 712] width 59 height 16
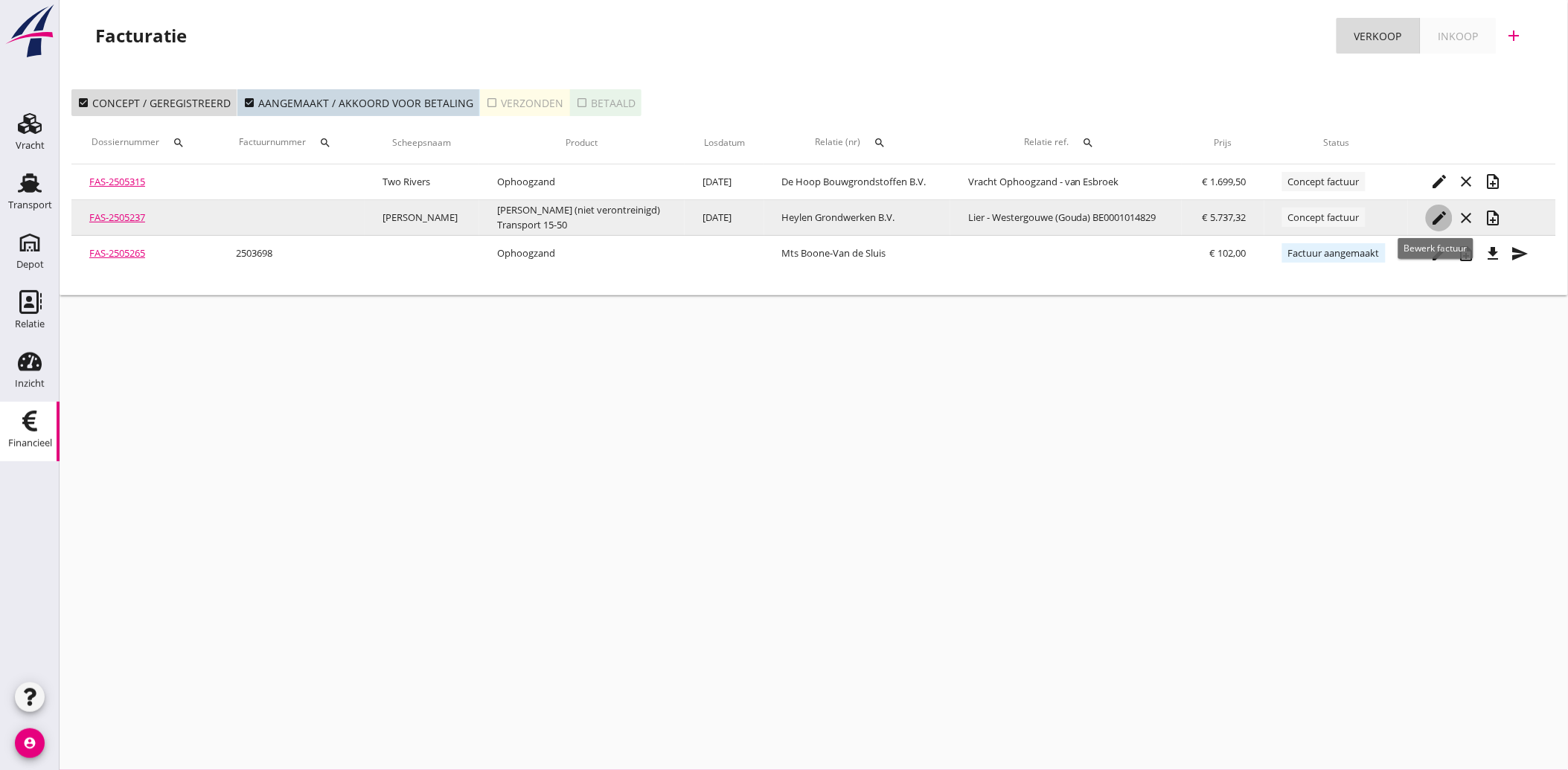
click at [1430, 212] on icon "edit" at bounding box center [1438, 218] width 18 height 18
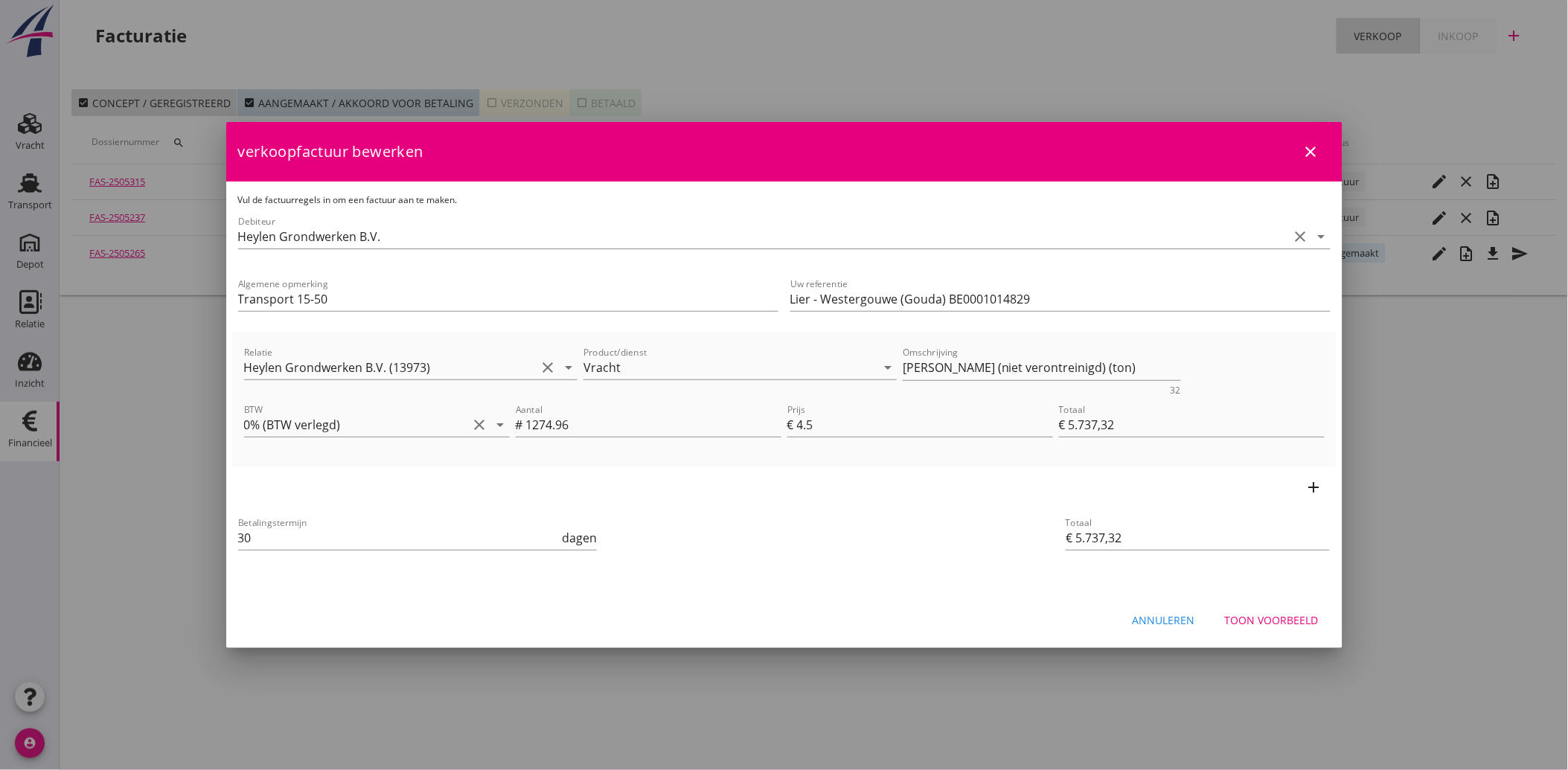
click at [1280, 616] on div "Toon voorbeeld" at bounding box center [1271, 621] width 94 height 16
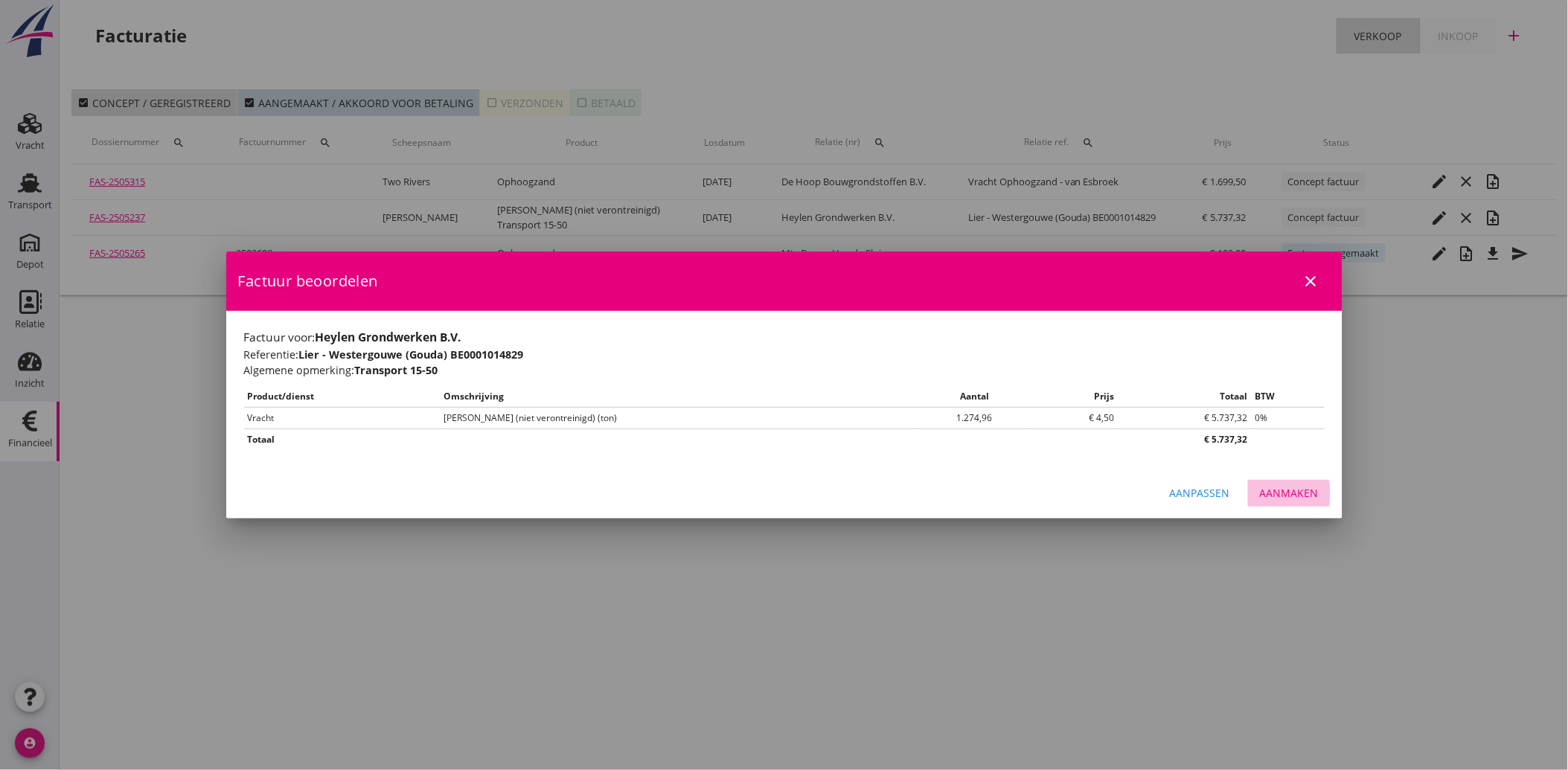
click at [1293, 495] on div "Aanmaken" at bounding box center [1289, 493] width 59 height 16
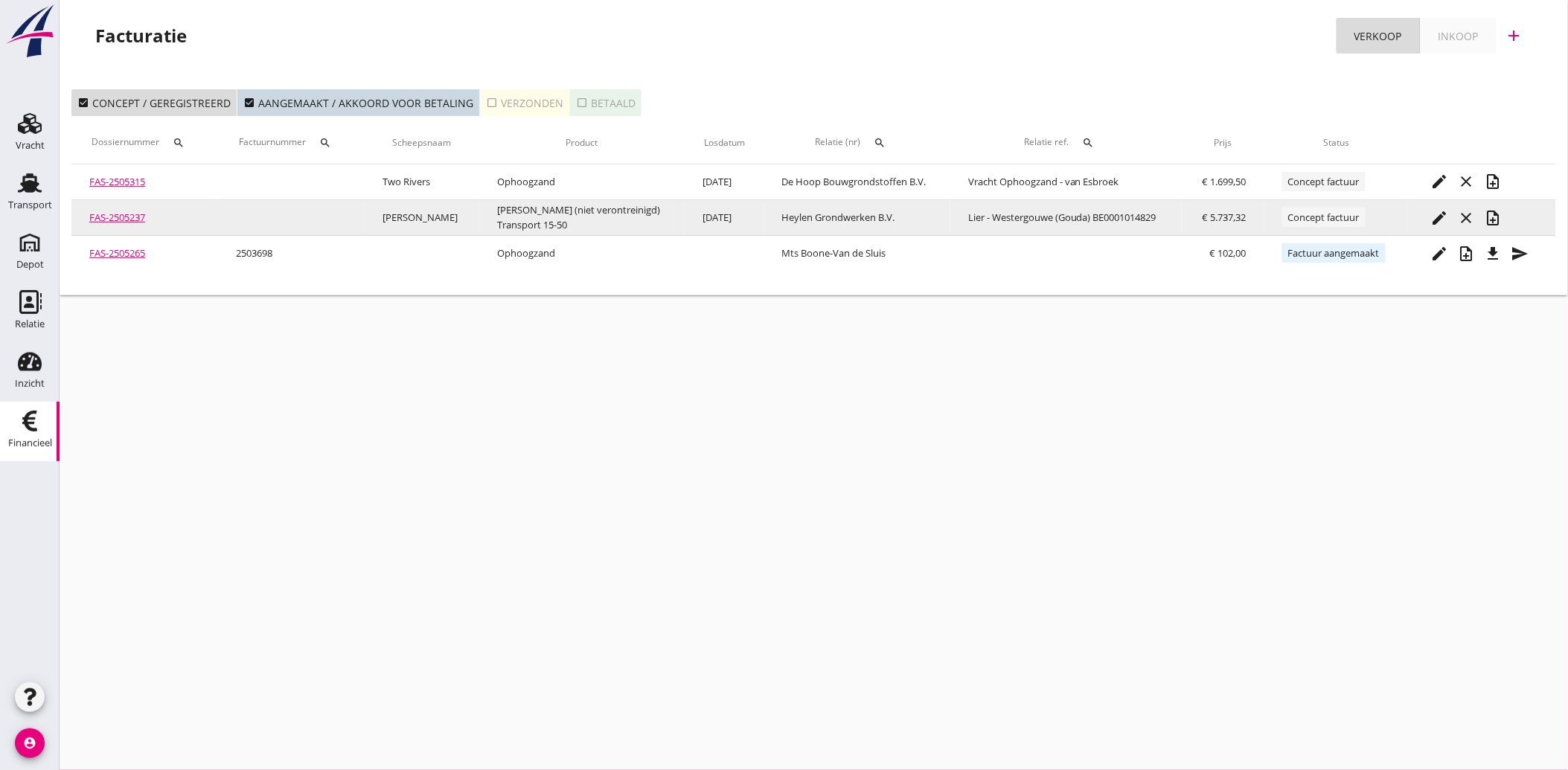
click at [1484, 215] on icon "note_add" at bounding box center [1492, 218] width 18 height 18
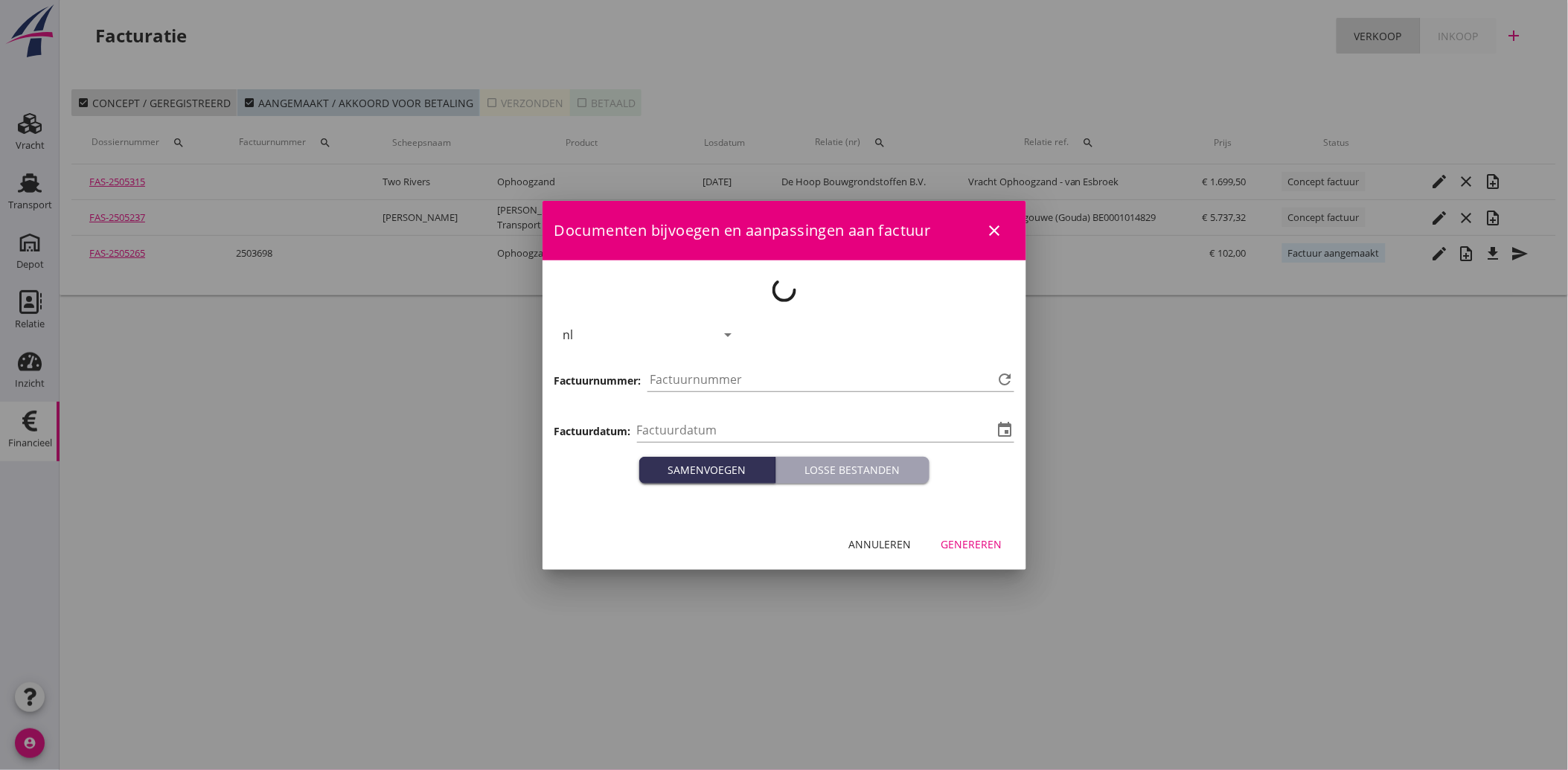
type input "[DATE]"
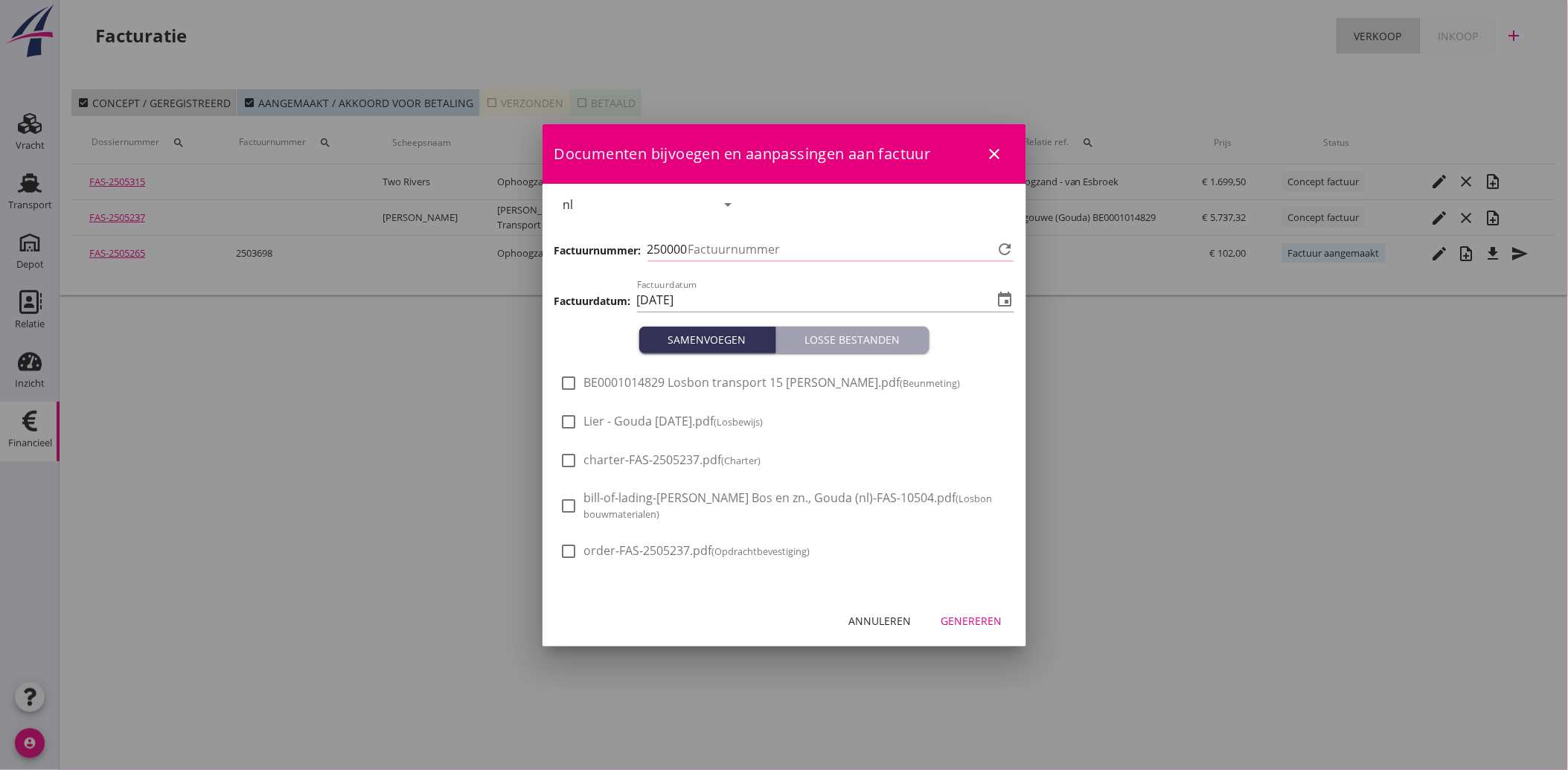
type input "3723"
click at [578, 399] on div "check_box_outline_blank BE0001014829 Losbon transport 15 [PERSON_NAME].pdf (Beu…" at bounding box center [759, 393] width 400 height 36
click at [574, 419] on div at bounding box center [569, 422] width 26 height 26
checkbox input "true"
click at [578, 402] on div "check_box_outline_blank BE0001014829 Losbon transport 15 [PERSON_NAME].pdf (Beu…" at bounding box center [759, 393] width 400 height 36
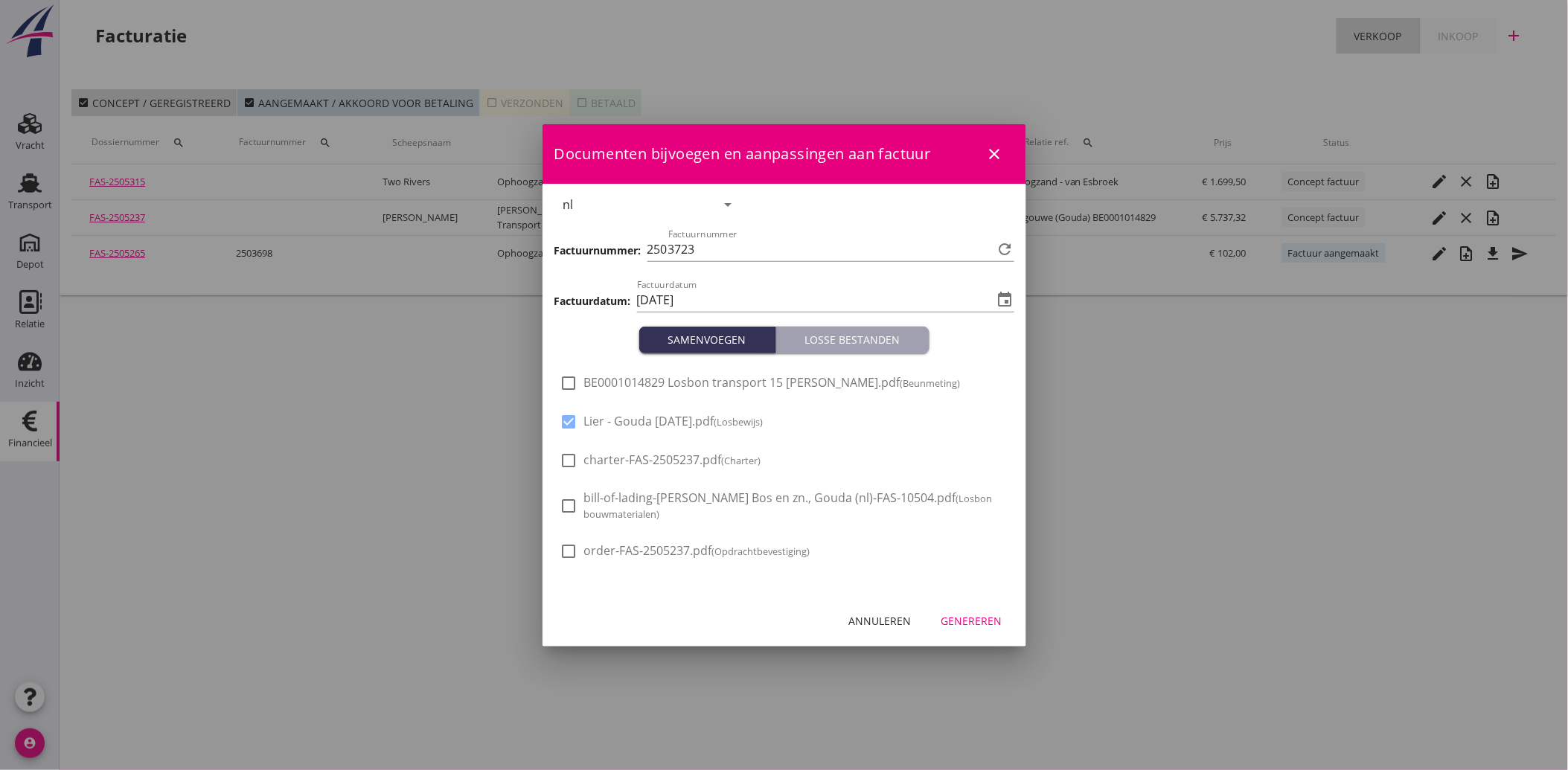
click at [576, 393] on div at bounding box center [569, 383] width 26 height 26
checkbox input "true"
click at [957, 608] on button "Genereren" at bounding box center [972, 621] width 85 height 26
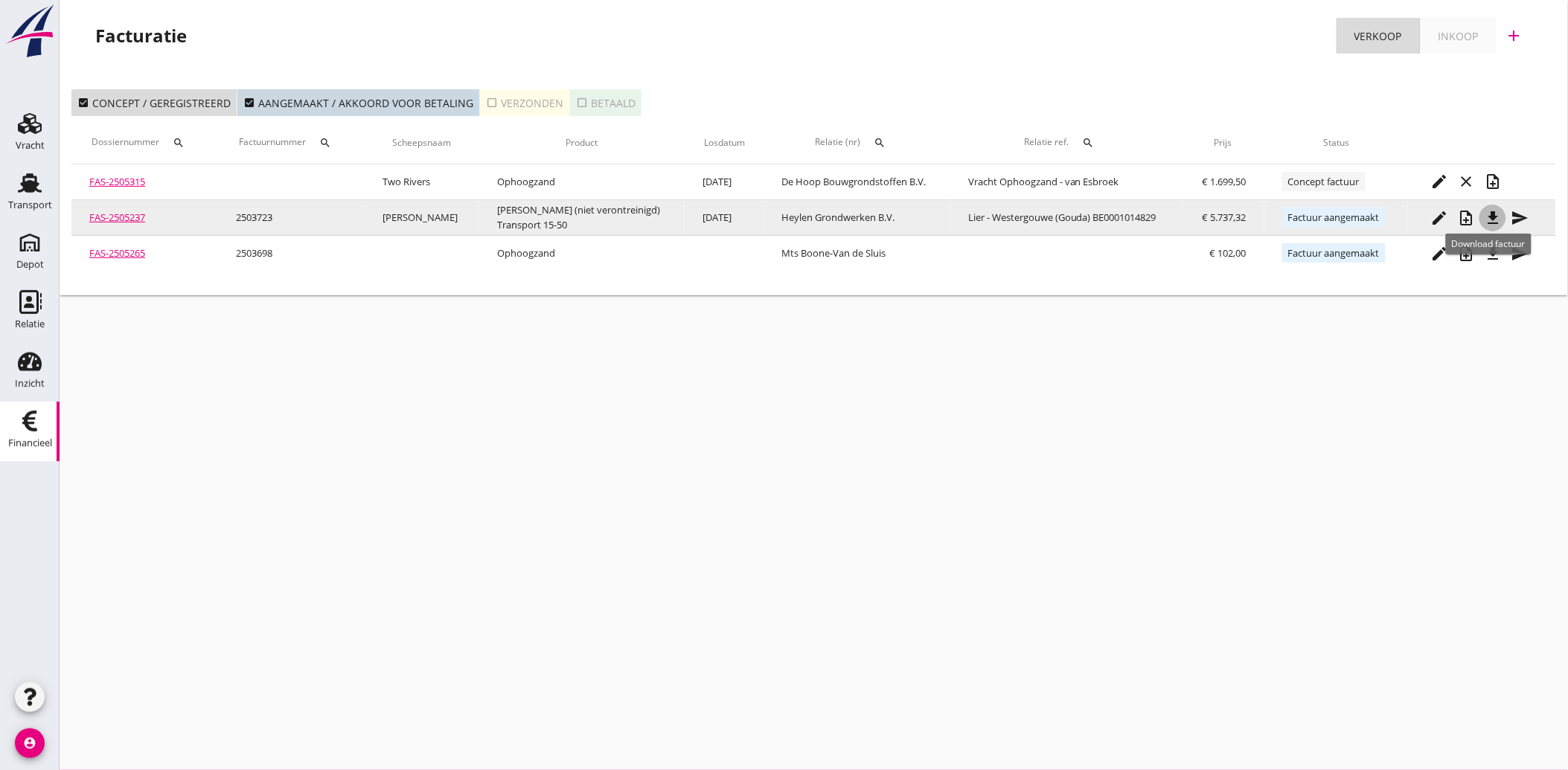
click at [1489, 216] on icon "file_download" at bounding box center [1492, 218] width 18 height 18
click at [1514, 219] on icon "send" at bounding box center [1519, 218] width 18 height 18
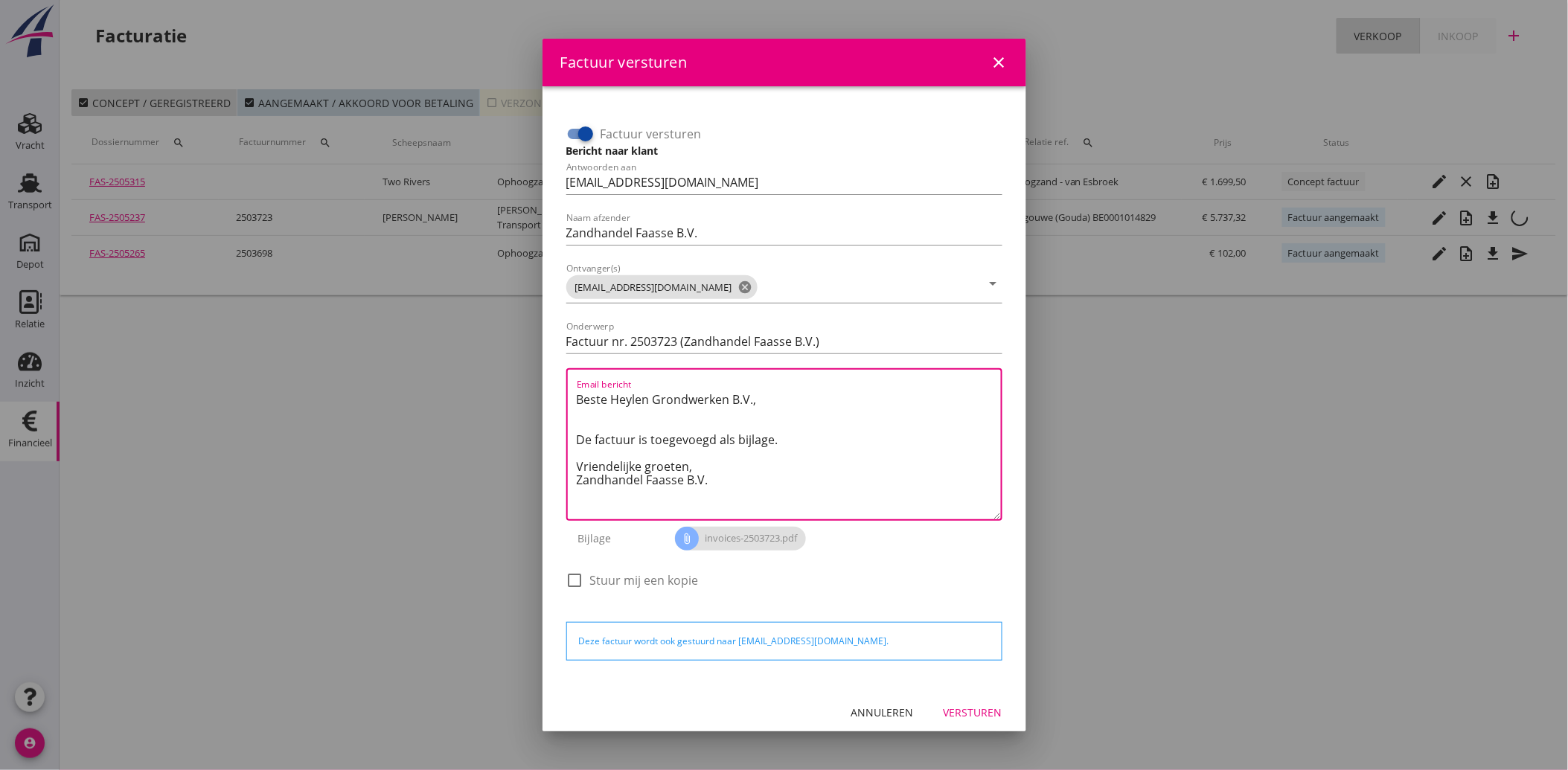
drag, startPoint x: 723, startPoint y: 492, endPoint x: 552, endPoint y: 393, distance: 197.6
click at [552, 393] on div "Factuur versturen Bericht naar klant Antwoorden aan [EMAIL_ADDRESS][DOMAIN_NAME…" at bounding box center [784, 387] width 483 height 602
paste textarea "Geachte heer/mevrouw, Hierbij zenden wij u onze factuur i.v.m. de door ons aan …"
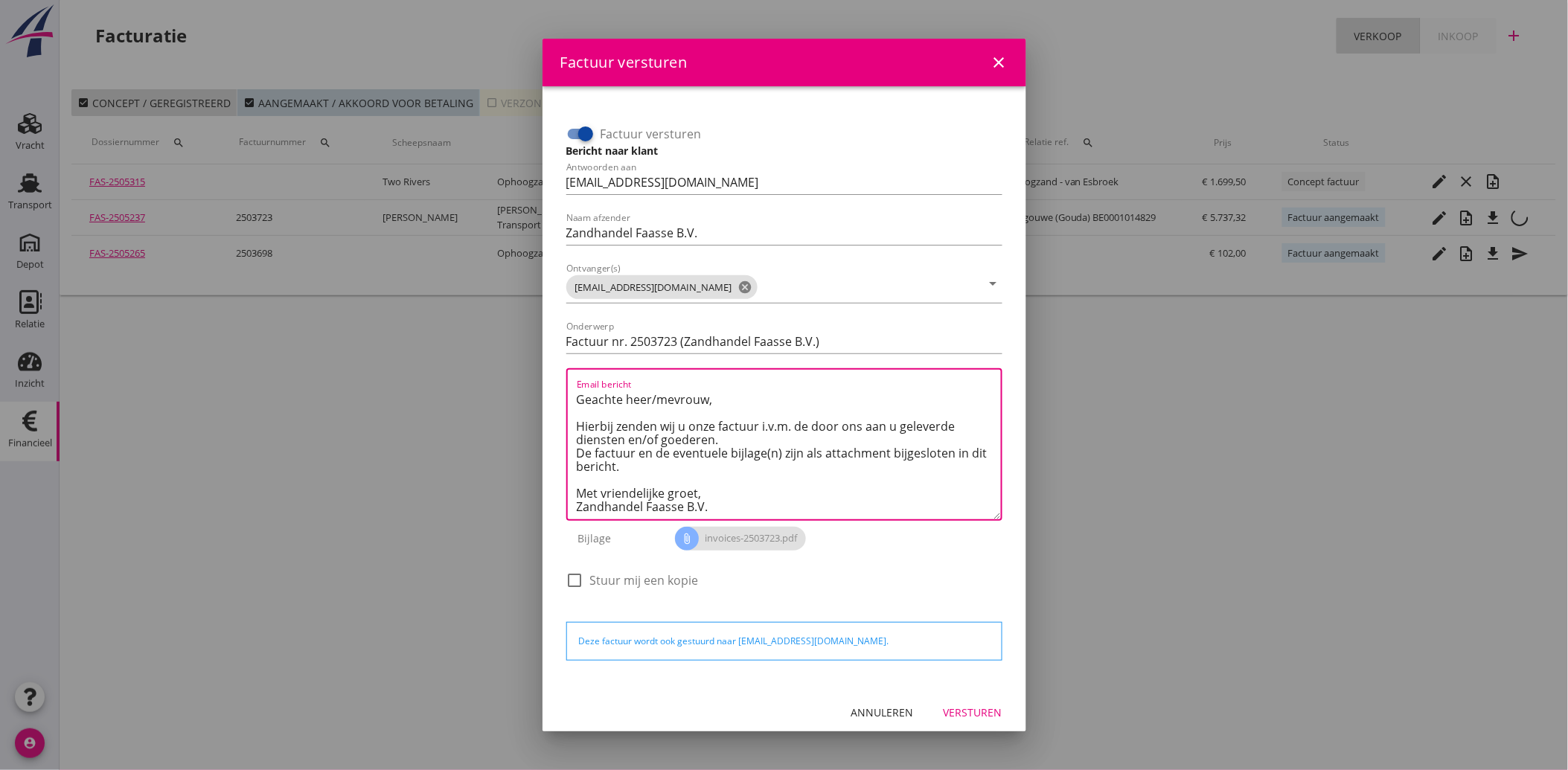
type textarea "Geachte heer/mevrouw, Hierbij zenden wij u onze factuur i.v.m. de door ons aan …"
click at [957, 710] on div "Versturen" at bounding box center [973, 712] width 59 height 16
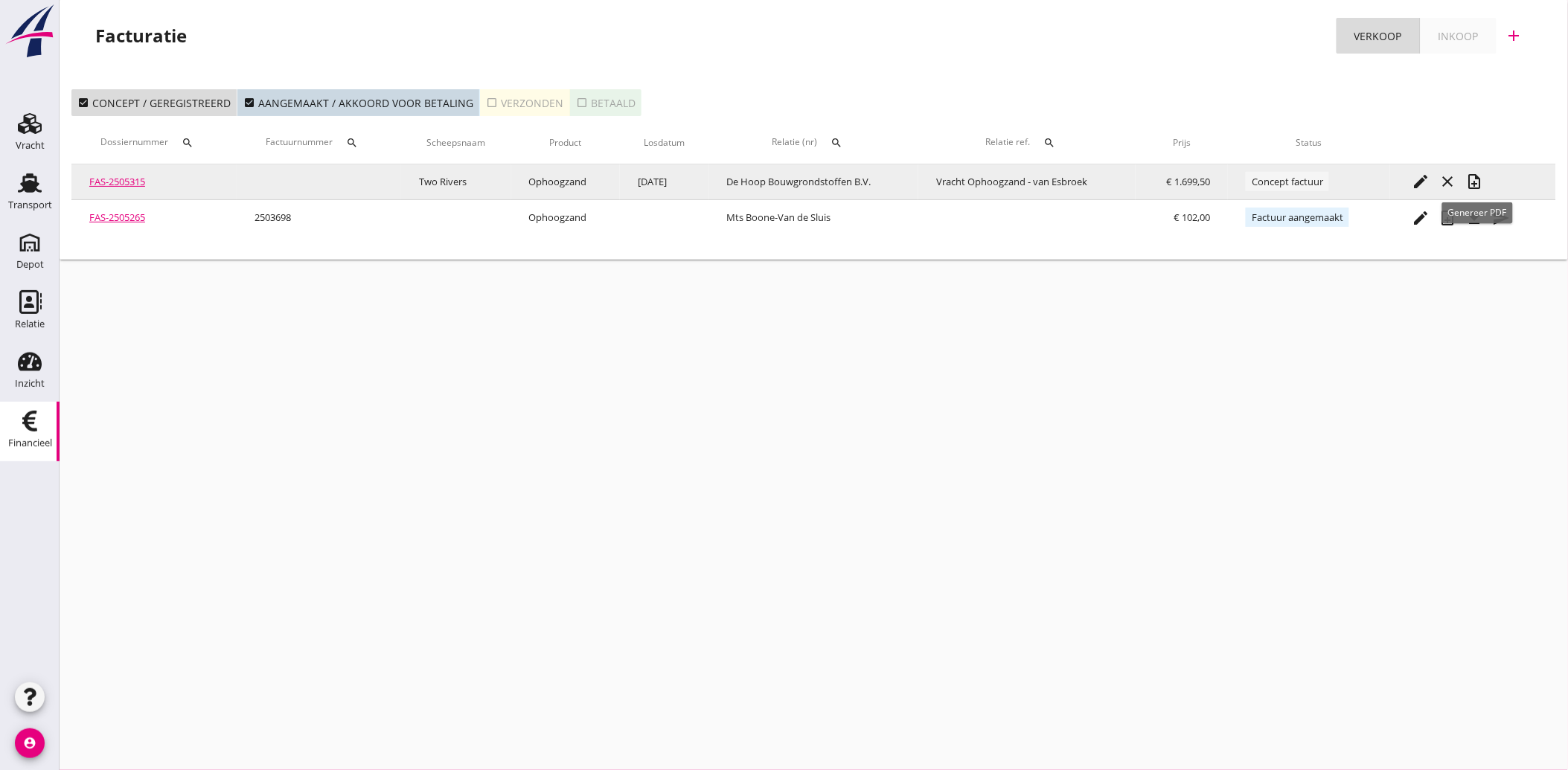
click at [1475, 180] on icon "note_add" at bounding box center [1474, 182] width 18 height 18
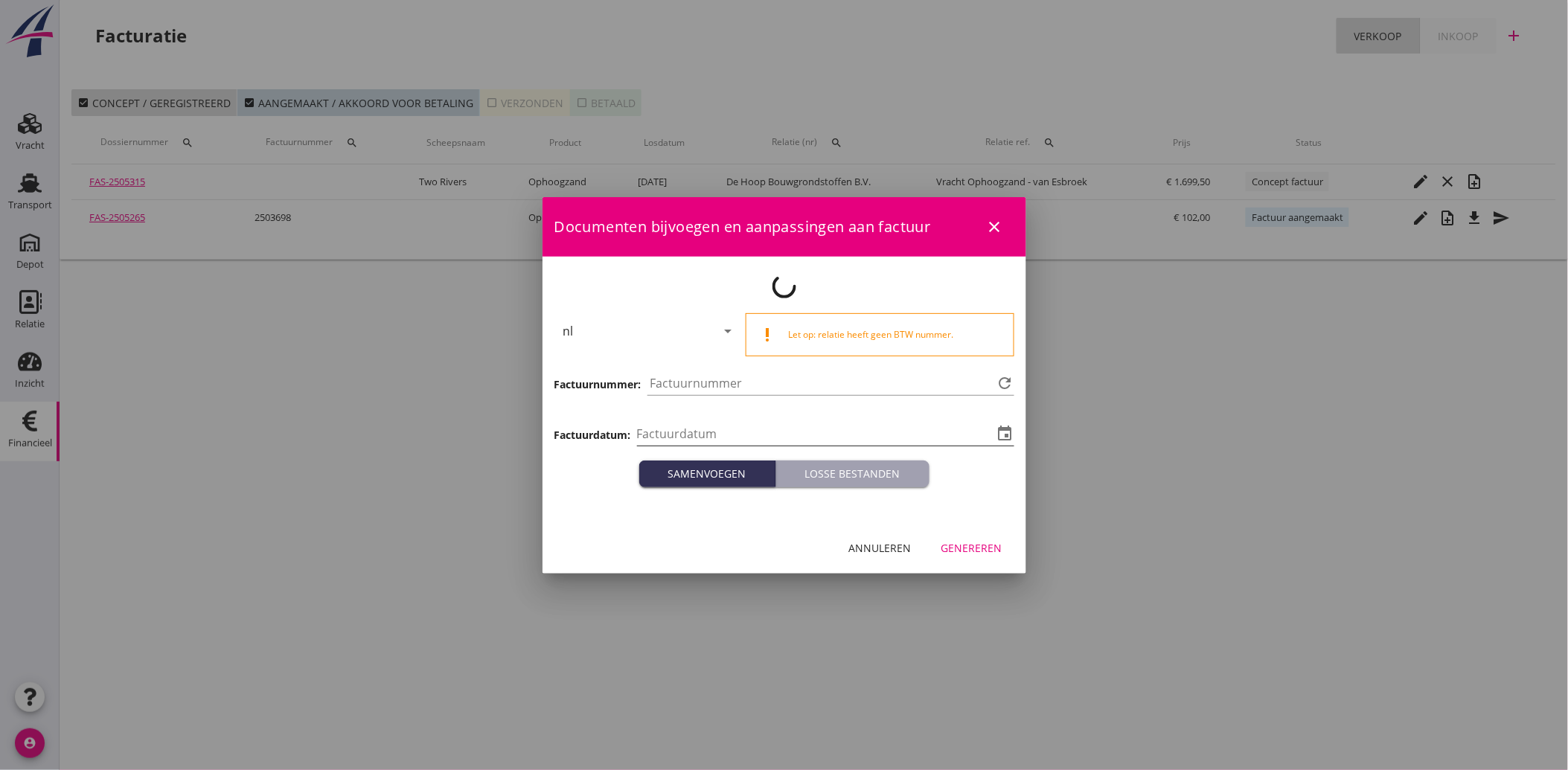
type input "[DATE]"
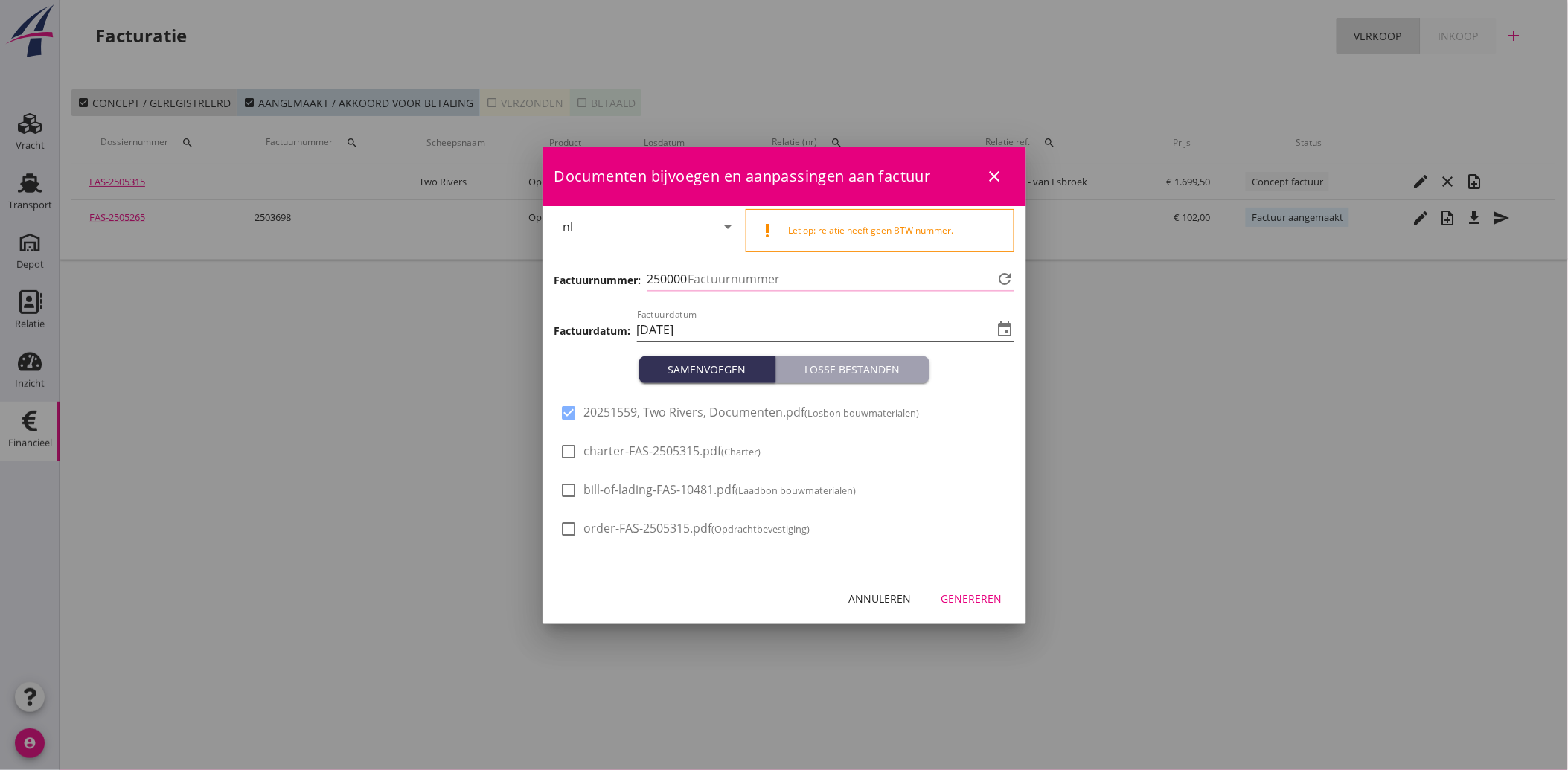
type input "3724"
click at [868, 603] on div "Annuleren" at bounding box center [880, 599] width 62 height 16
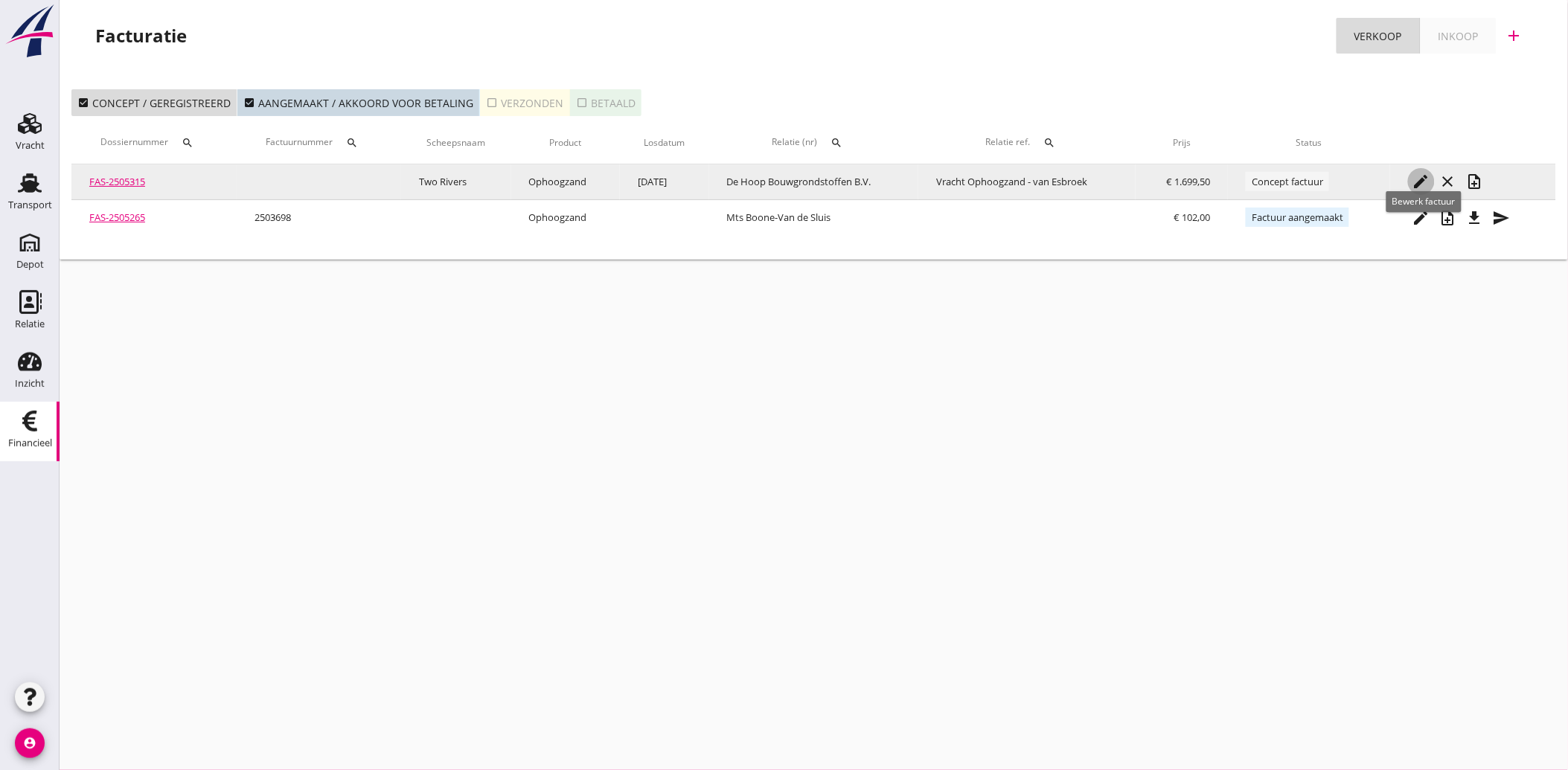
click at [1421, 181] on icon "edit" at bounding box center [1420, 182] width 18 height 18
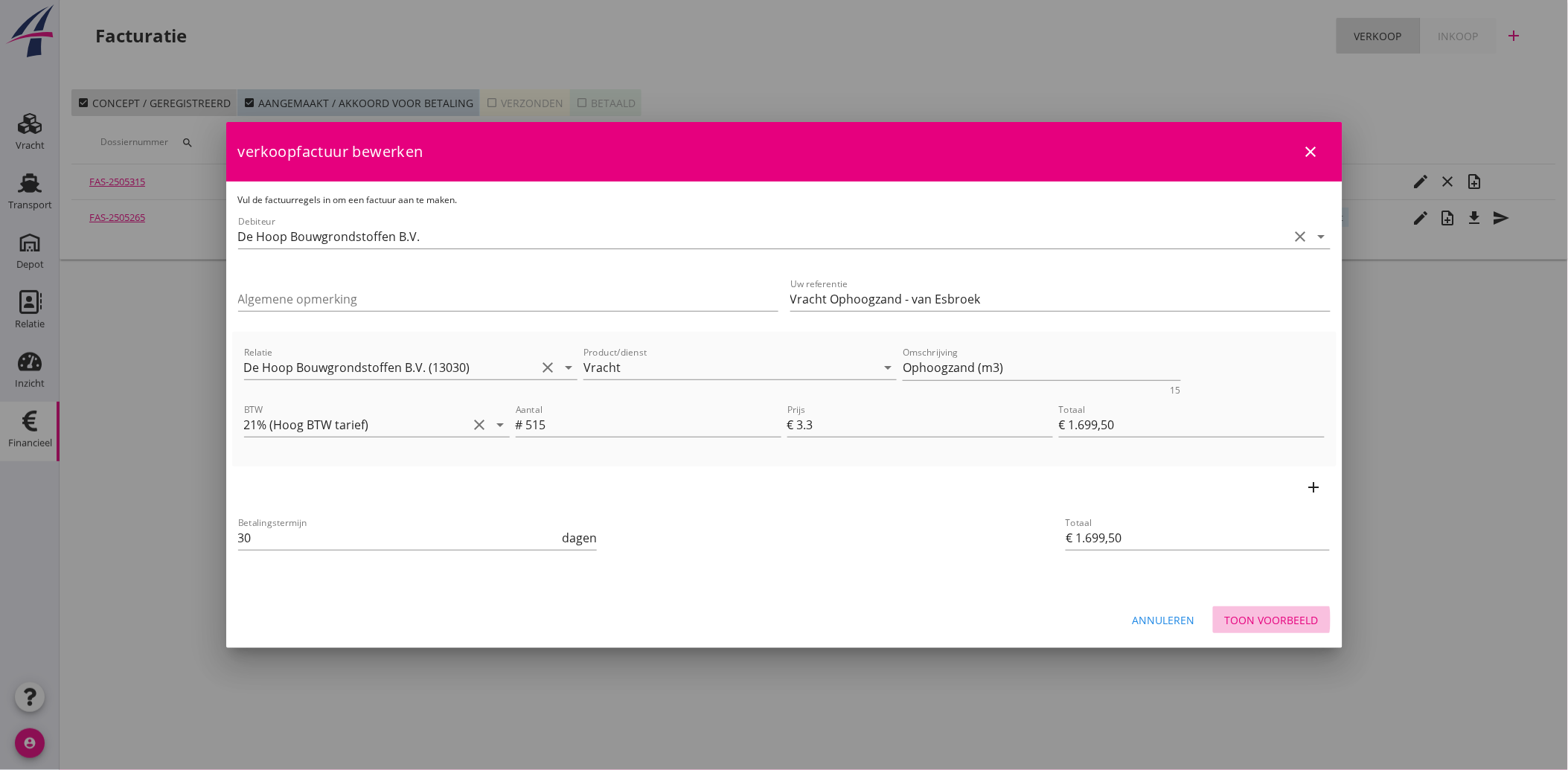
click at [1268, 617] on div "Toon voorbeeld" at bounding box center [1271, 621] width 94 height 16
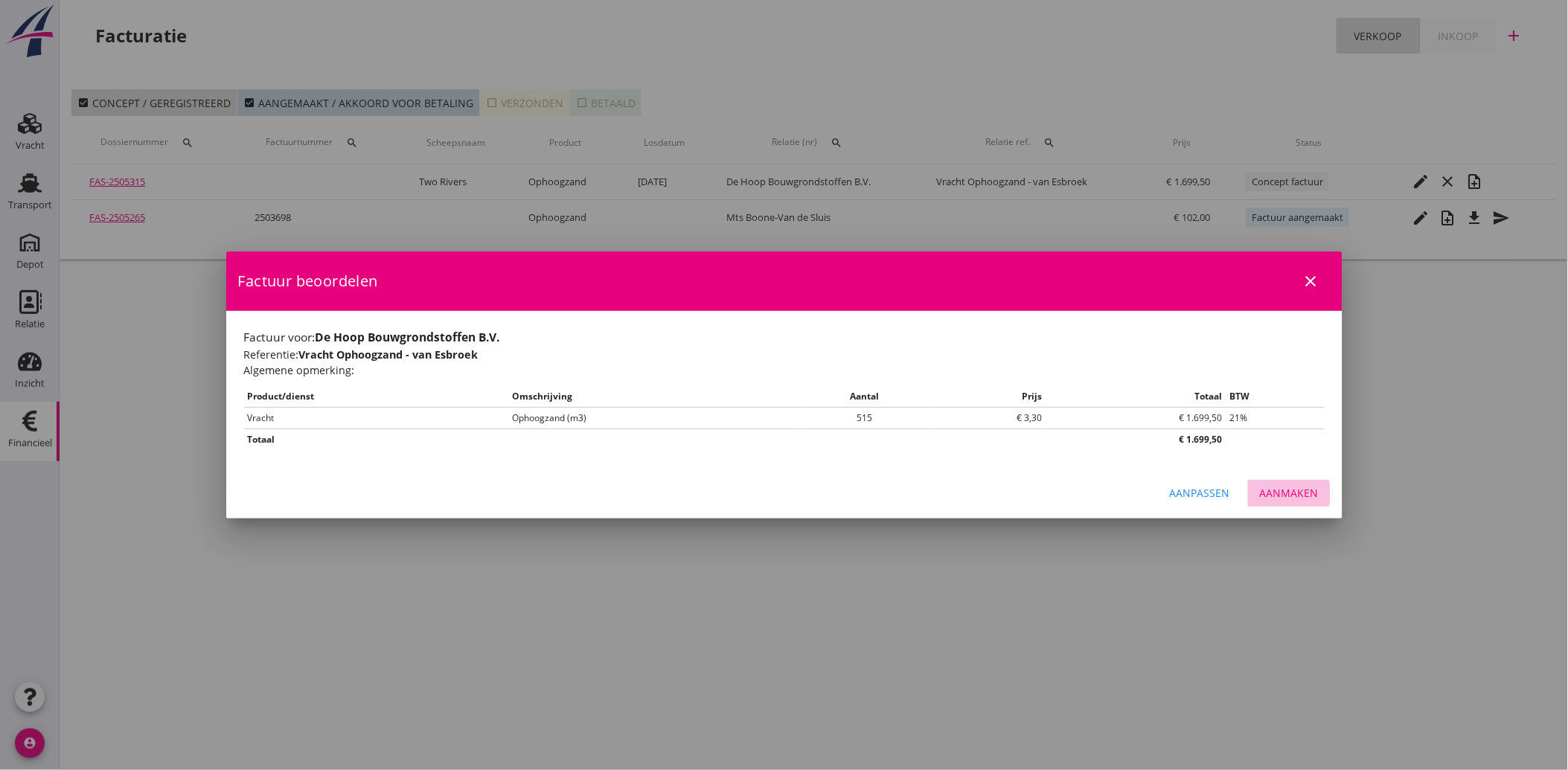
click at [1290, 493] on div "Aanmaken" at bounding box center [1289, 493] width 59 height 16
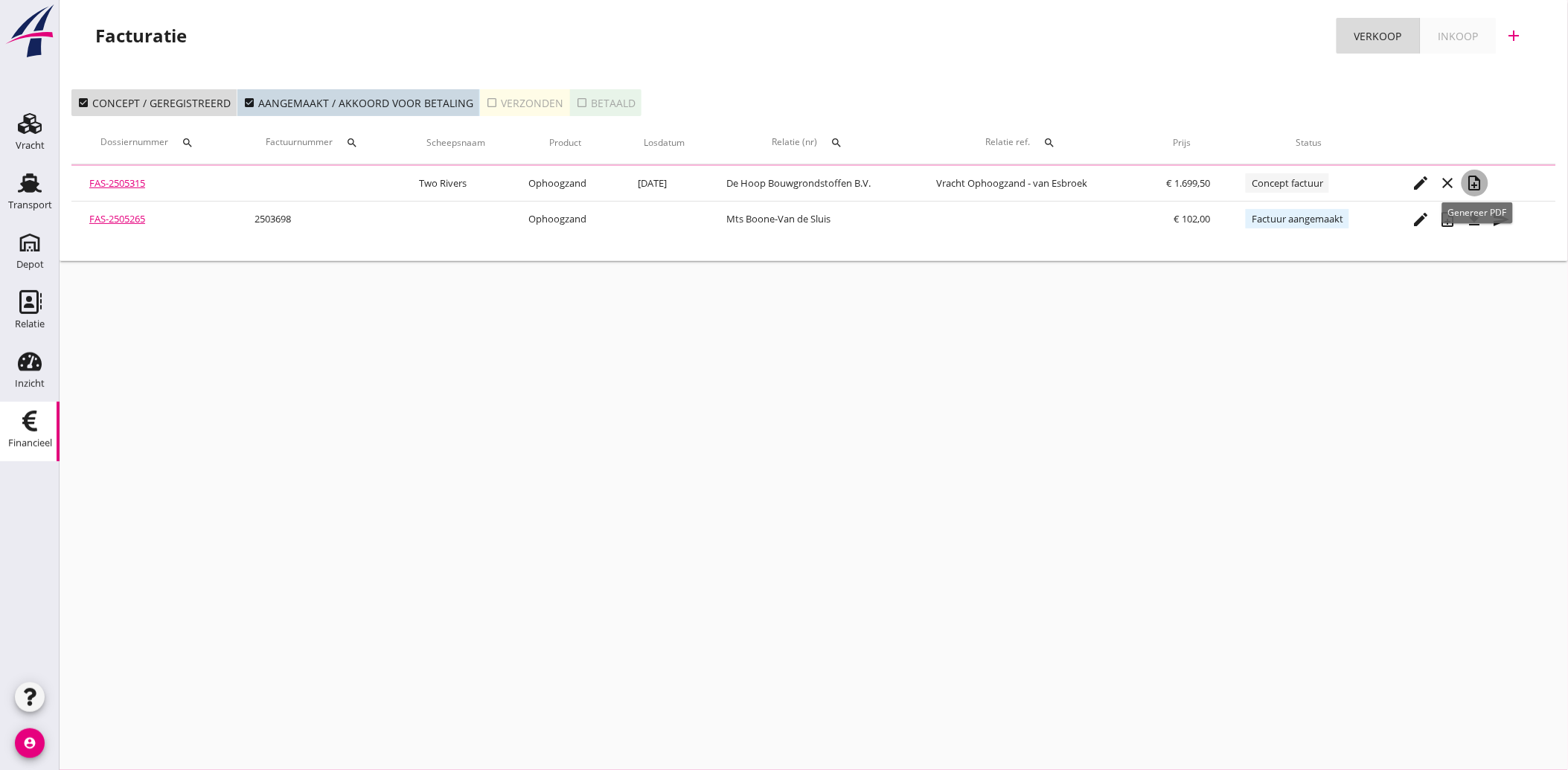
click at [1478, 180] on icon "note_add" at bounding box center [1474, 183] width 18 height 18
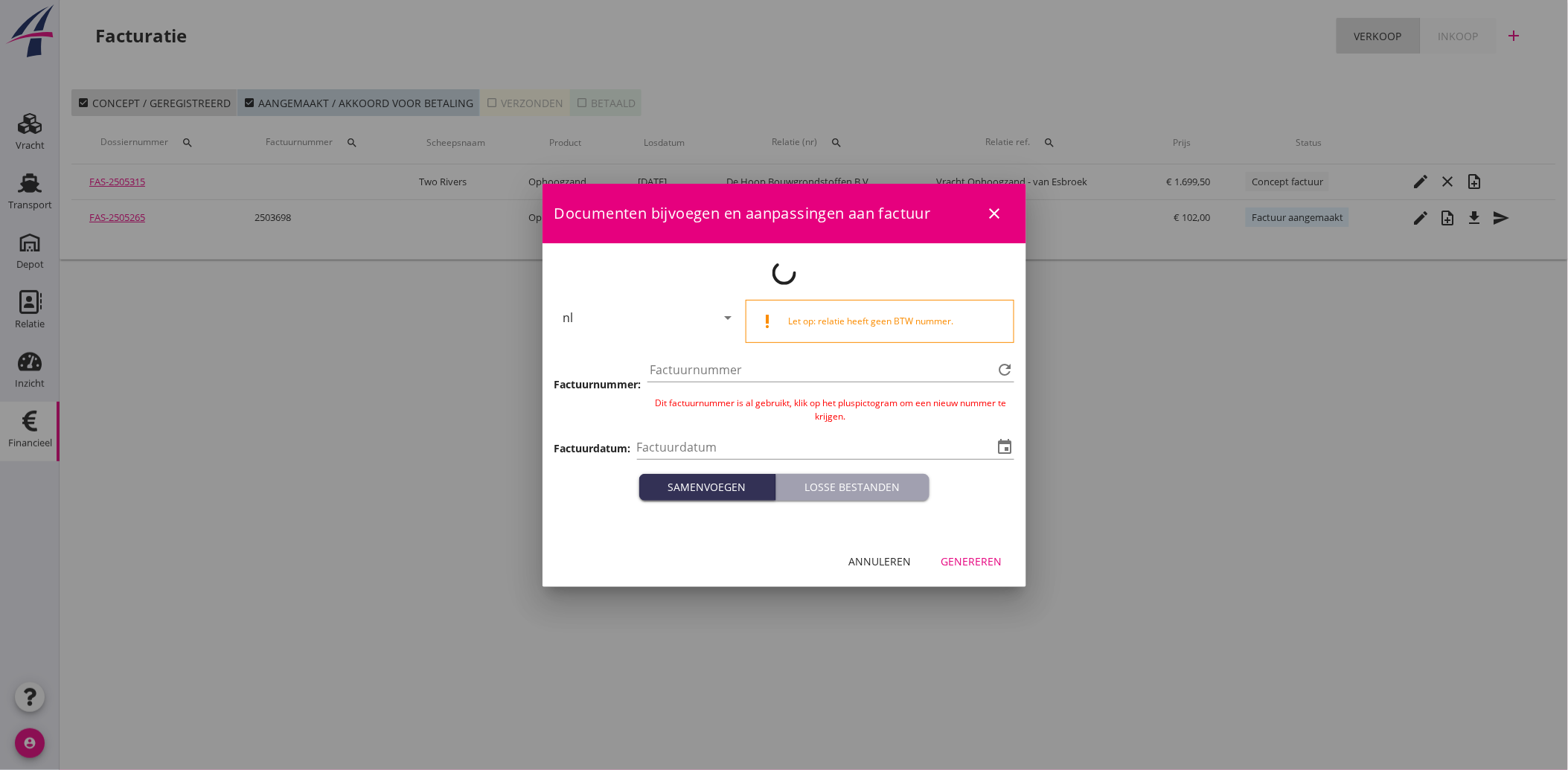
type input "[DATE]"
type input "3724"
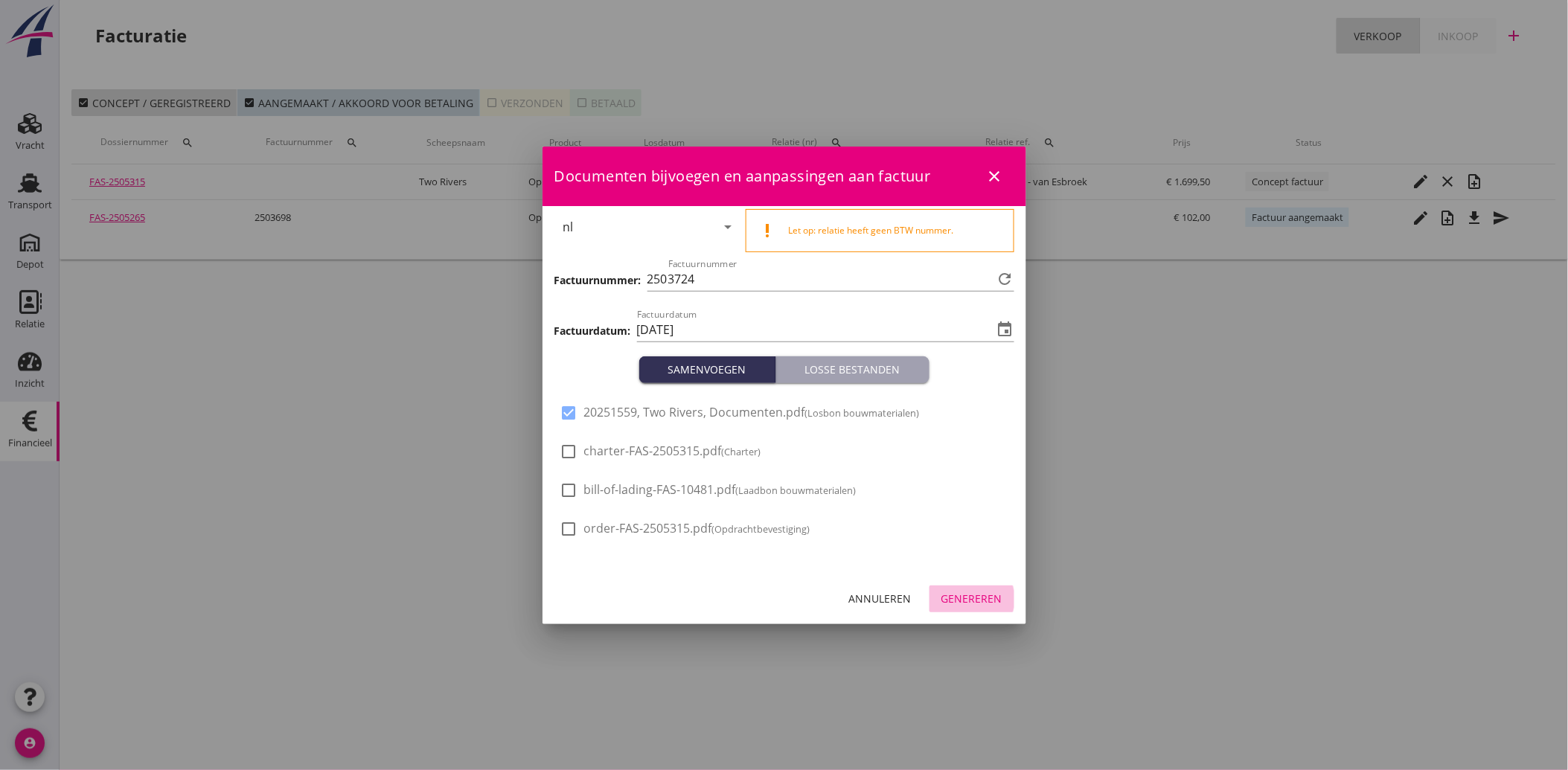
click at [973, 599] on div "Genereren" at bounding box center [971, 599] width 61 height 16
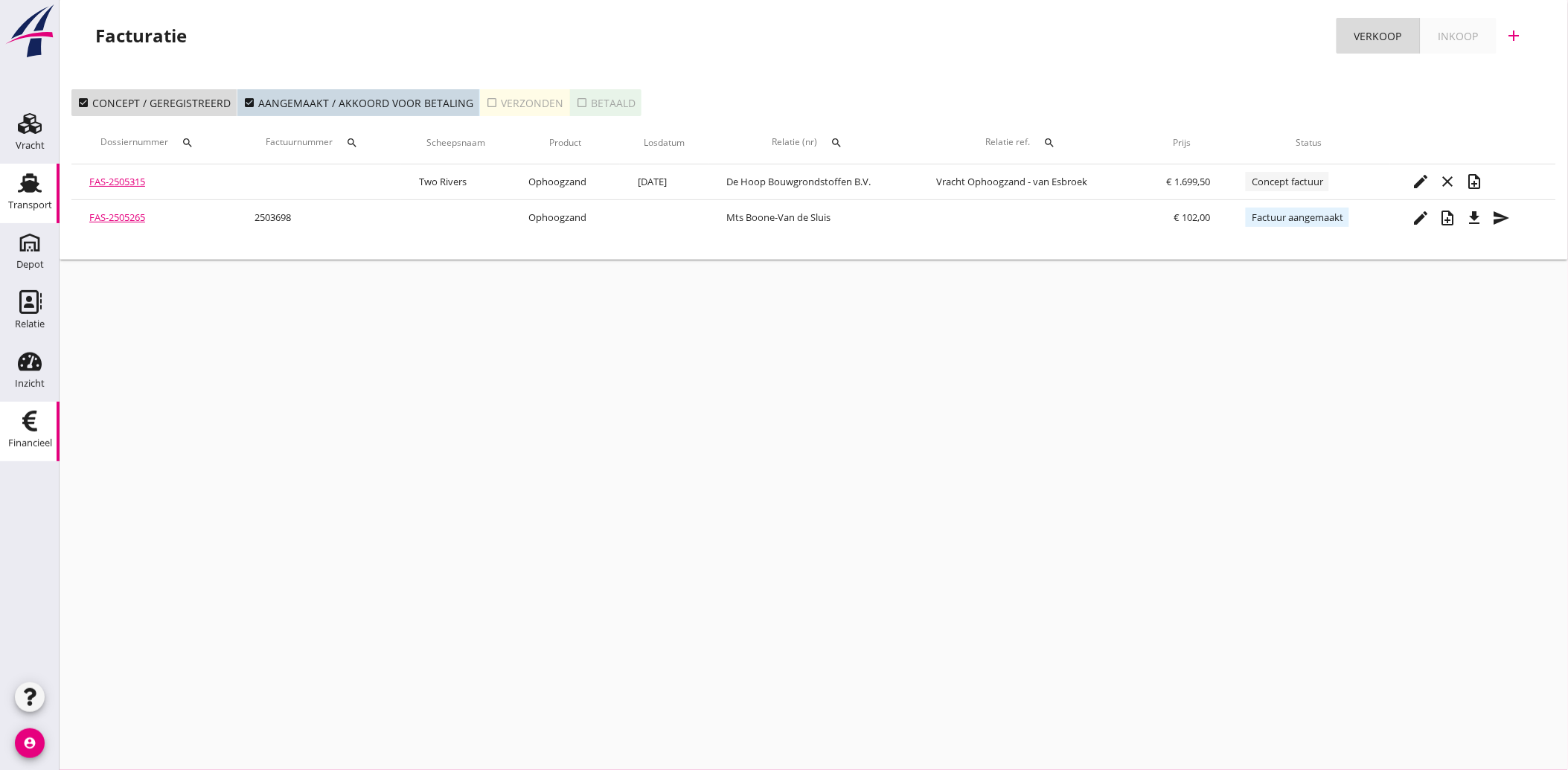
click at [29, 211] on div "Transport" at bounding box center [30, 205] width 44 height 21
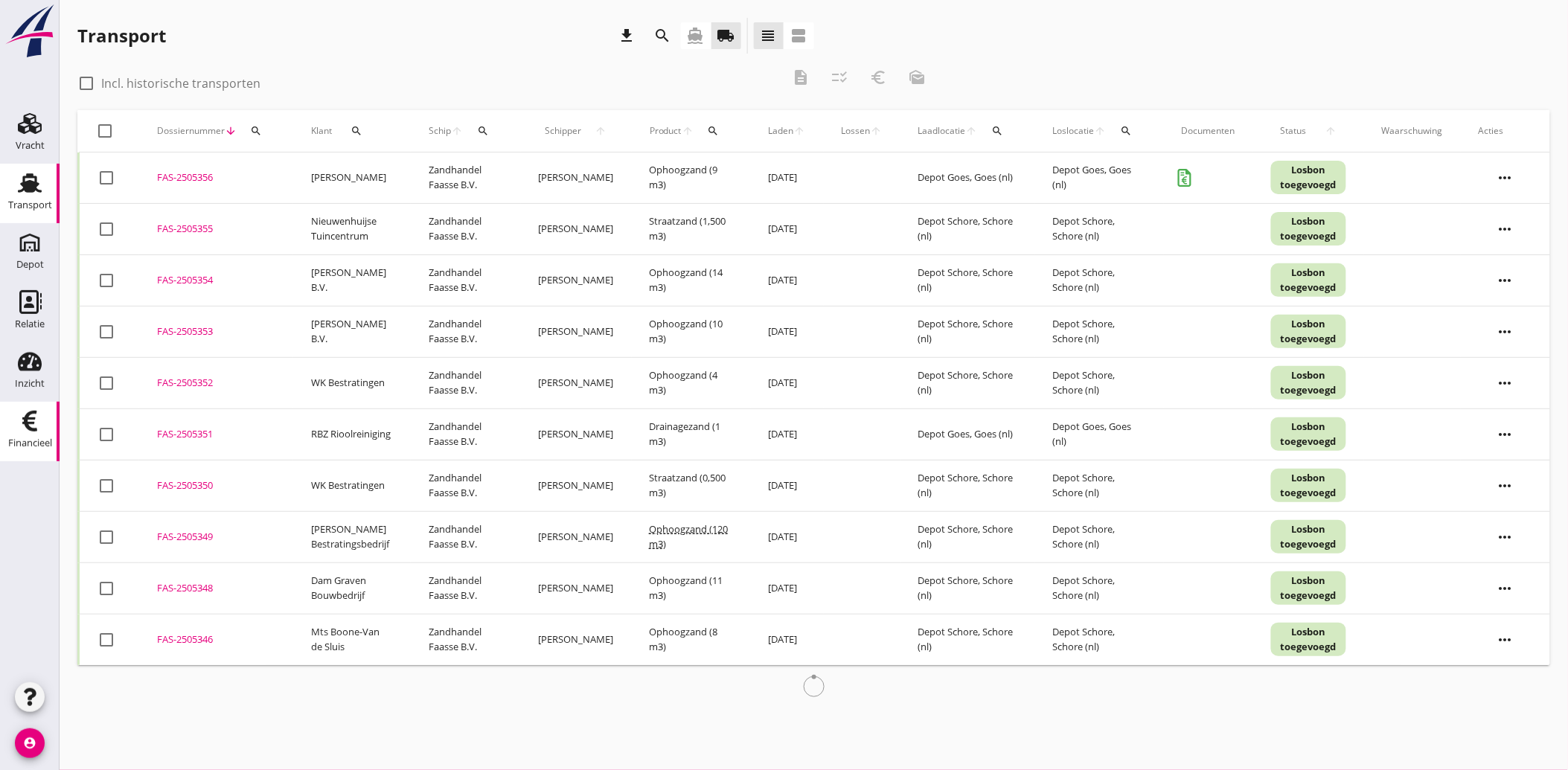
click at [26, 423] on use at bounding box center [30, 421] width 15 height 21
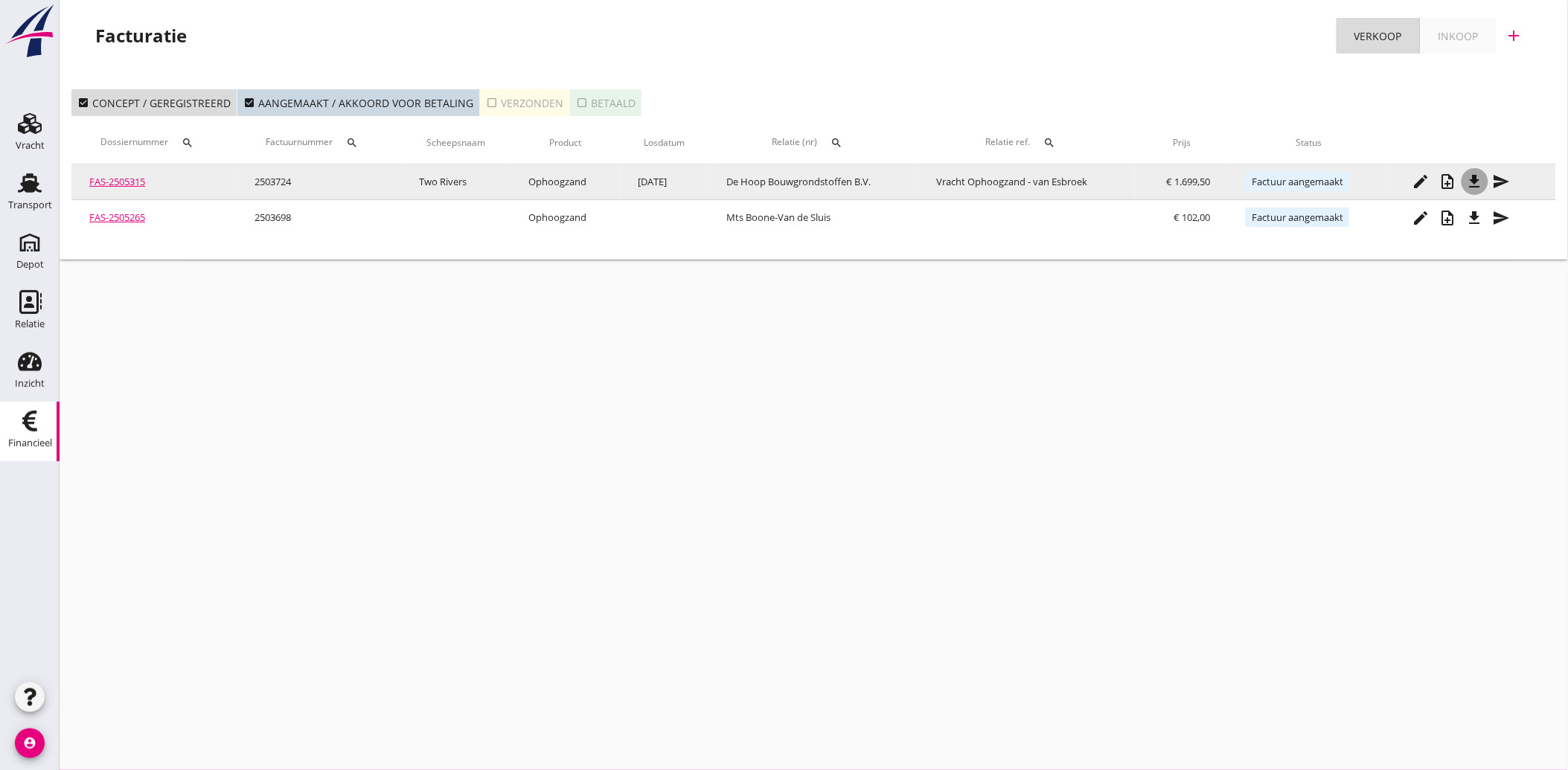
click at [1479, 176] on icon "file_download" at bounding box center [1474, 182] width 18 height 18
click at [1503, 182] on icon "send" at bounding box center [1501, 182] width 18 height 18
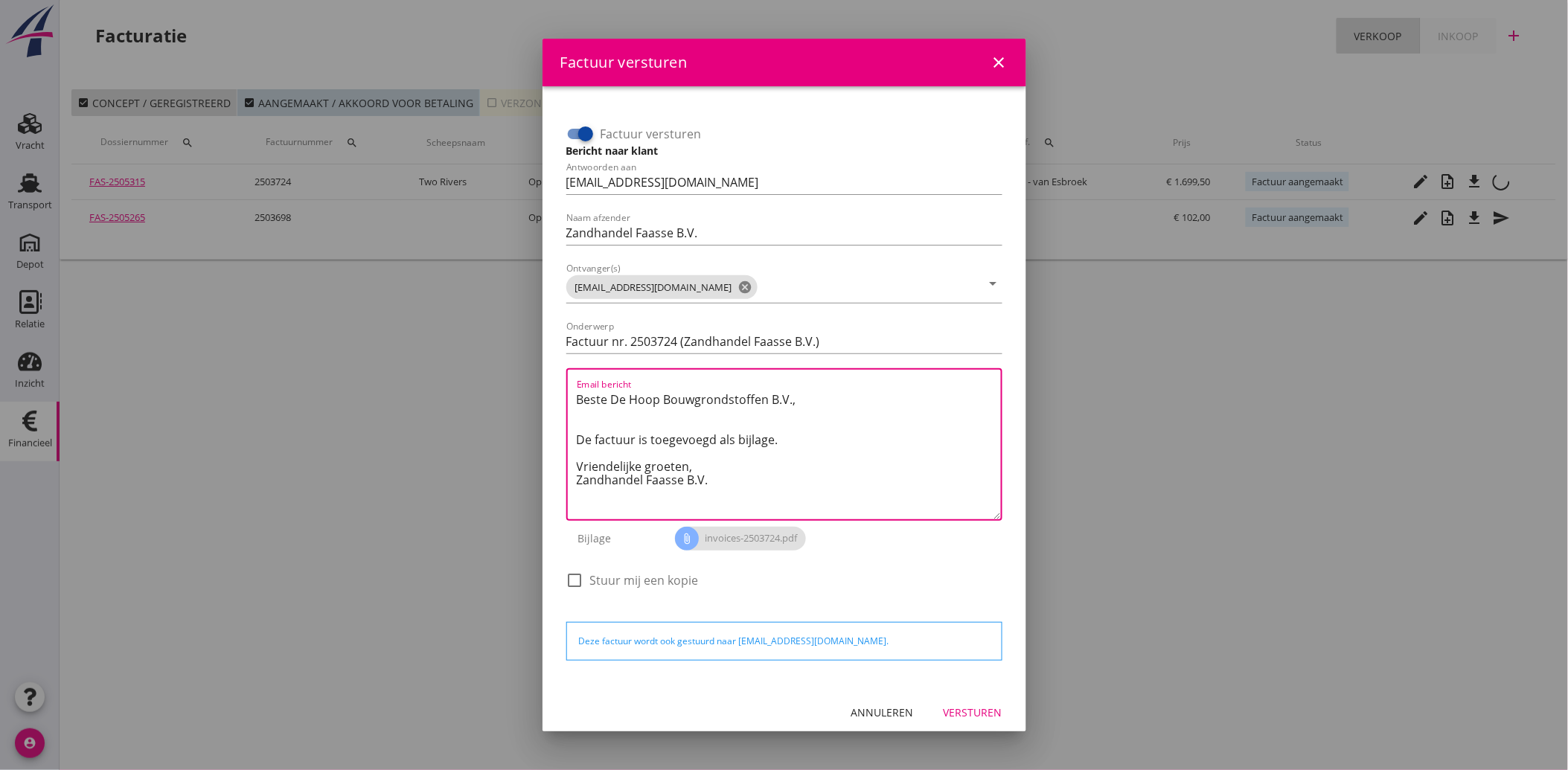
drag, startPoint x: 716, startPoint y: 485, endPoint x: 556, endPoint y: 393, distance: 184.6
click at [556, 393] on div "Factuur versturen Bericht naar klant Antwoorden aan [EMAIL_ADDRESS][DOMAIN_NAME…" at bounding box center [784, 387] width 460 height 578
paste textarea "Geachte heer/mevrouw, Hierbij zenden wij u onze factuur i.v.m. de door ons aan …"
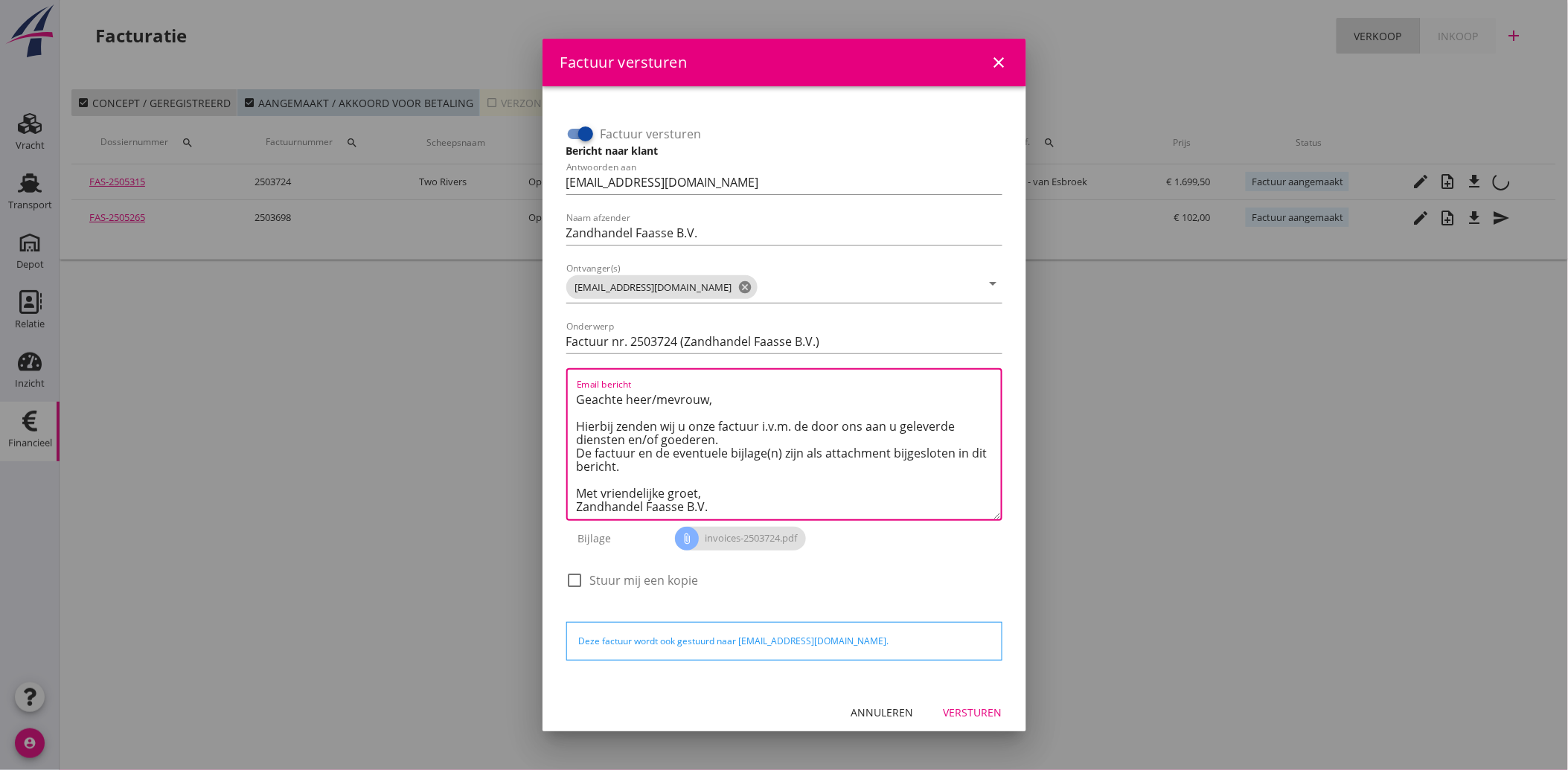
scroll to position [9, 0]
type textarea "Geachte heer/mevrouw, Hierbij zenden wij u onze factuur i.v.m. de door ons aan …"
click at [964, 707] on div "Versturen" at bounding box center [973, 712] width 59 height 16
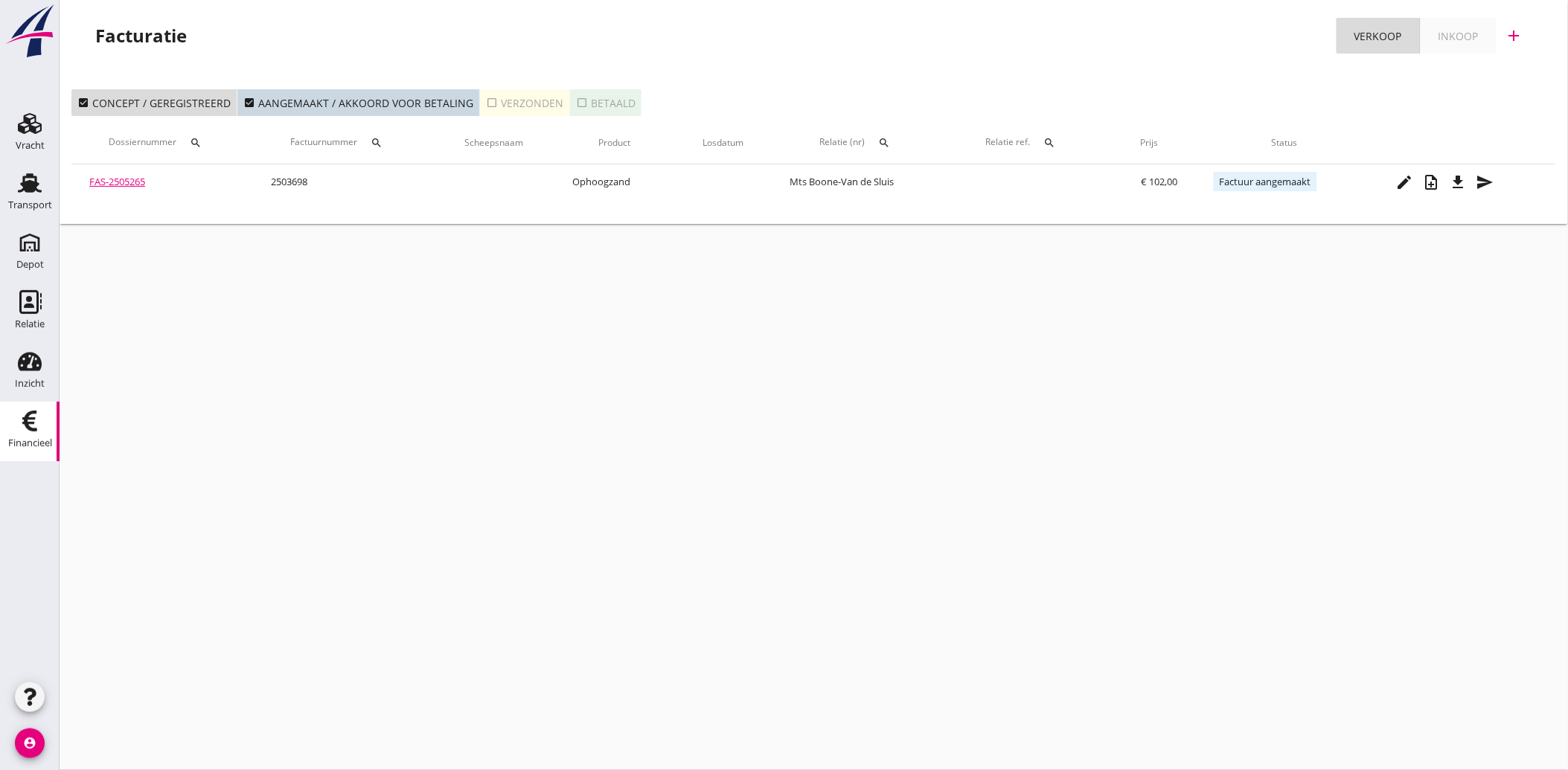
drag, startPoint x: 1344, startPoint y: 358, endPoint x: 1306, endPoint y: 354, distance: 38.2
click at [1342, 358] on div "cancel You are impersonating another user. Facturatie Verkoop Inkoop add check_…" at bounding box center [813, 385] width 1508 height 770
